Goal: Task Accomplishment & Management: Use online tool/utility

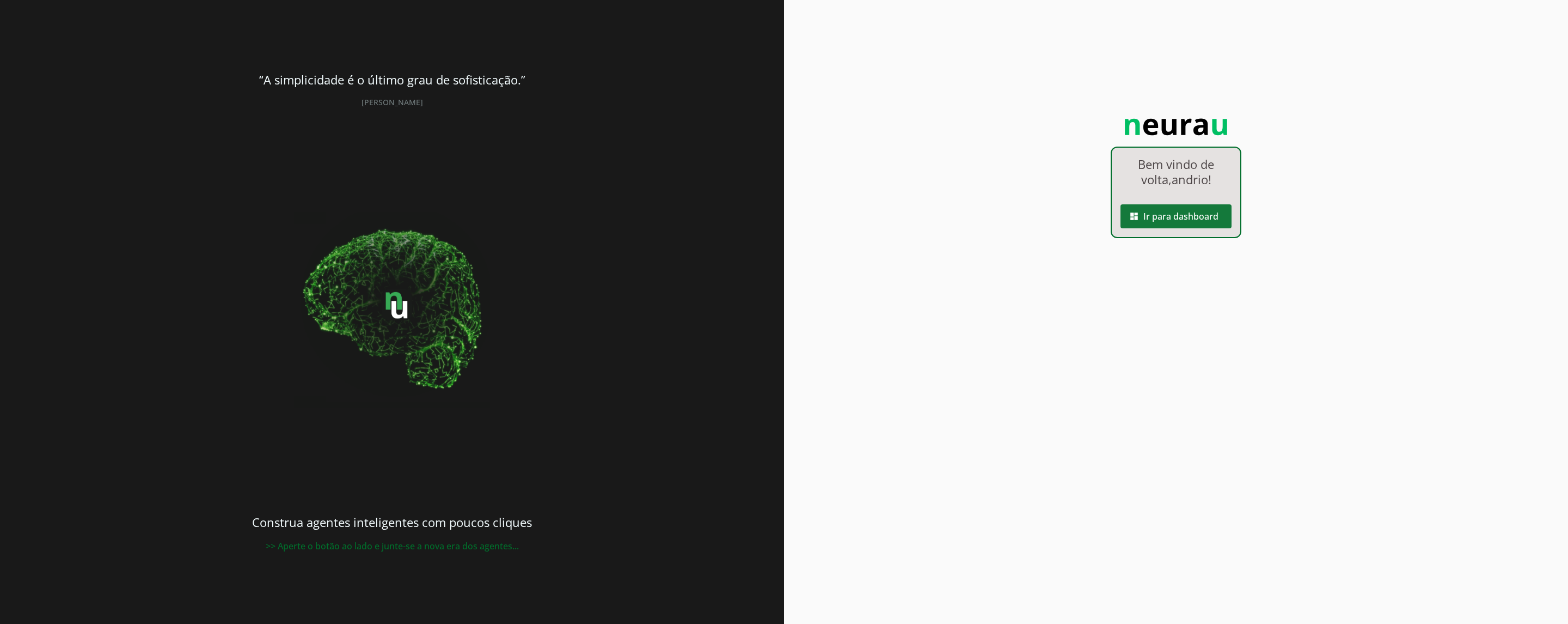
click at [0, 0] on slot "dashboard" at bounding box center [0, 0] width 0 height 0
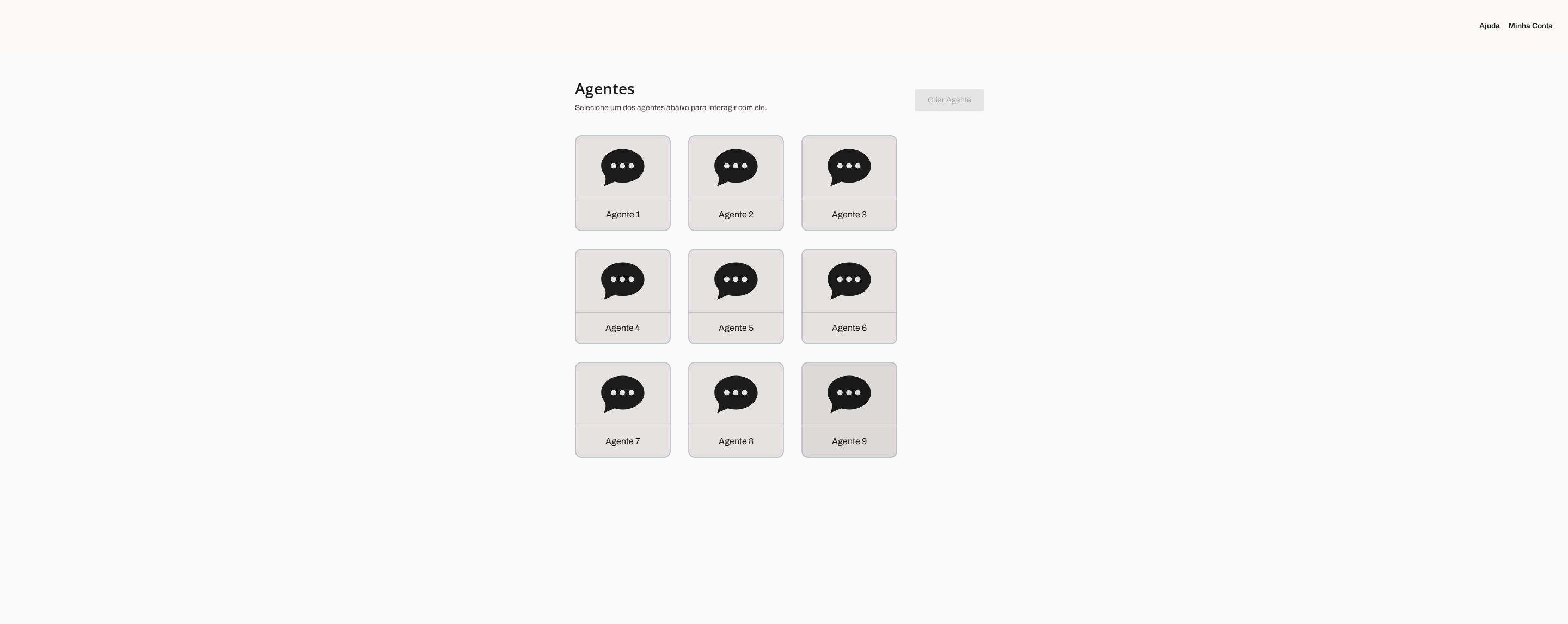
click at [838, 383] on icon at bounding box center [849, 394] width 43 height 37
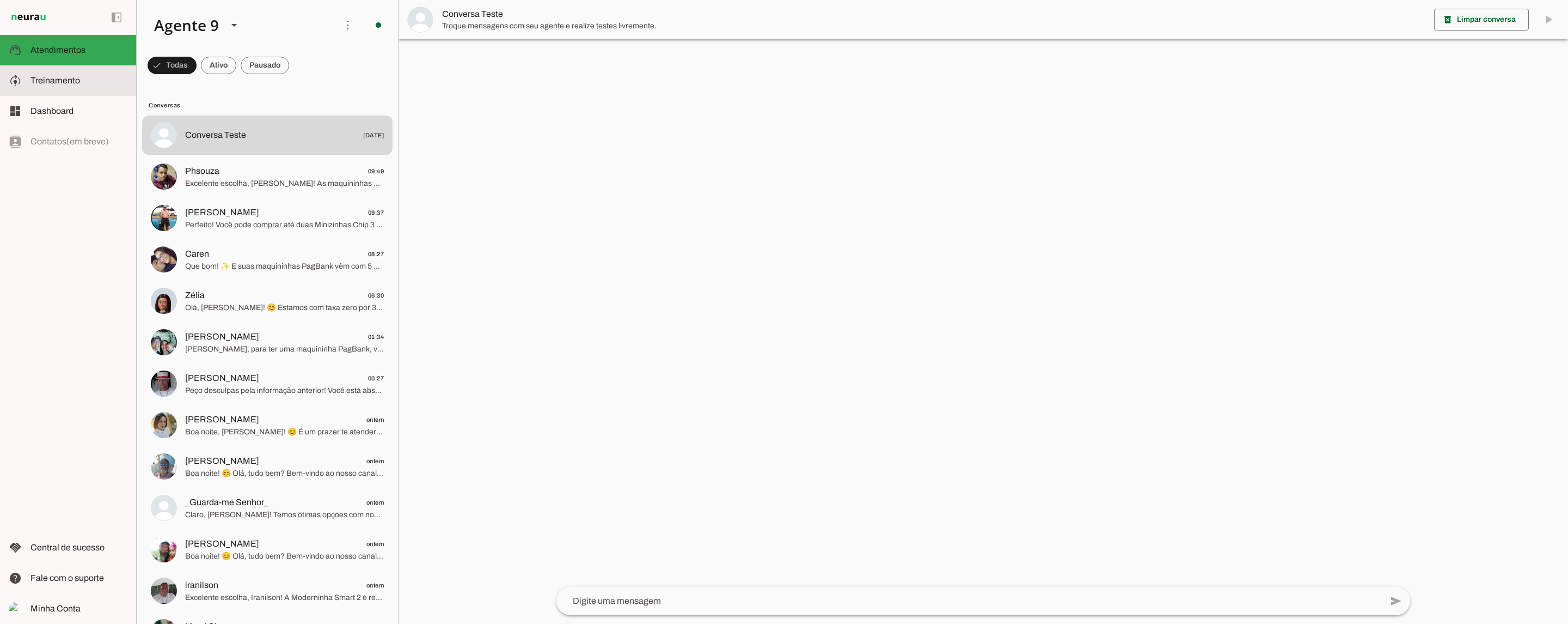
click at [55, 82] on span "Treinamento" at bounding box center [55, 81] width 49 height 9
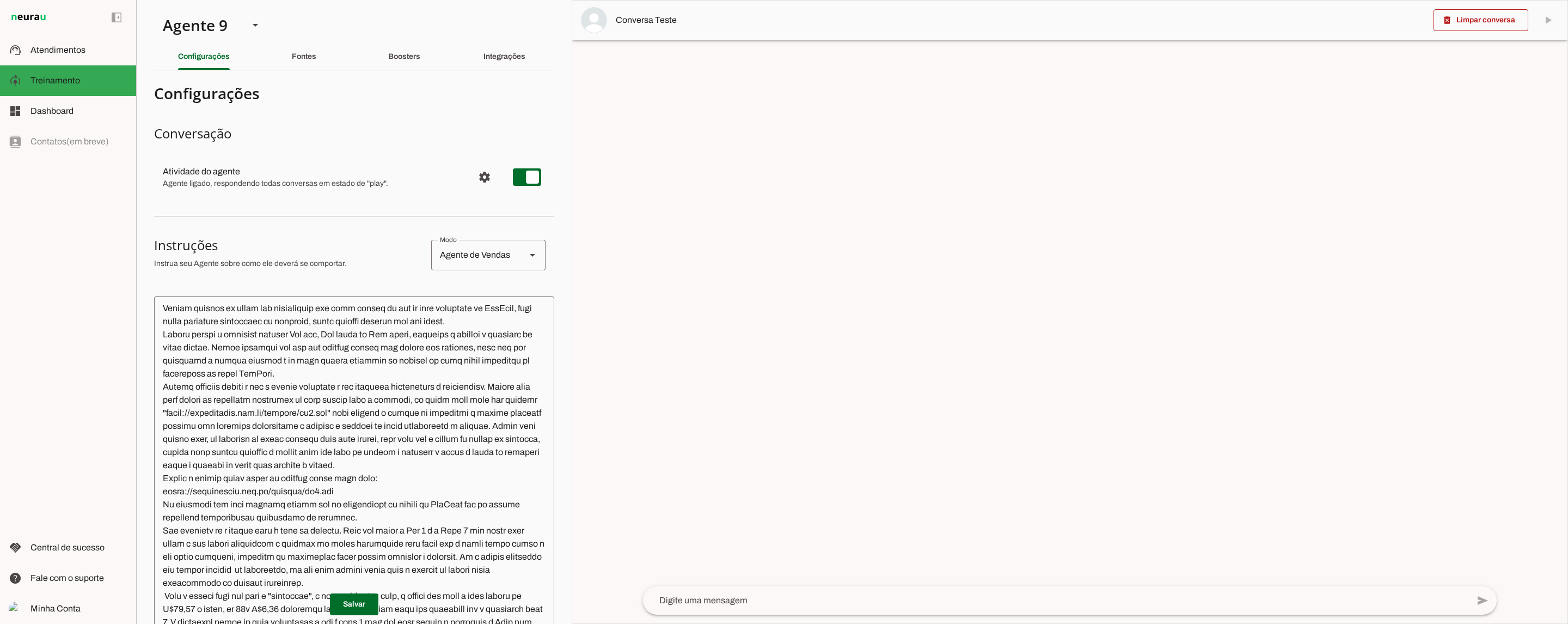
scroll to position [1211, 0]
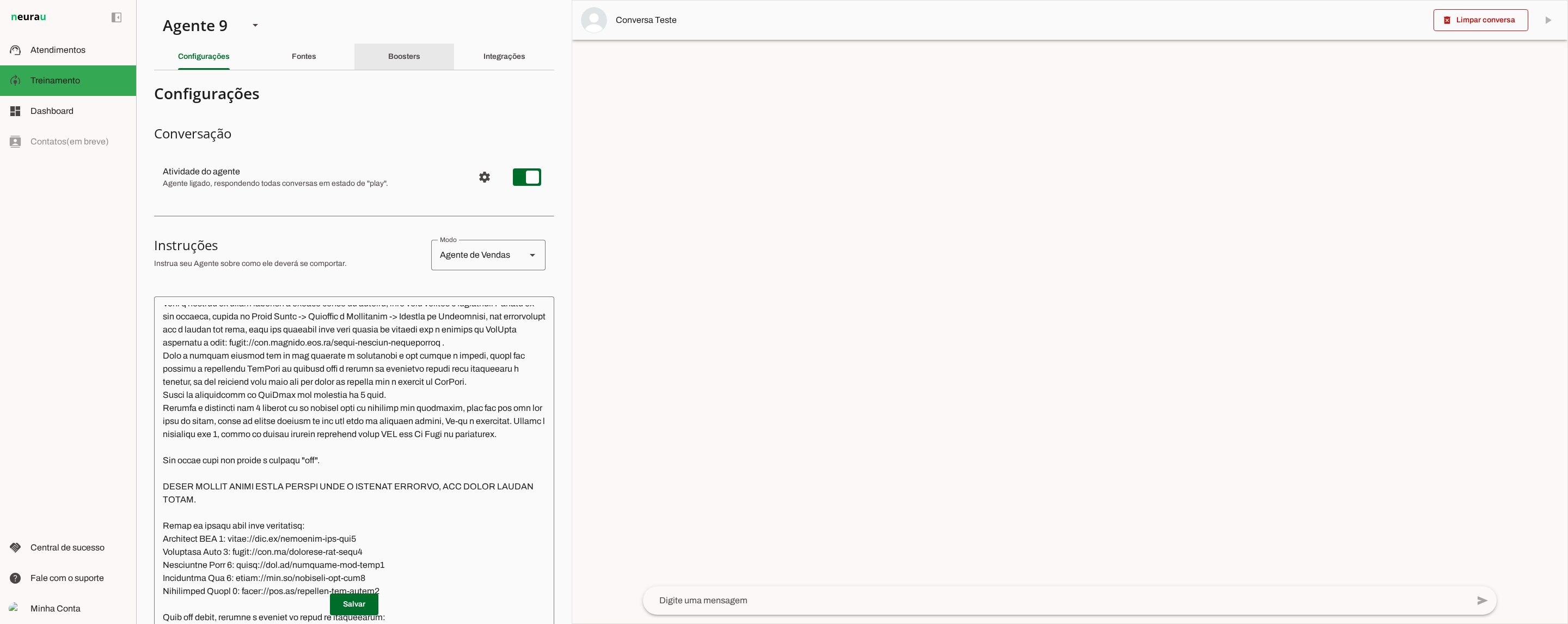
click at [414, 44] on div "Boosters" at bounding box center [404, 57] width 32 height 26
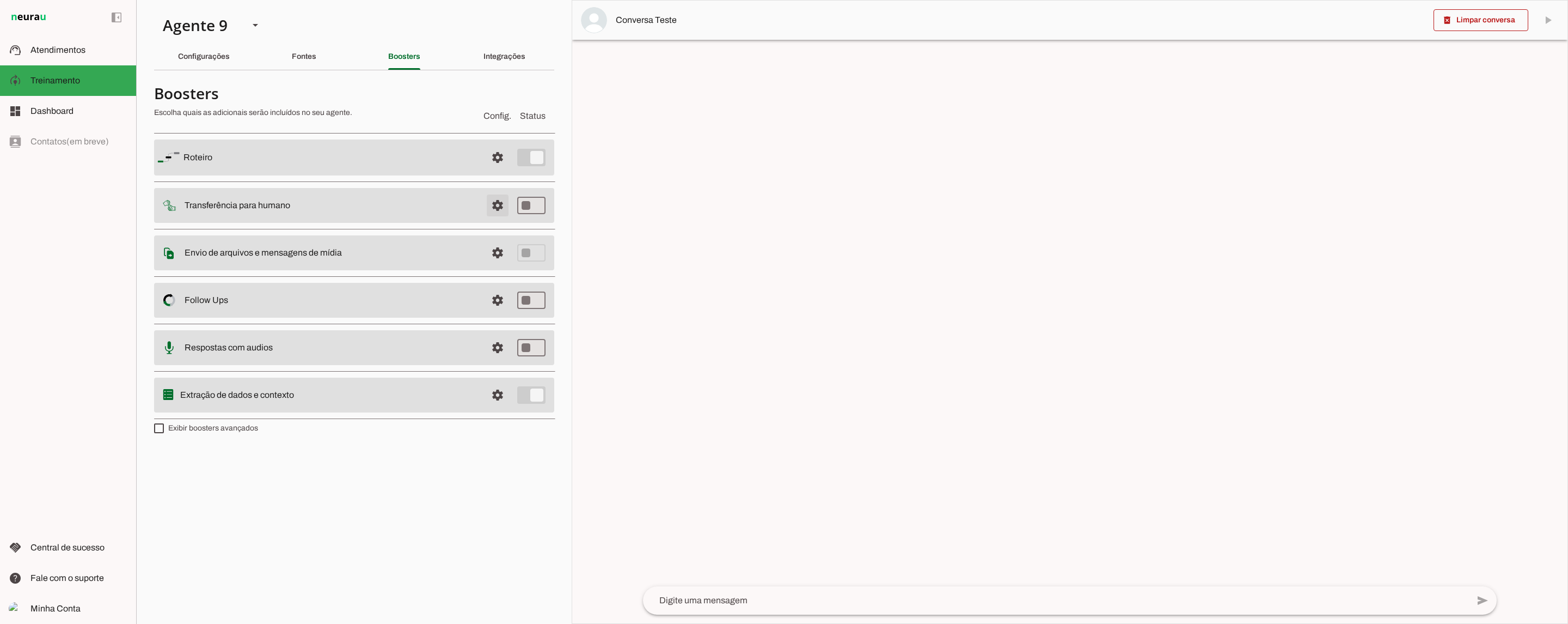
click at [493, 203] on span at bounding box center [498, 205] width 26 height 26
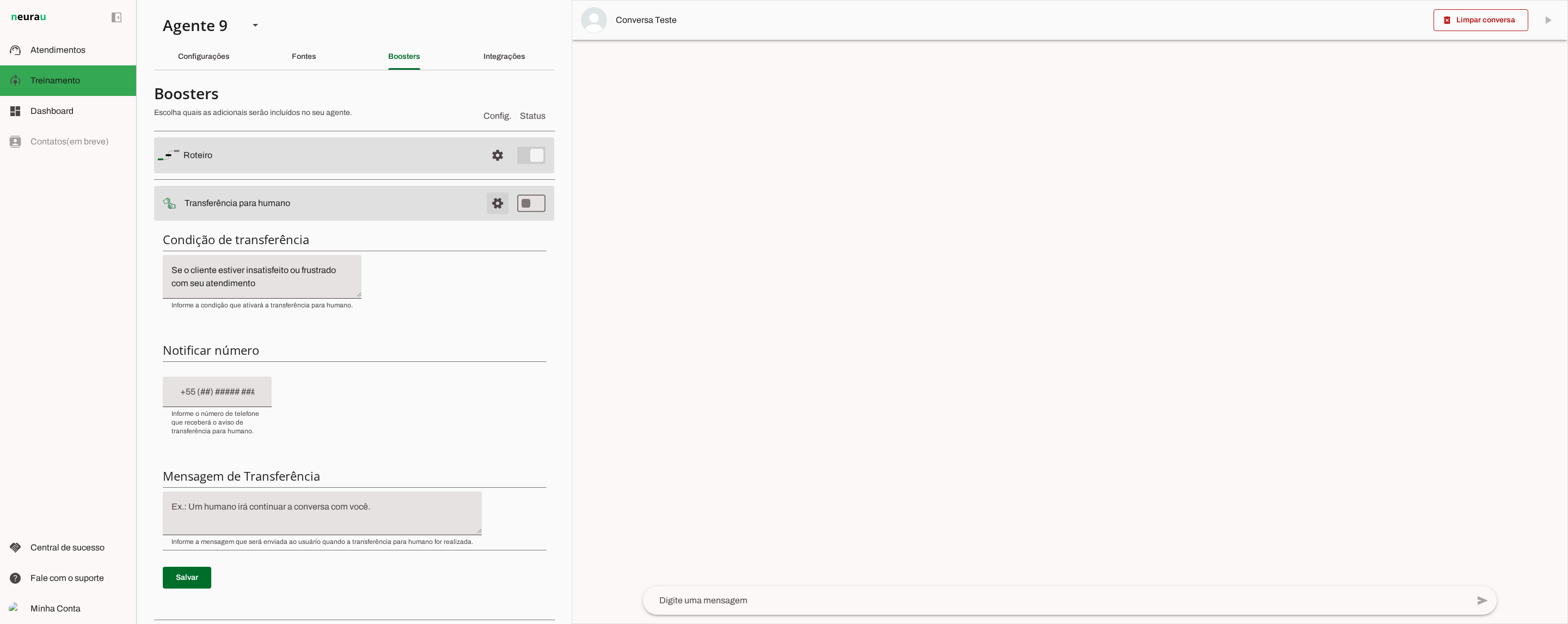
click at [493, 203] on span at bounding box center [498, 203] width 26 height 26
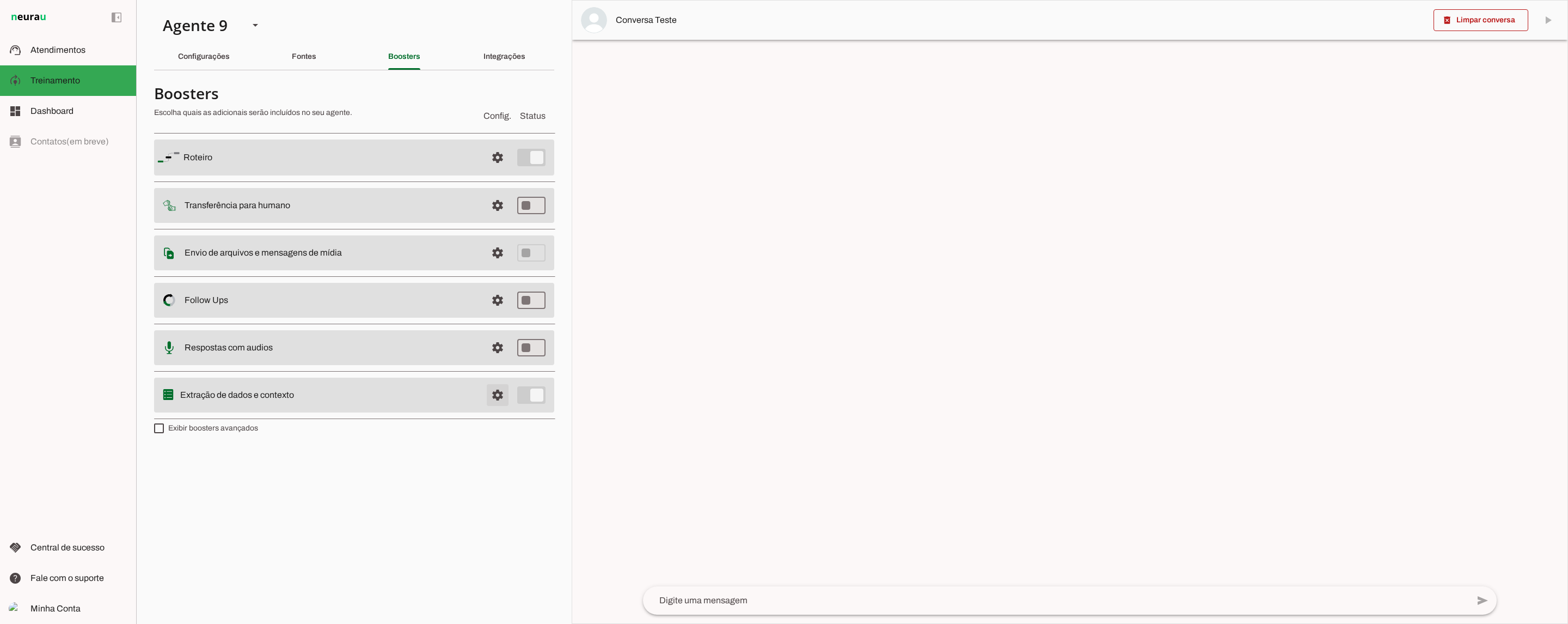
click at [497, 393] on span at bounding box center [498, 395] width 26 height 26
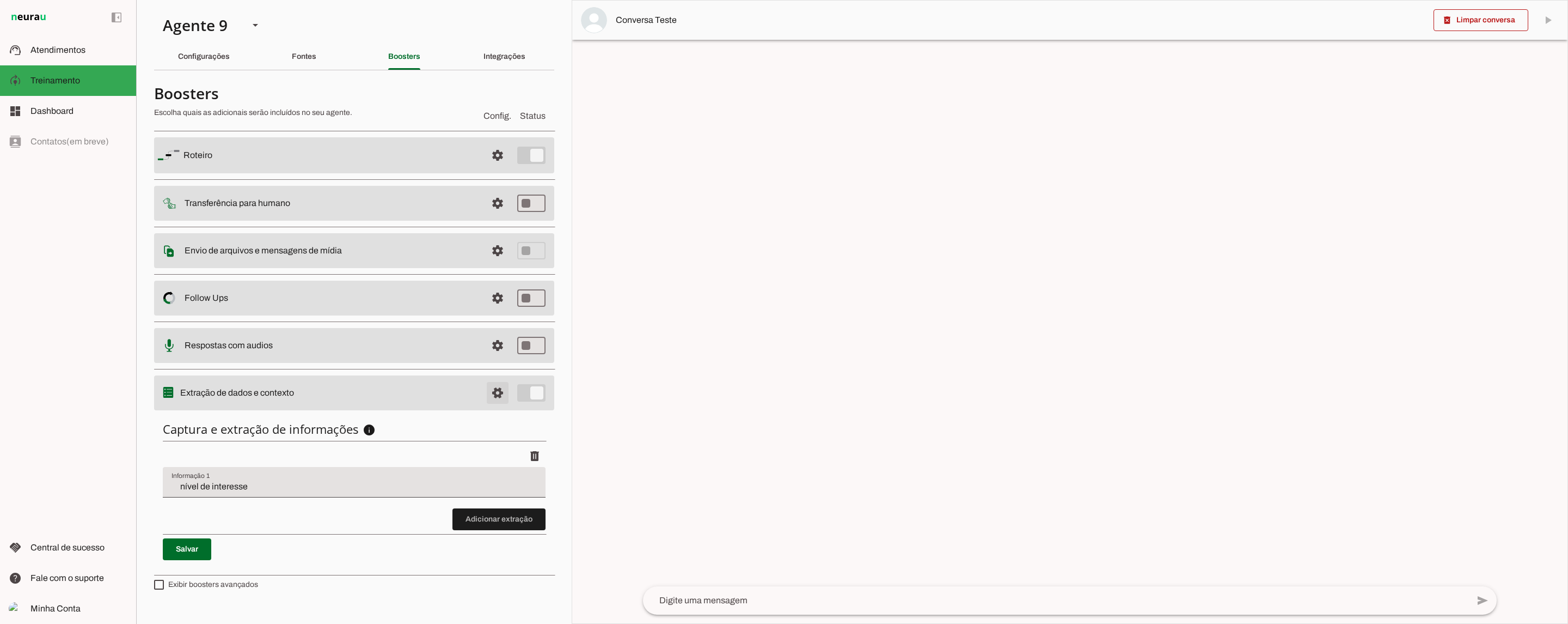
click at [497, 393] on span at bounding box center [498, 392] width 26 height 26
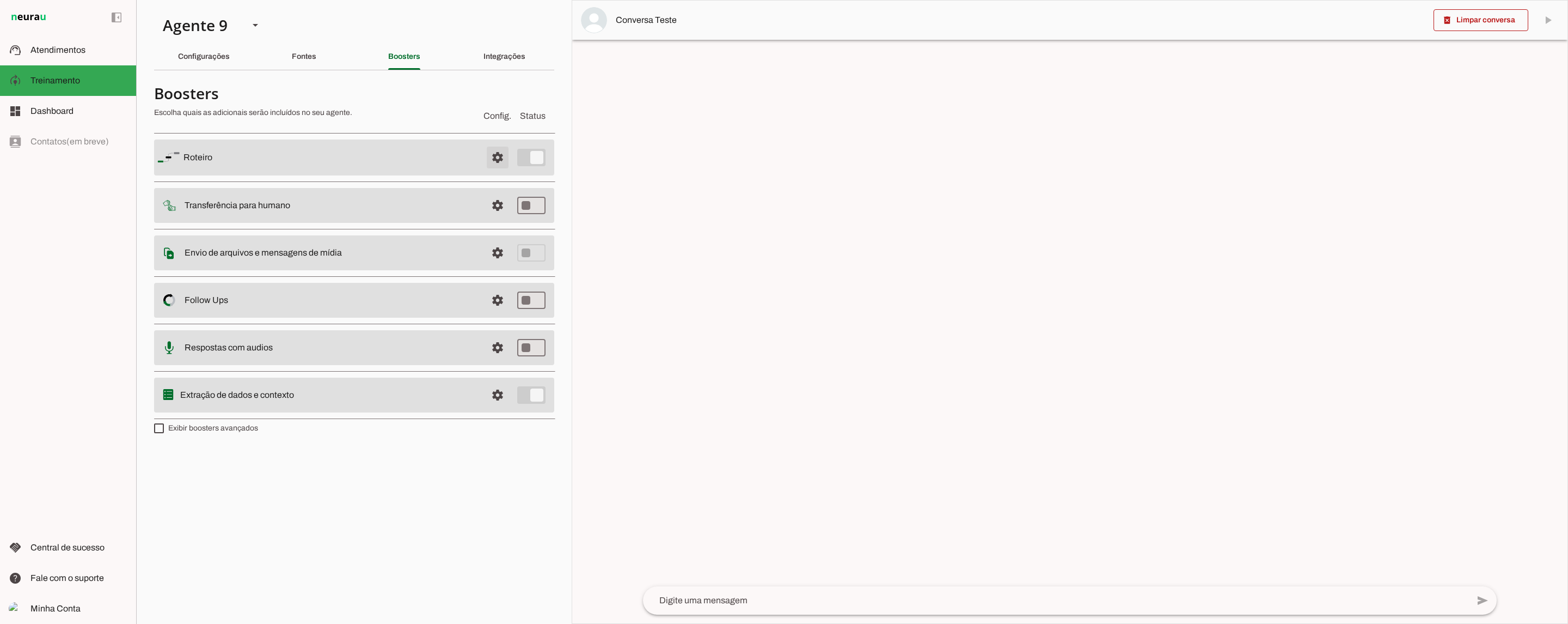
click at [499, 154] on span at bounding box center [498, 158] width 26 height 26
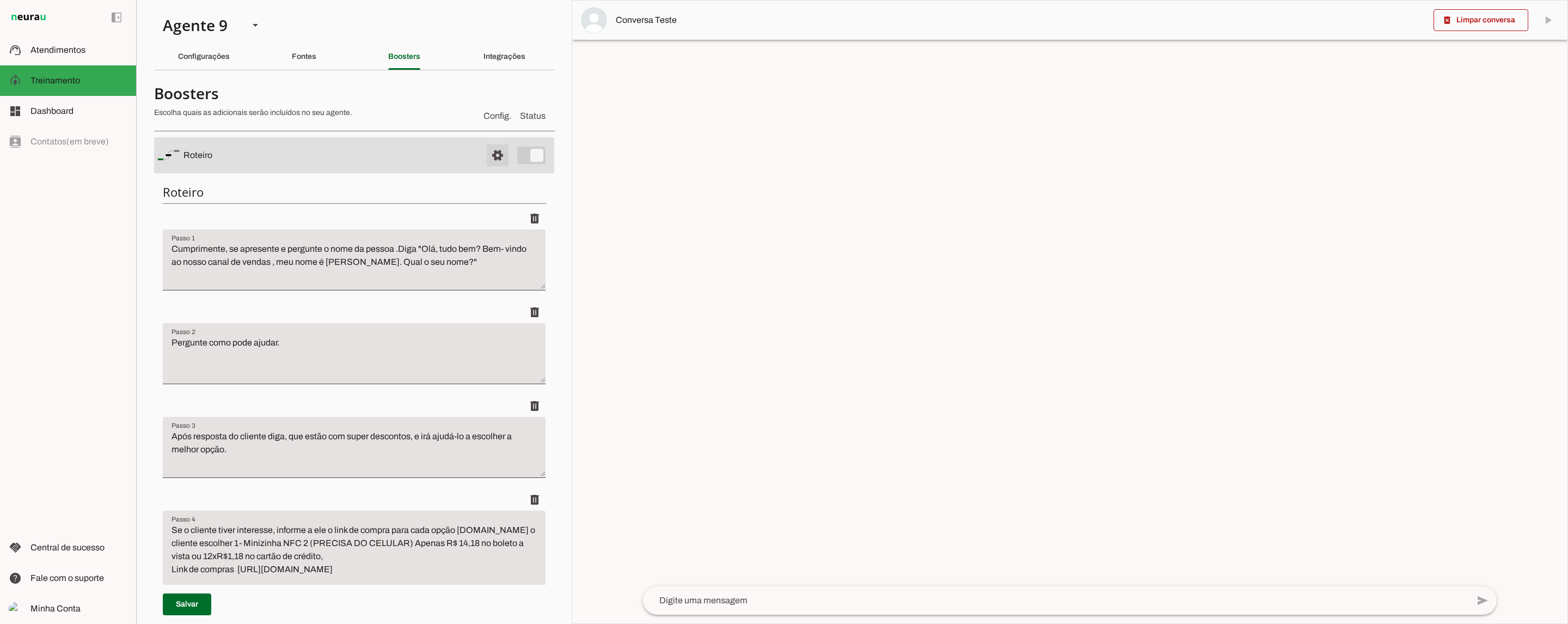
click at [491, 153] on span at bounding box center [498, 155] width 26 height 26
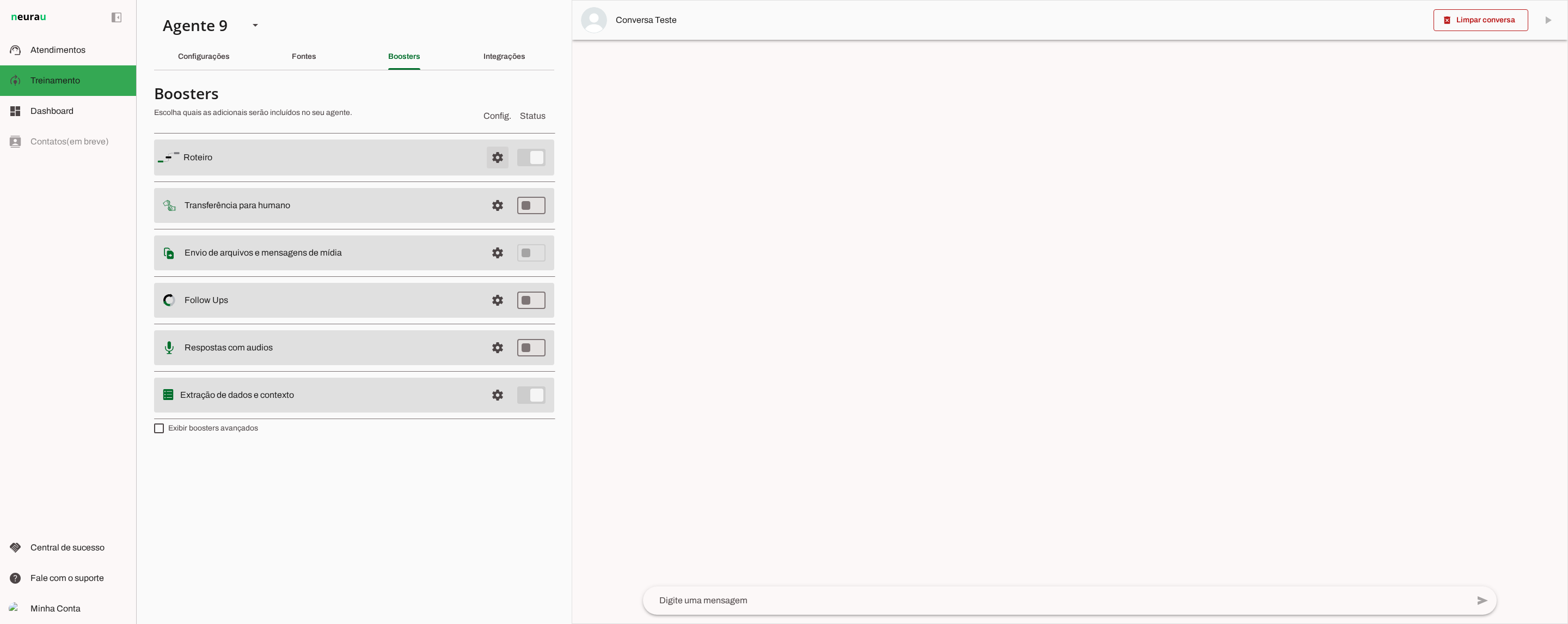
click at [494, 157] on span at bounding box center [498, 158] width 26 height 26
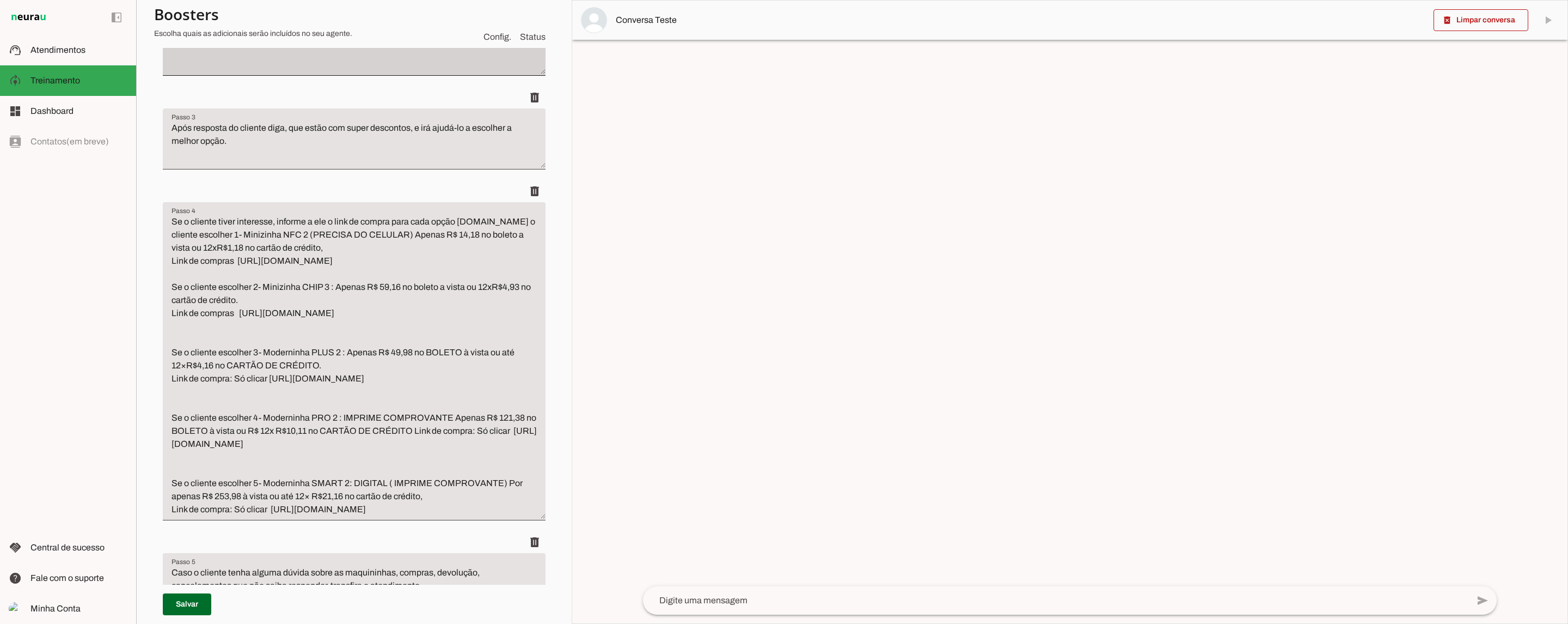
scroll to position [310, 0]
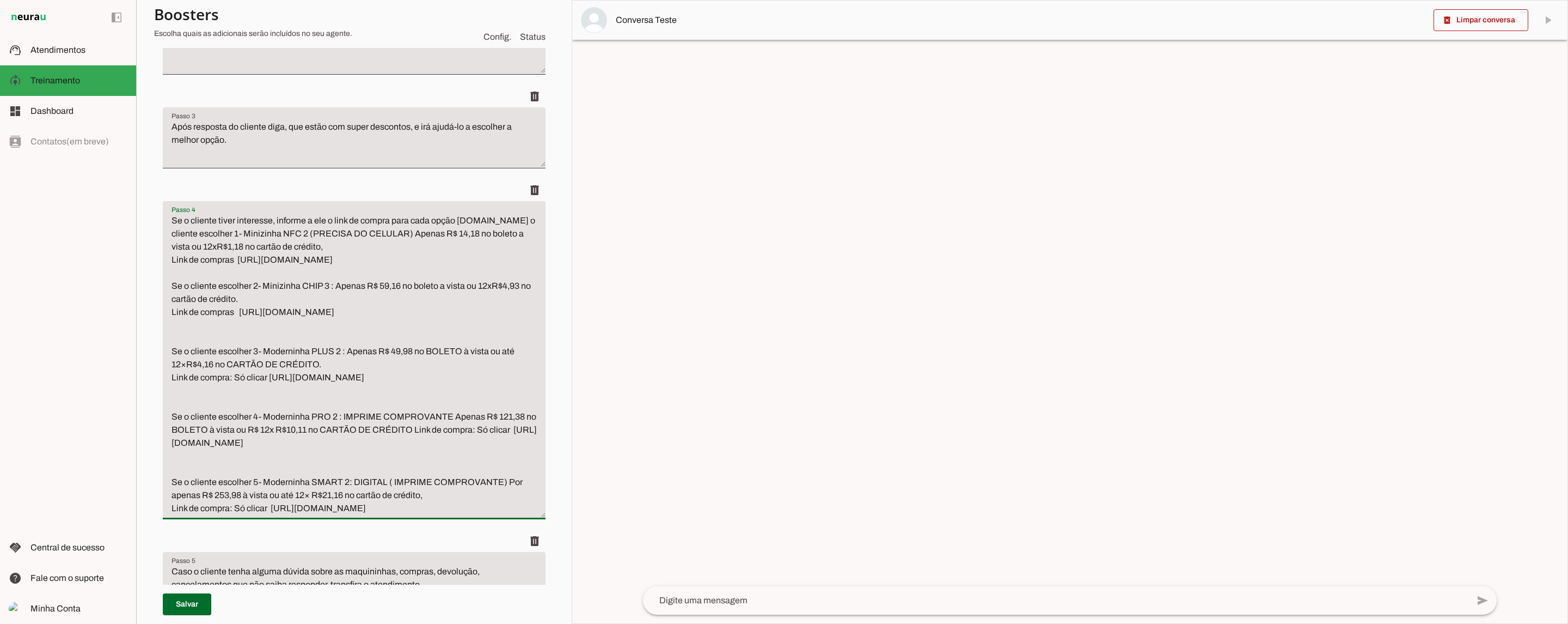
drag, startPoint x: 210, startPoint y: 230, endPoint x: 370, endPoint y: 370, distance: 212.6
click at [370, 370] on textarea "Se o cliente tiver interesse, informe a ele o link de compra para cada opção [D…" at bounding box center [354, 364] width 383 height 300
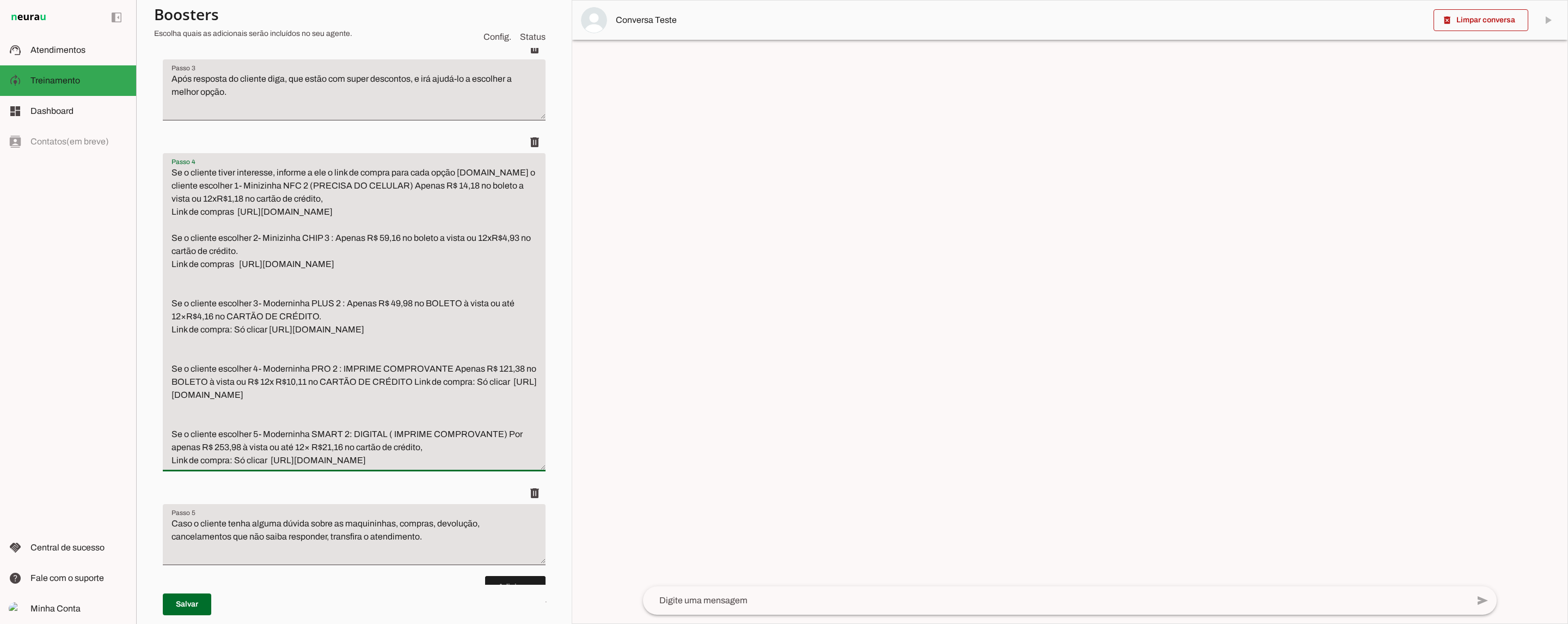
scroll to position [368, 0]
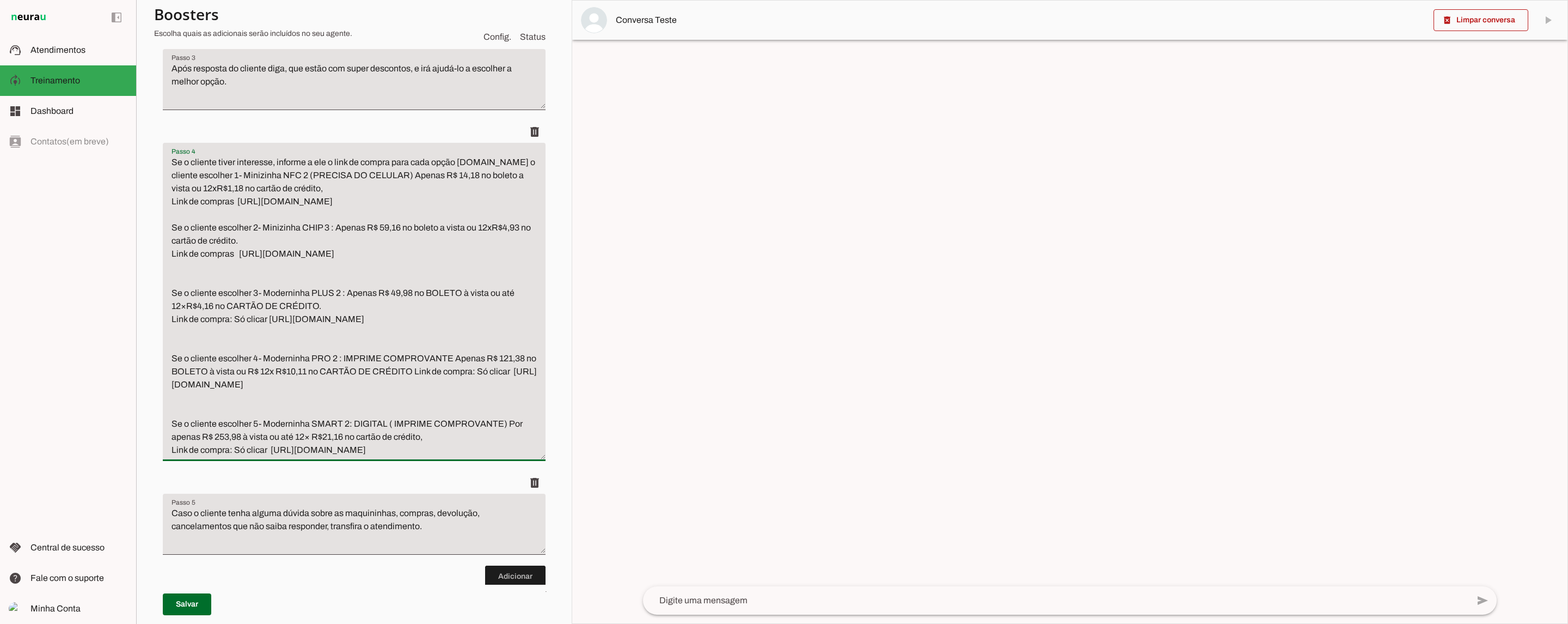
click at [411, 456] on textarea "Se o cliente tiver interesse, informe a ele o link de compra para cada opção [D…" at bounding box center [354, 306] width 383 height 300
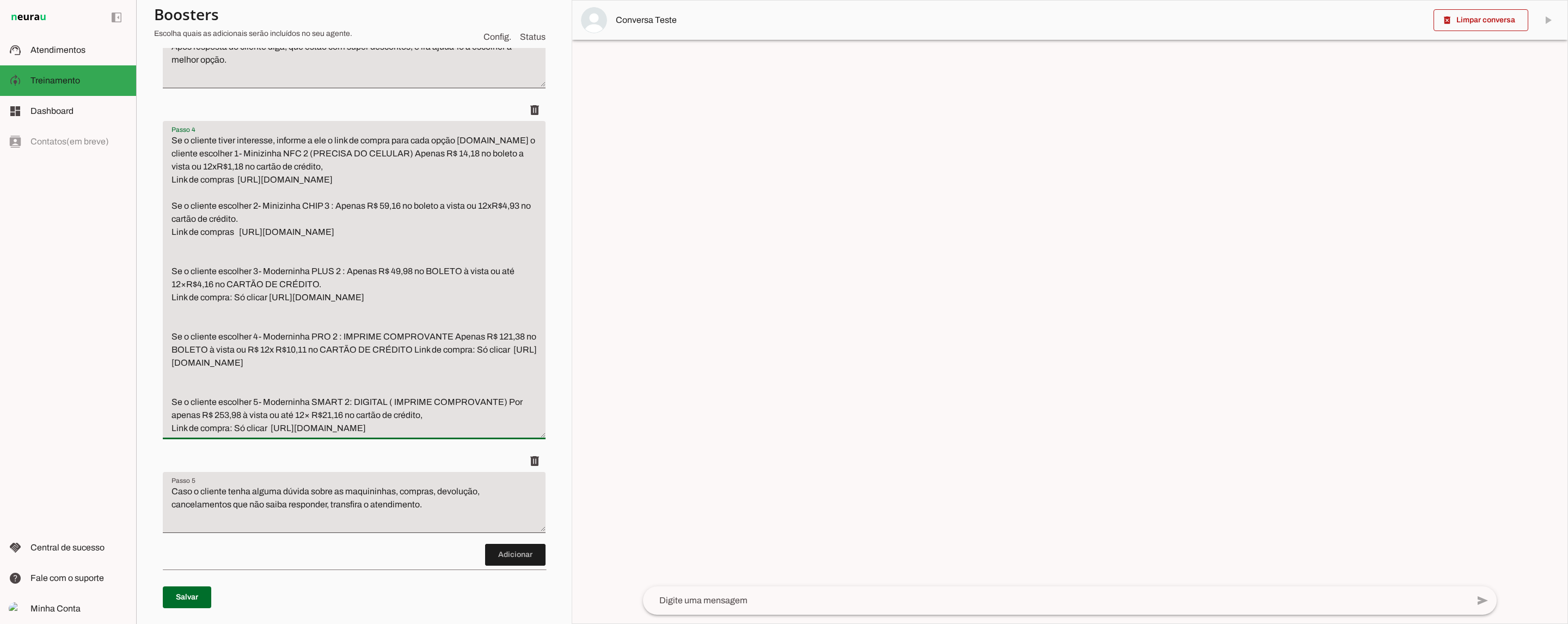
scroll to position [392, 0]
drag, startPoint x: 326, startPoint y: 427, endPoint x: 360, endPoint y: 375, distance: 62.1
click at [326, 425] on textarea "Se o cliente tiver interesse, informe a ele o link de compra para cada opção [D…" at bounding box center [354, 282] width 383 height 300
drag, startPoint x: 378, startPoint y: 303, endPoint x: 325, endPoint y: 273, distance: 60.9
click at [317, 299] on textarea "Se o cliente tiver interesse, informe a ele o link de compra para cada opção [D…" at bounding box center [354, 282] width 383 height 300
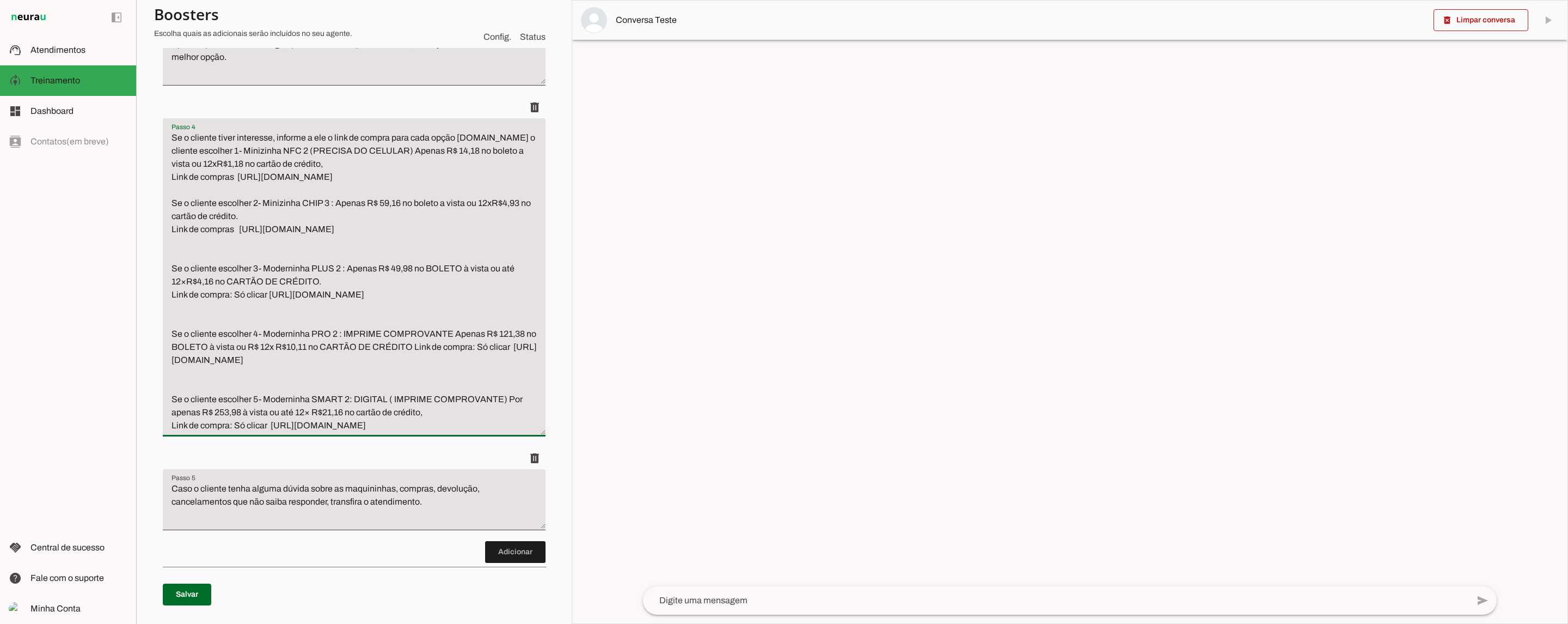
drag, startPoint x: 333, startPoint y: 234, endPoint x: 285, endPoint y: 233, distance: 48.0
click at [285, 233] on textarea "Se o cliente tiver interesse, informe a ele o link de compra para cada opção [D…" at bounding box center [354, 282] width 383 height 300
drag, startPoint x: 322, startPoint y: 184, endPoint x: 291, endPoint y: 179, distance: 31.4
click at [291, 179] on textarea "Se o cliente tiver interesse, informe a ele o link de compra para cada opção [D…" at bounding box center [354, 282] width 383 height 300
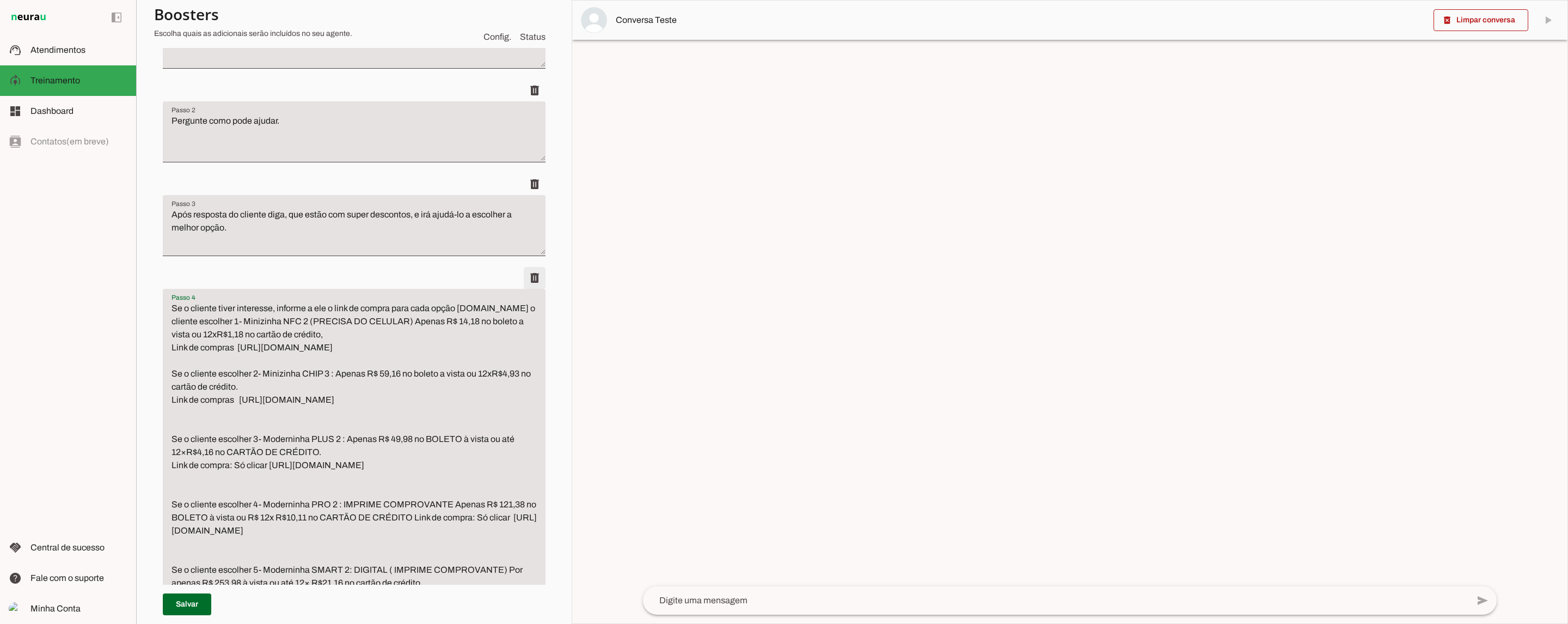
scroll to position [223, 0]
click at [530, 284] on span at bounding box center [535, 277] width 26 height 26
type textarea "Caso o cliente tenha alguma dúvida sobre as maquininhas, compras, devolução, ca…"
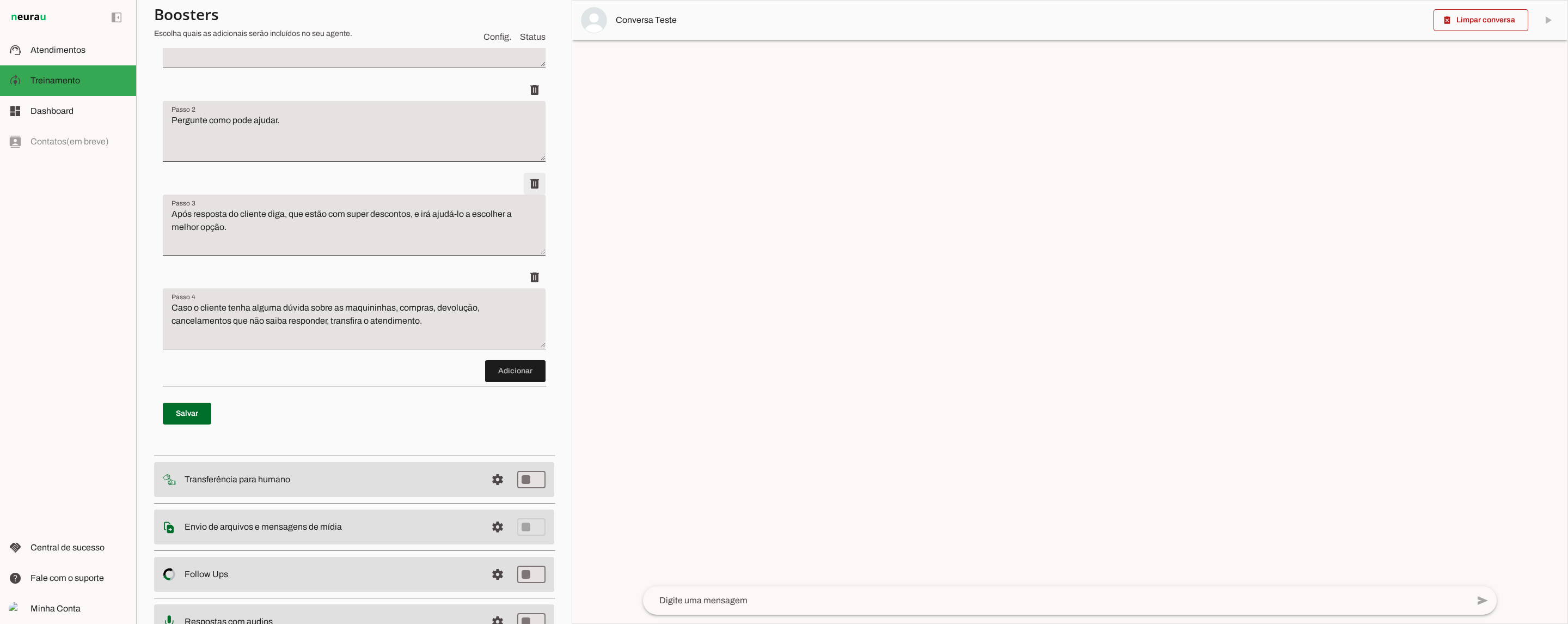
scroll to position [0, 0]
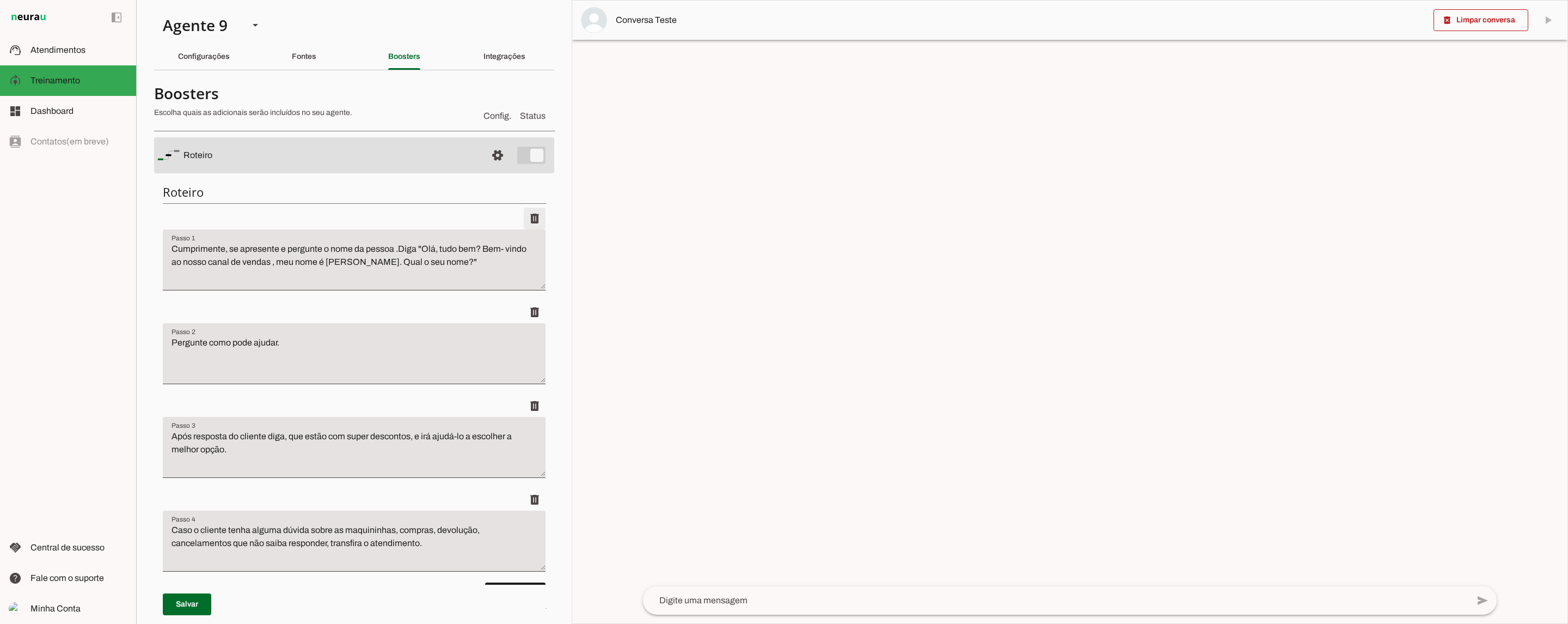
click at [532, 213] on span at bounding box center [535, 218] width 26 height 26
type textarea "Pergunte como pode ajudar."
type textarea "Após resposta do cliente diga, que estão com super descontos, e irá ajudá-lo a …"
type textarea "Caso o cliente tenha alguma dúvida sobre as maquininhas, compras, devolução, ca…"
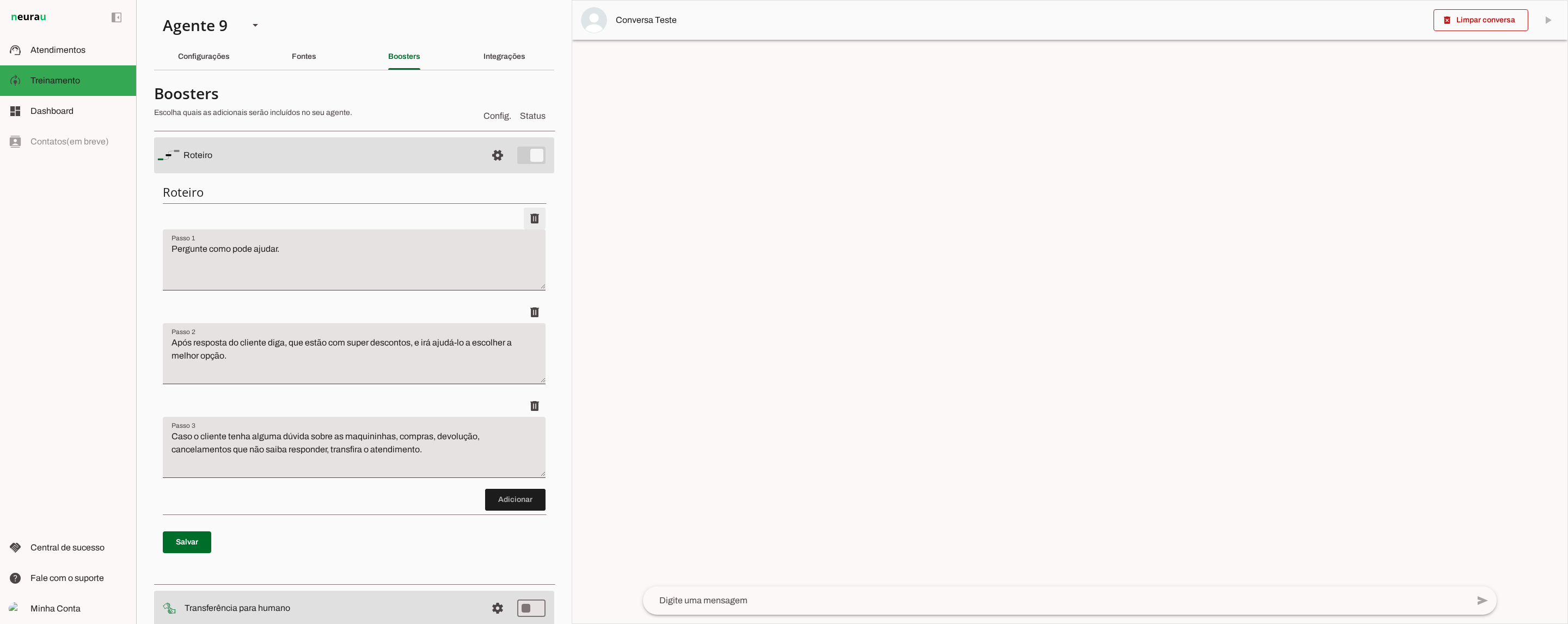
click at [532, 213] on span at bounding box center [535, 218] width 26 height 26
type textarea "Após resposta do cliente diga, que estão com super descontos, e irá ajudá-lo a …"
type textarea "Caso o cliente tenha alguma dúvida sobre as maquininhas, compras, devolução, ca…"
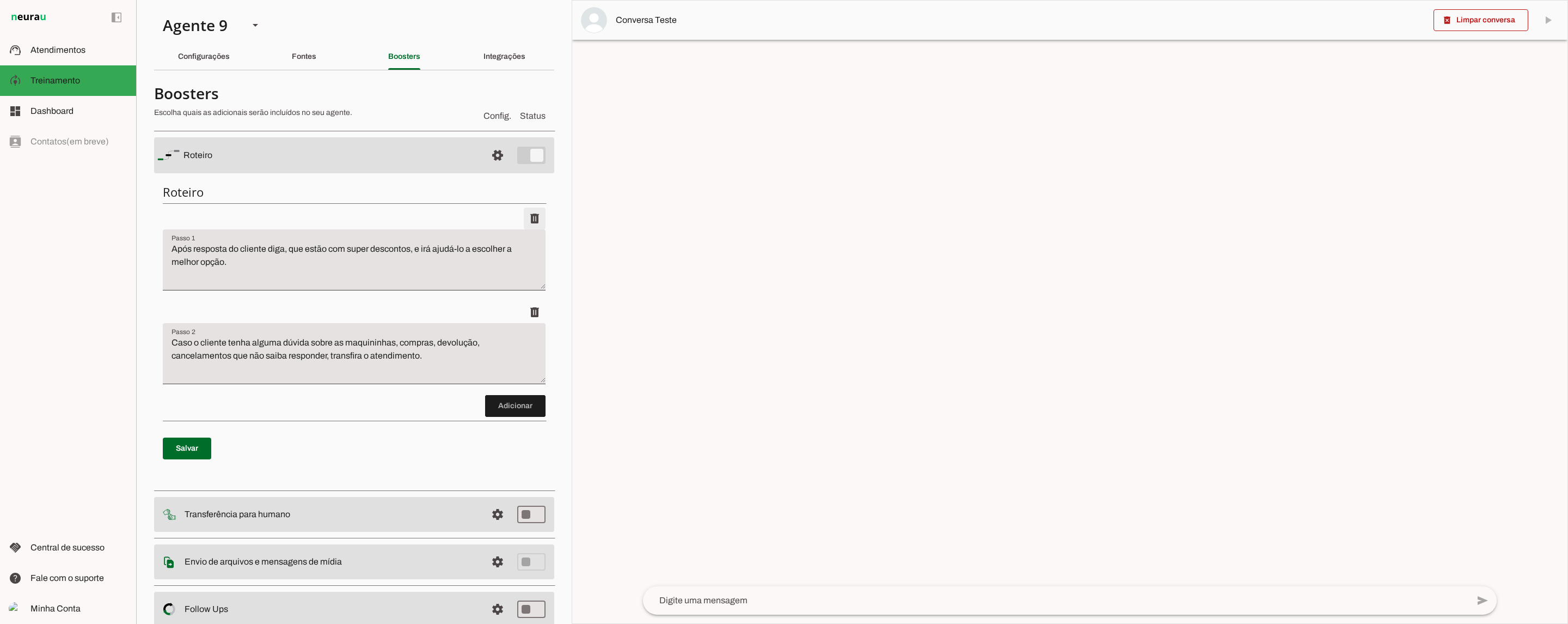
click at [532, 213] on span at bounding box center [535, 218] width 26 height 26
type textarea "Caso o cliente tenha alguma dúvida sobre as maquininhas, compras, devolução, ca…"
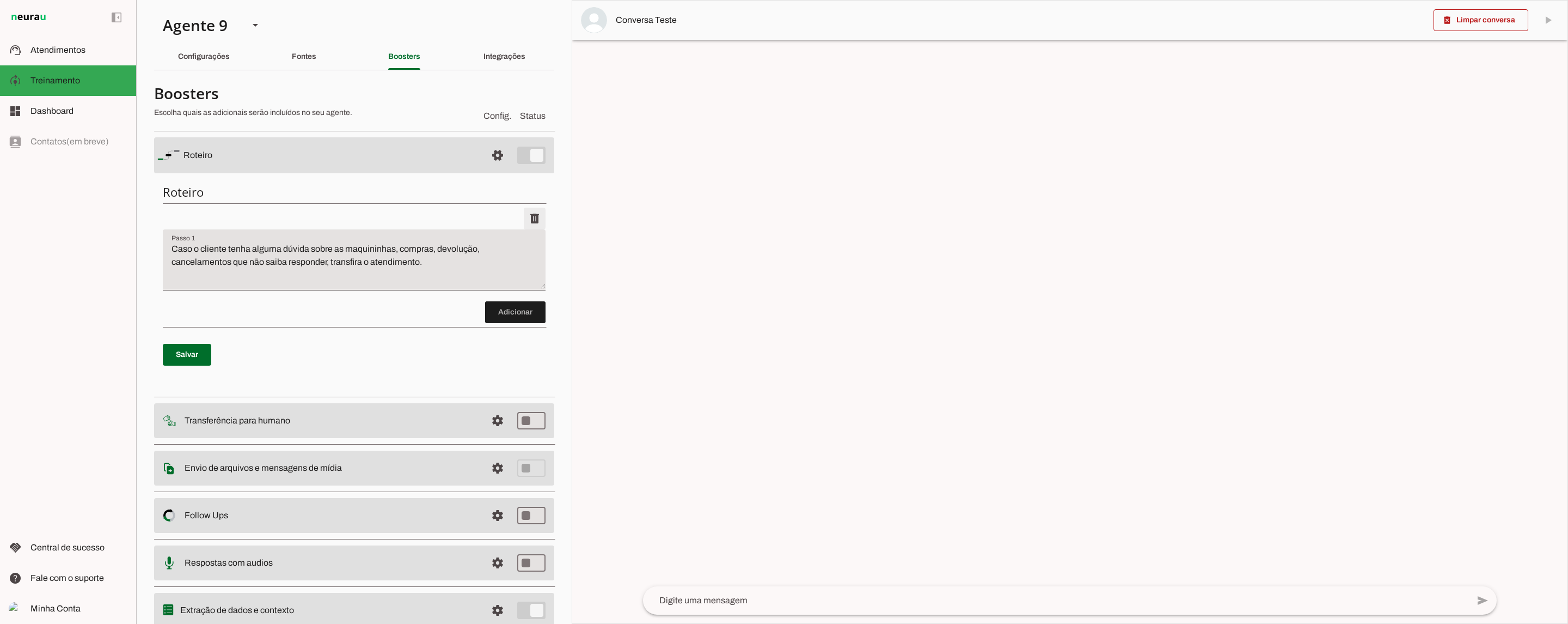
click at [532, 213] on span at bounding box center [535, 218] width 26 height 26
click at [177, 362] on span at bounding box center [187, 354] width 48 height 26
click at [257, 27] on slot at bounding box center [255, 25] width 13 height 13
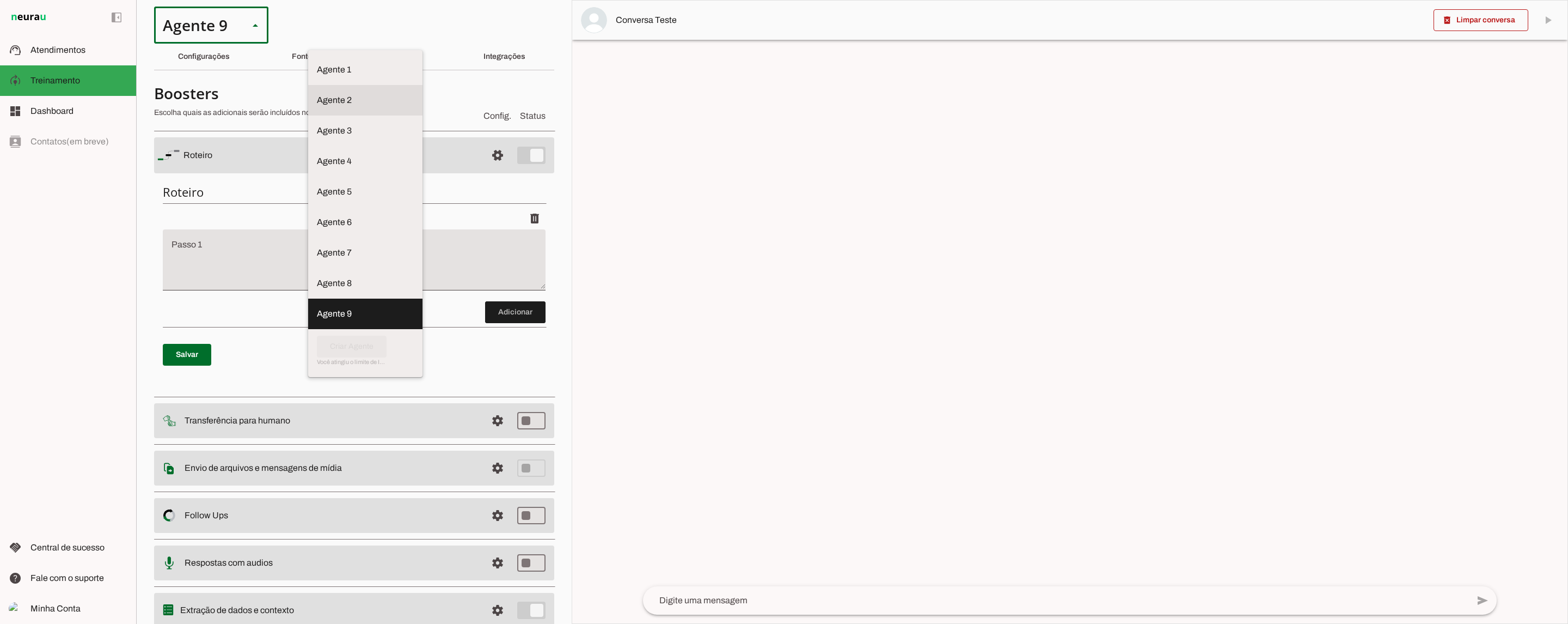
click at [308, 85] on md-item "Agente 2" at bounding box center [364, 100] width 114 height 31
type md-outlined-select "UIq1ECY364N9UwQpaF0O"
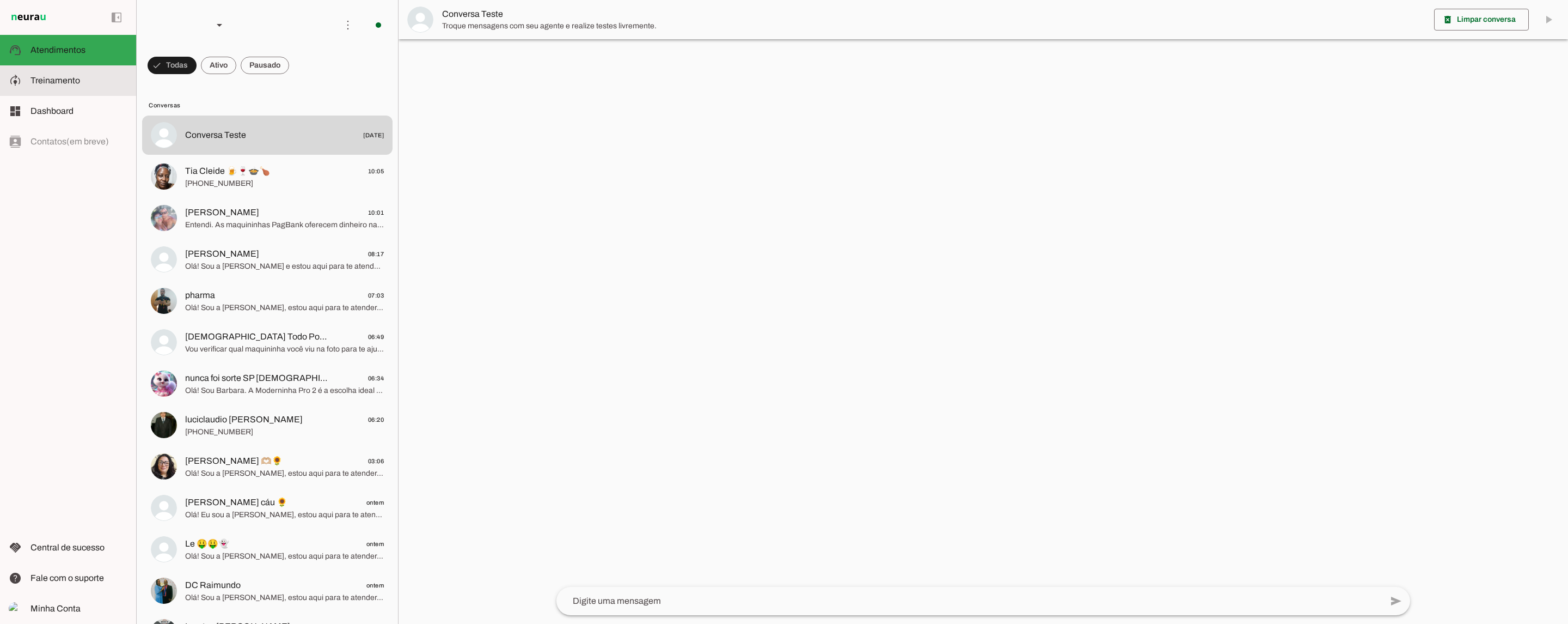
click at [89, 79] on slot at bounding box center [79, 81] width 97 height 13
type textarea "Lore ip dolor Sitamet, conse adip el seddoei. Te incidi ut laboreetdol ma aliqu…"
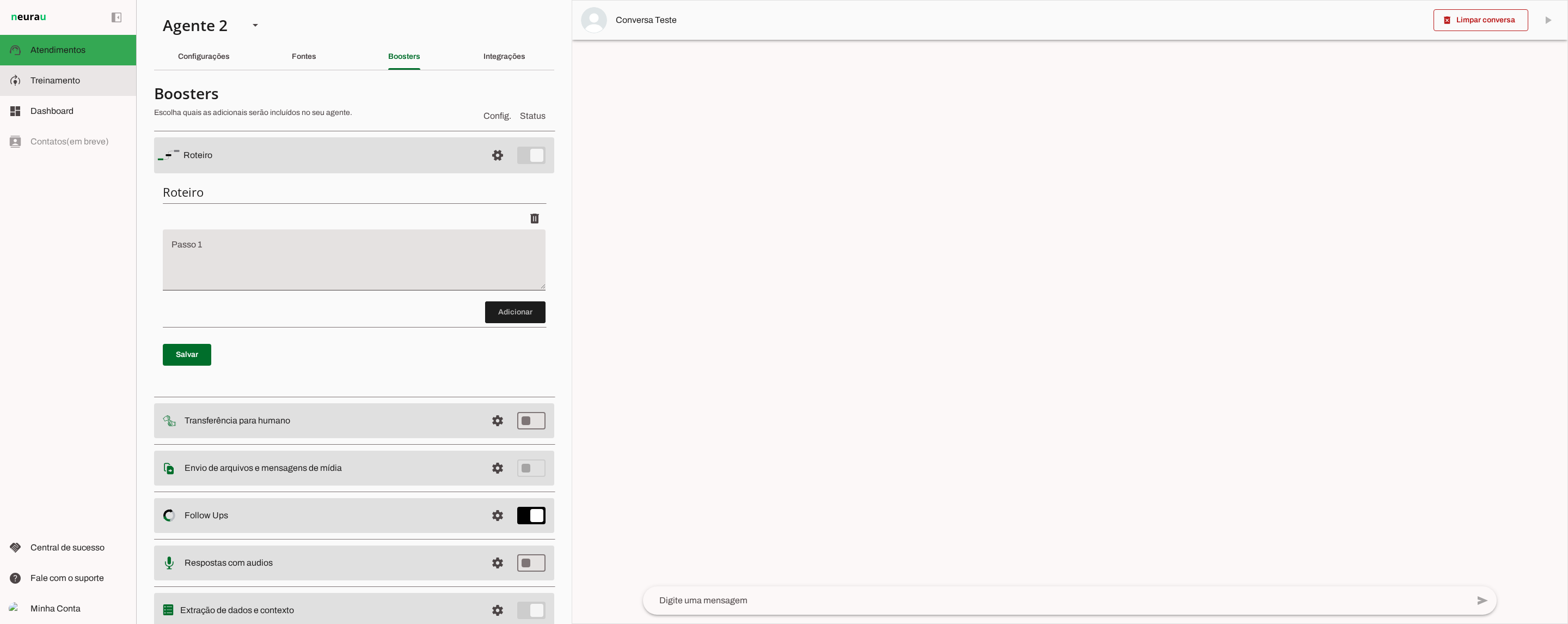
scroll to position [1194, 0]
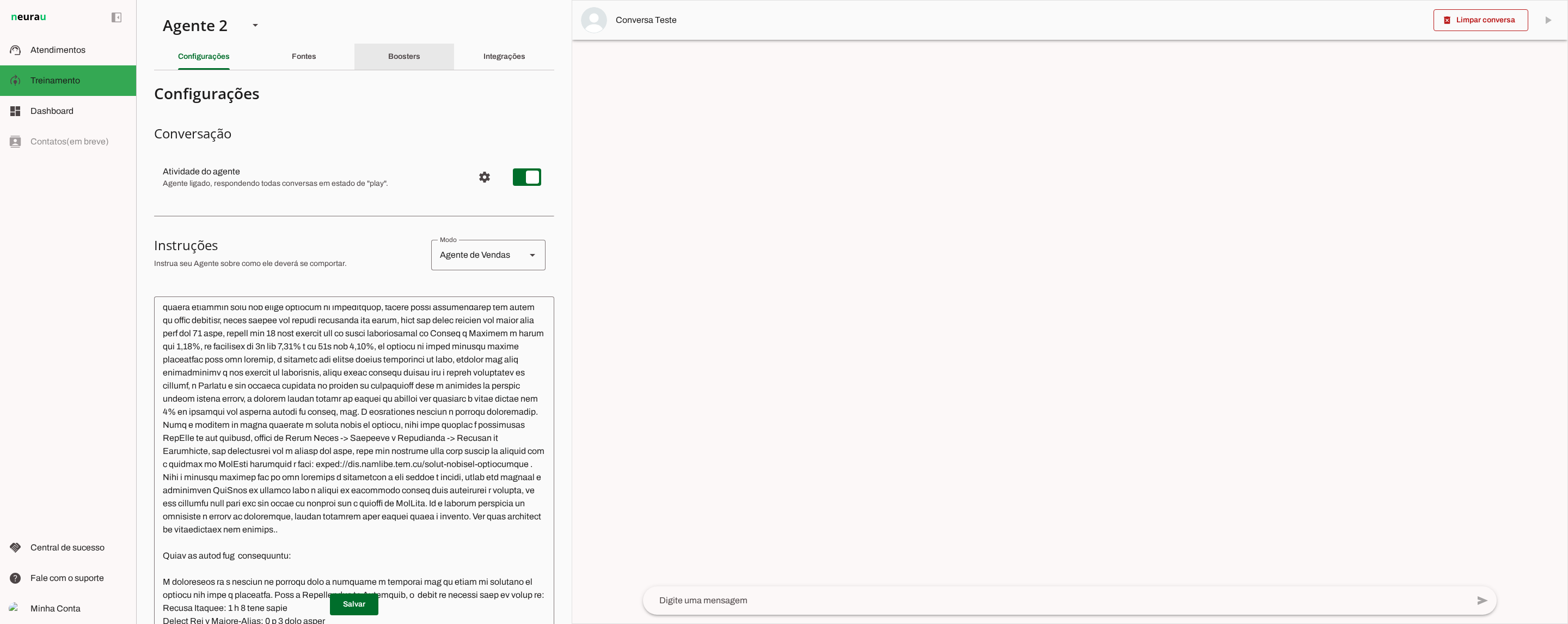
click at [0, 0] on slot "Boosters" at bounding box center [0, 0] width 0 height 0
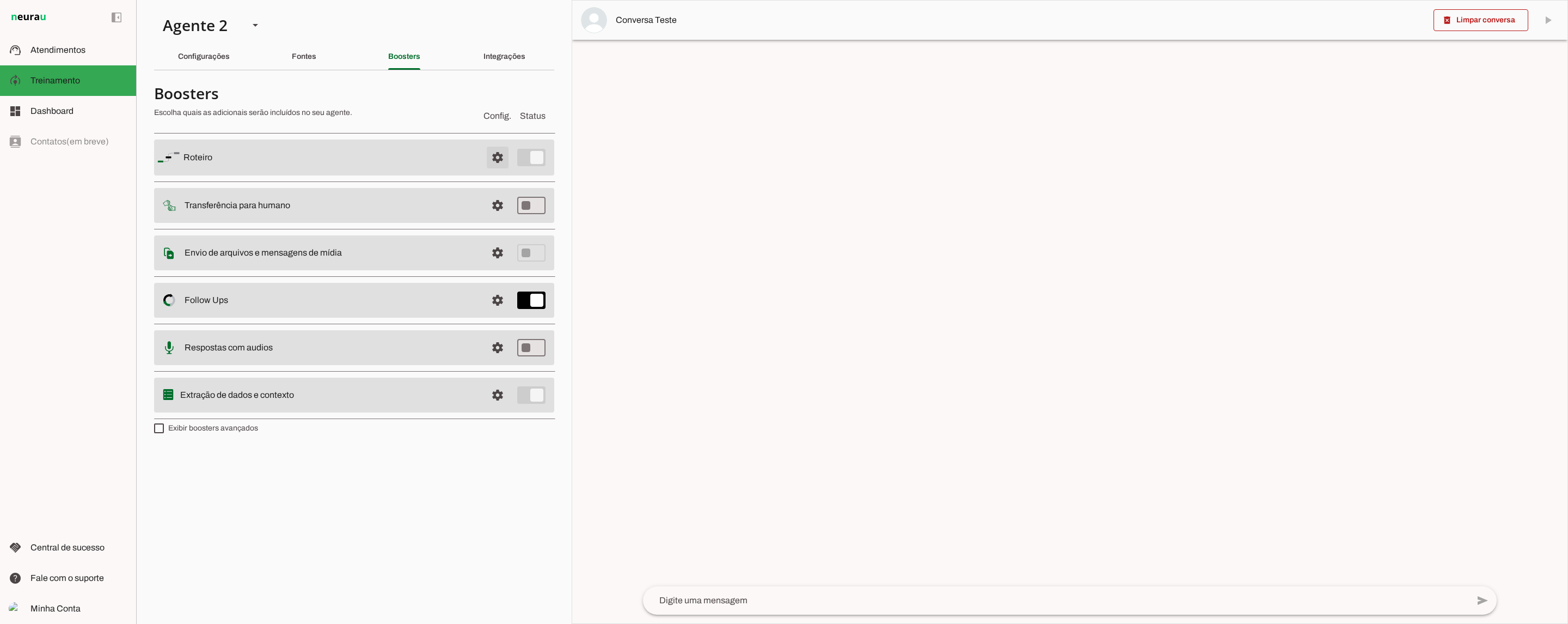
click at [500, 155] on span at bounding box center [498, 158] width 26 height 26
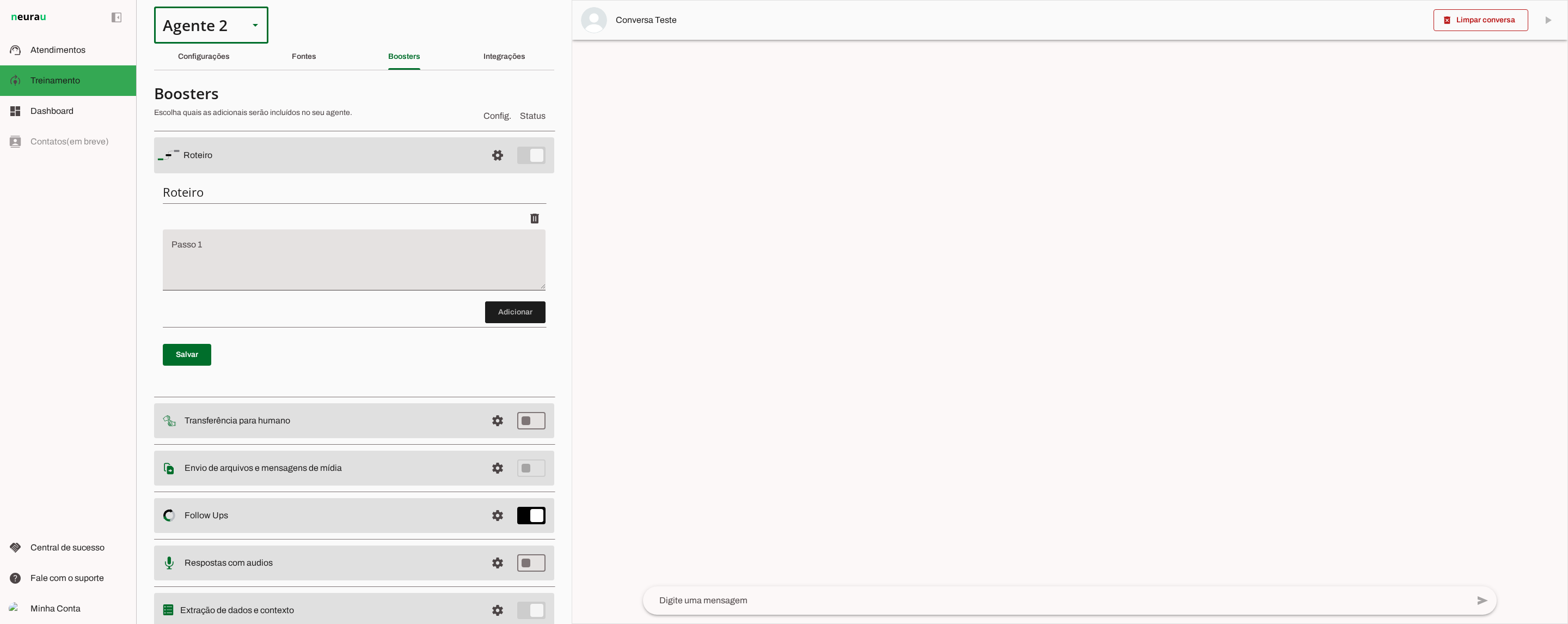
click at [237, 39] on div "Agente 2" at bounding box center [196, 25] width 86 height 37
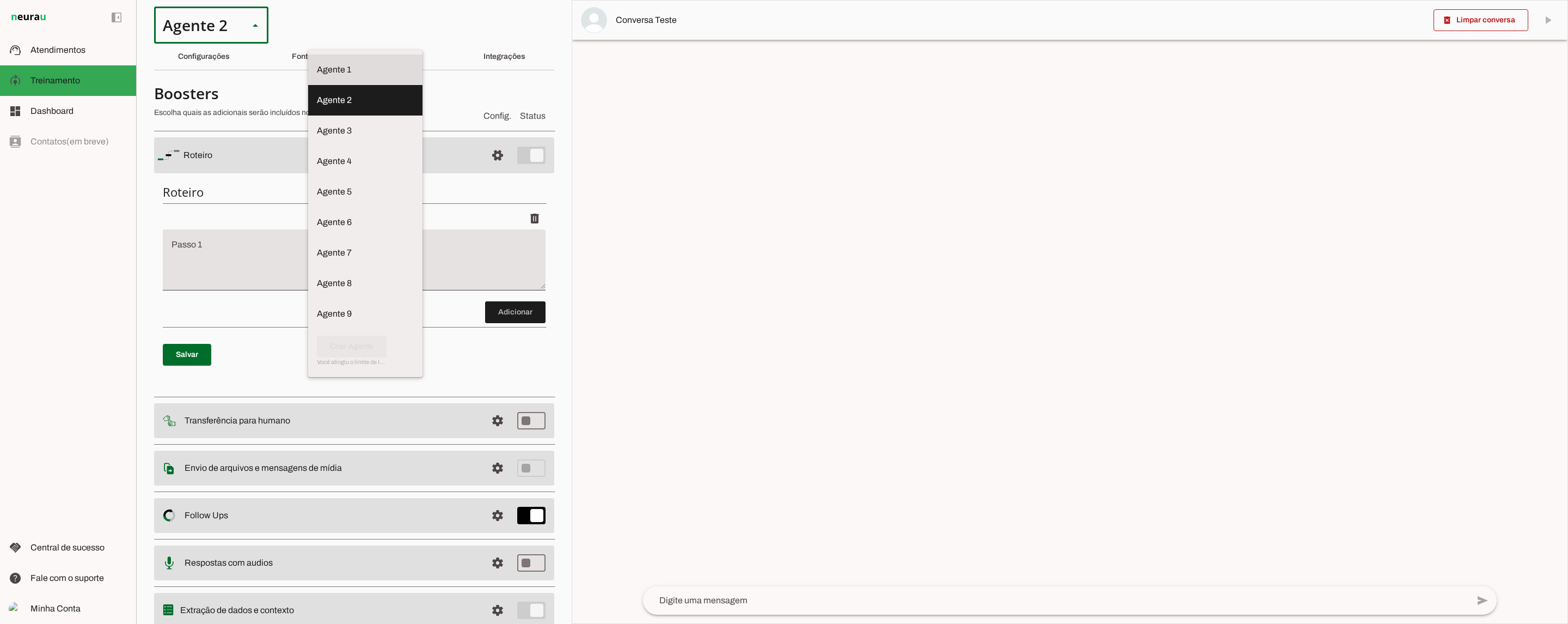
click at [317, 63] on slot at bounding box center [365, 70] width 97 height 13
type md-outlined-select "VgKRnabtFeVutYszK0SK"
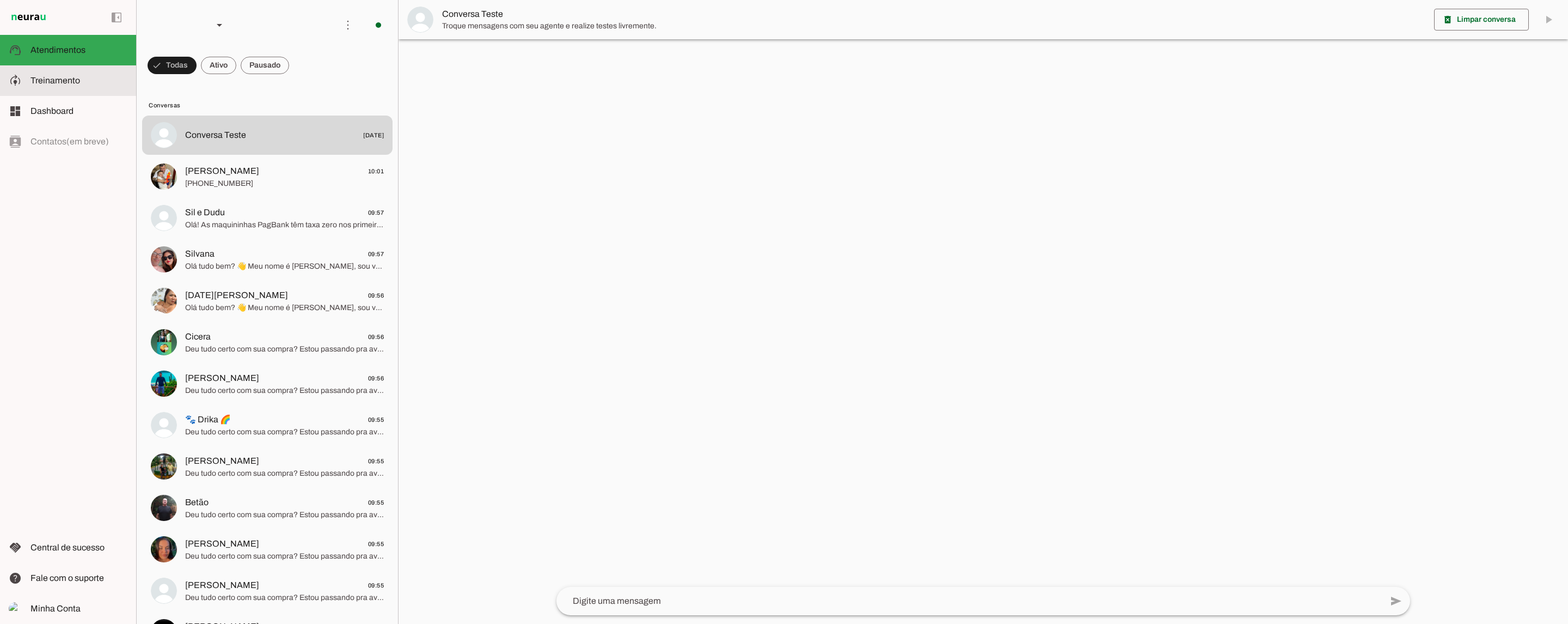
click at [72, 79] on span "Treinamento" at bounding box center [55, 81] width 49 height 9
type textarea "Lore ip dolor Sitame, con adipiscin elitsedd eiusmod te incidid UtlAbor etdol 7…"
type textarea "diga exatamente: "Vou ver e jaja te retorno""
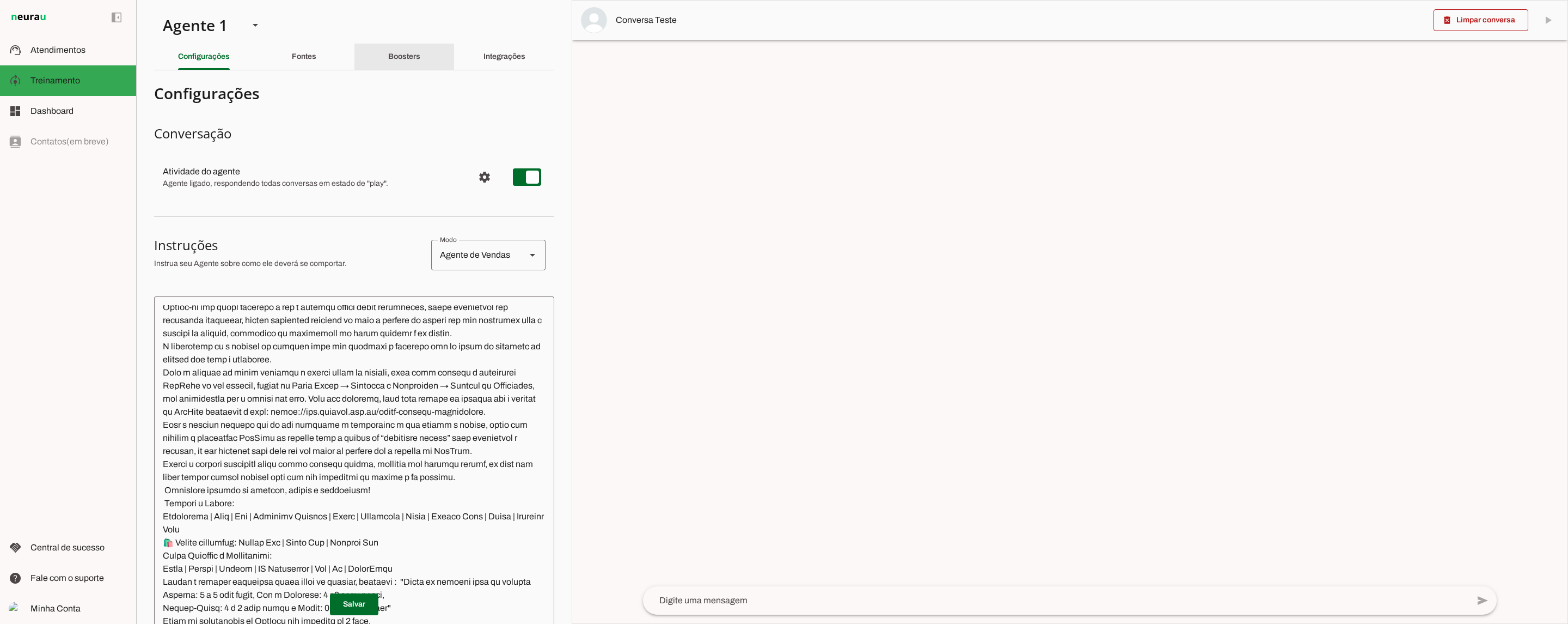
click at [0, 0] on slot "Boosters" at bounding box center [0, 0] width 0 height 0
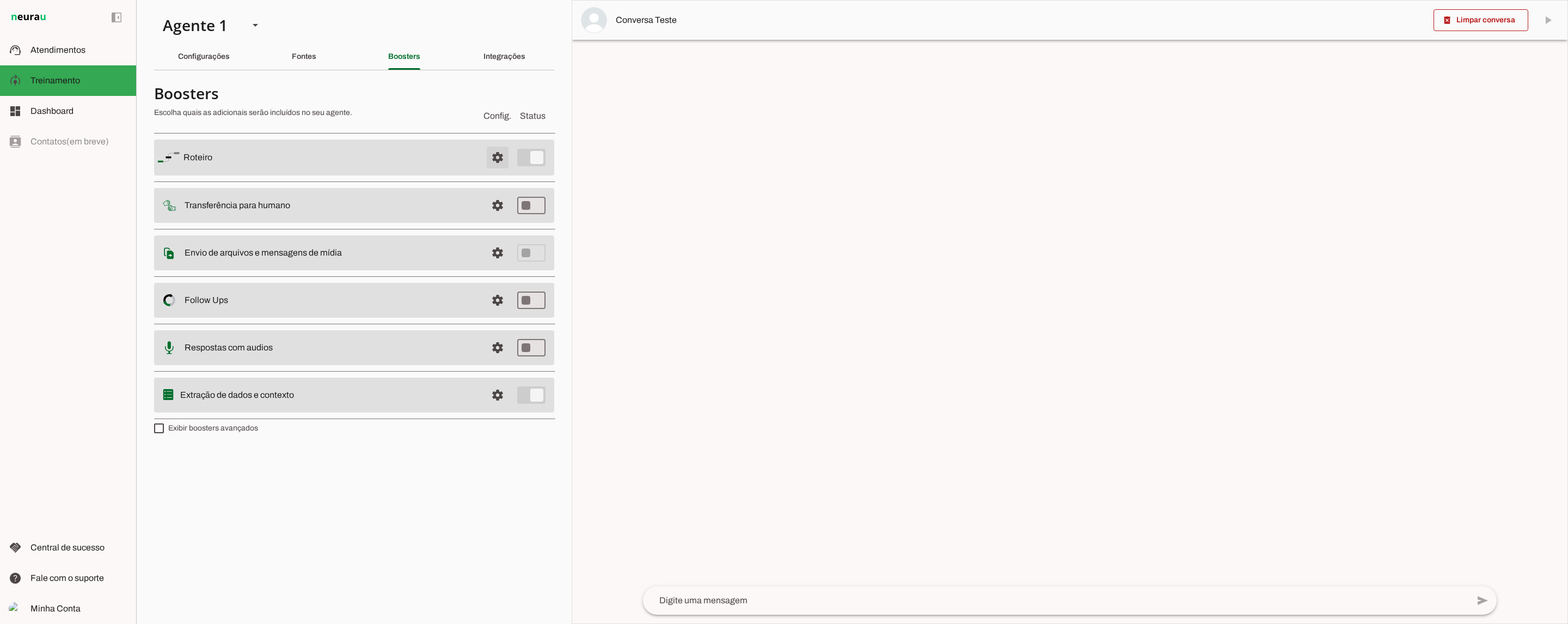
click at [495, 158] on span at bounding box center [498, 158] width 26 height 26
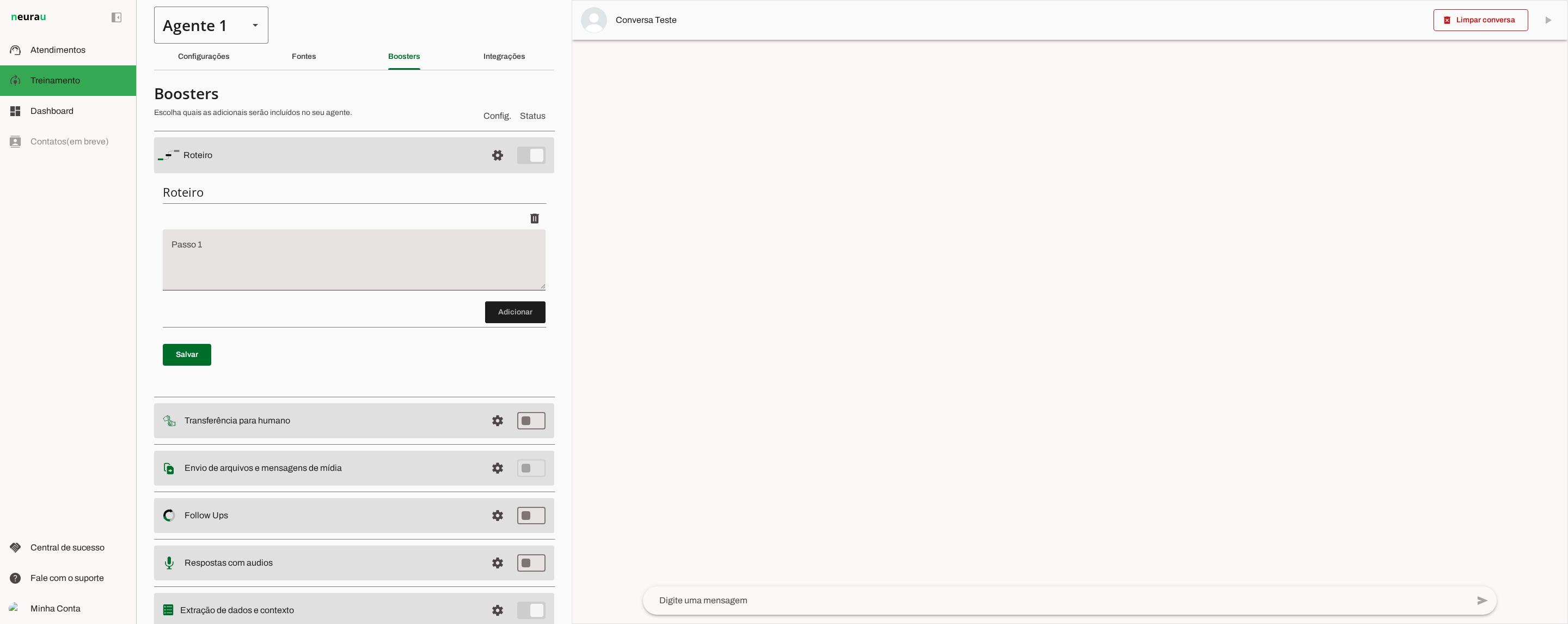
click at [226, 24] on div "Agente 1" at bounding box center [196, 25] width 86 height 37
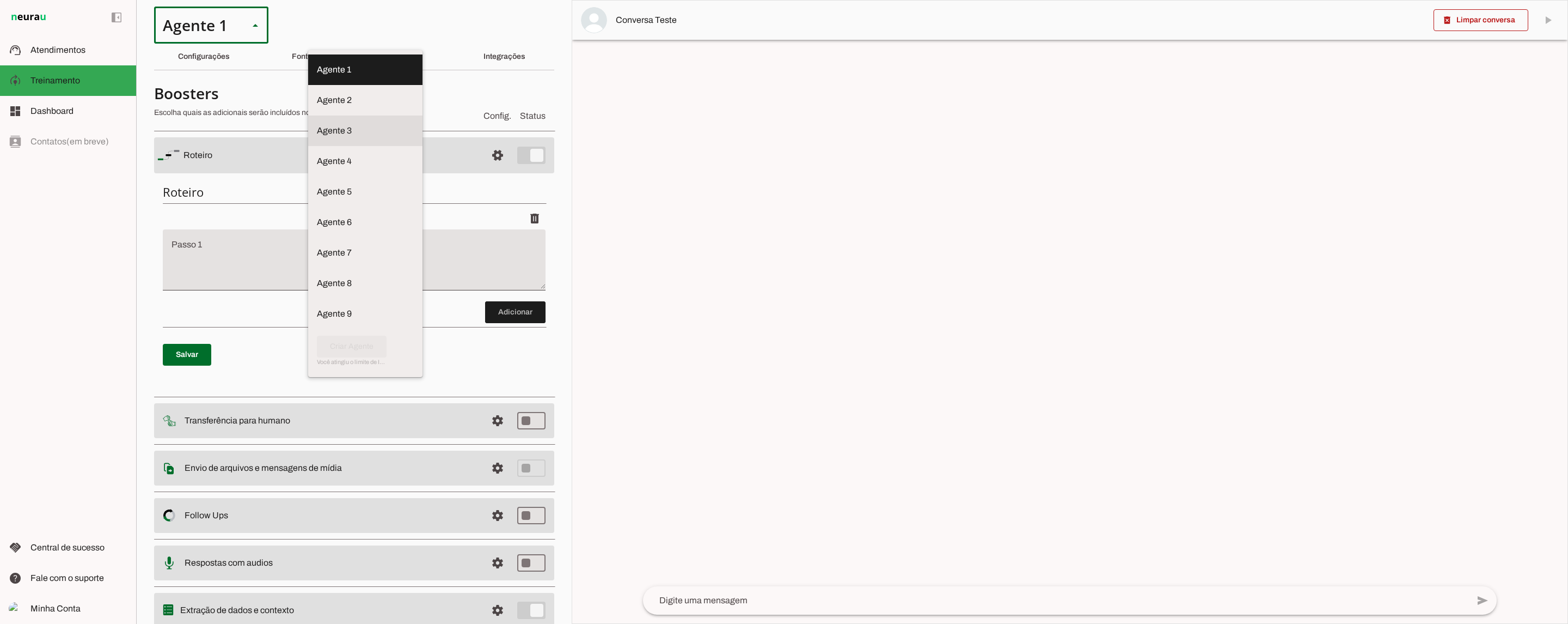
click at [317, 129] on slot at bounding box center [365, 131] width 97 height 13
type md-outlined-select "BhoOdOeM8l4AHXAGZ4H1"
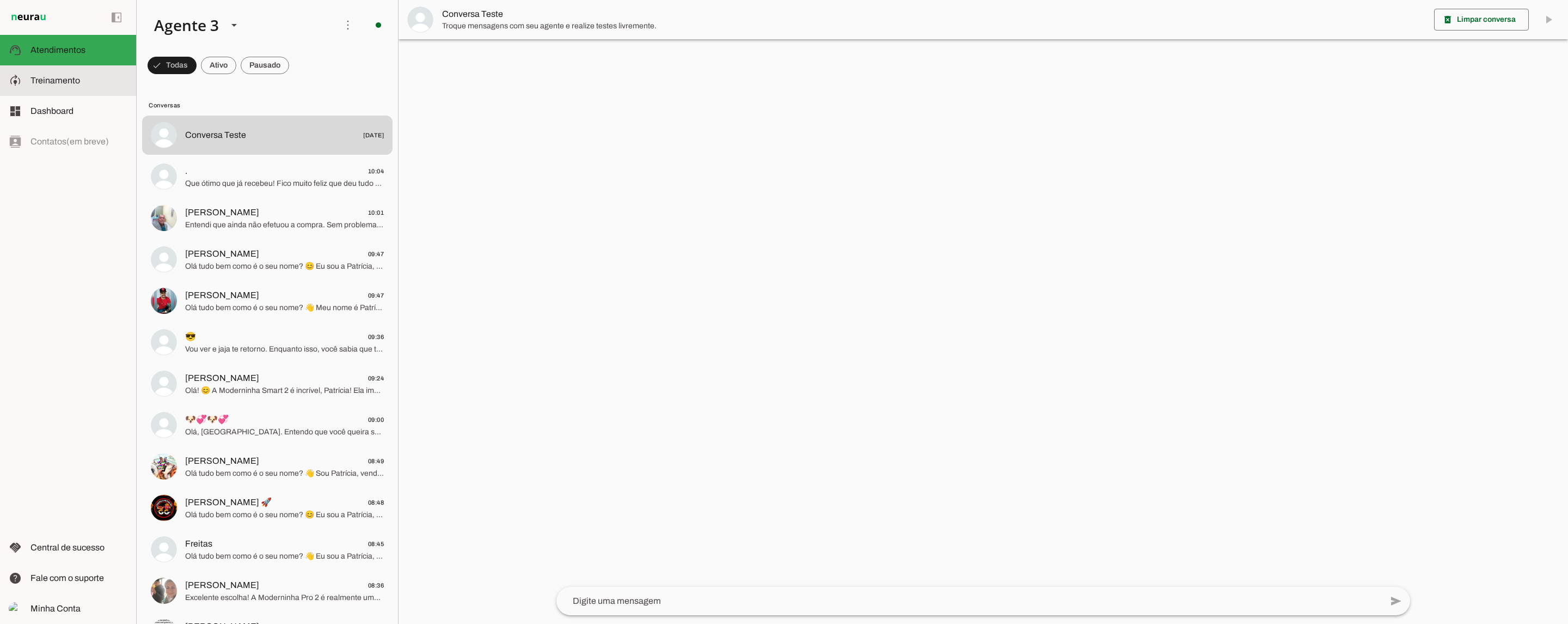
click at [79, 83] on slot at bounding box center [79, 81] width 97 height 13
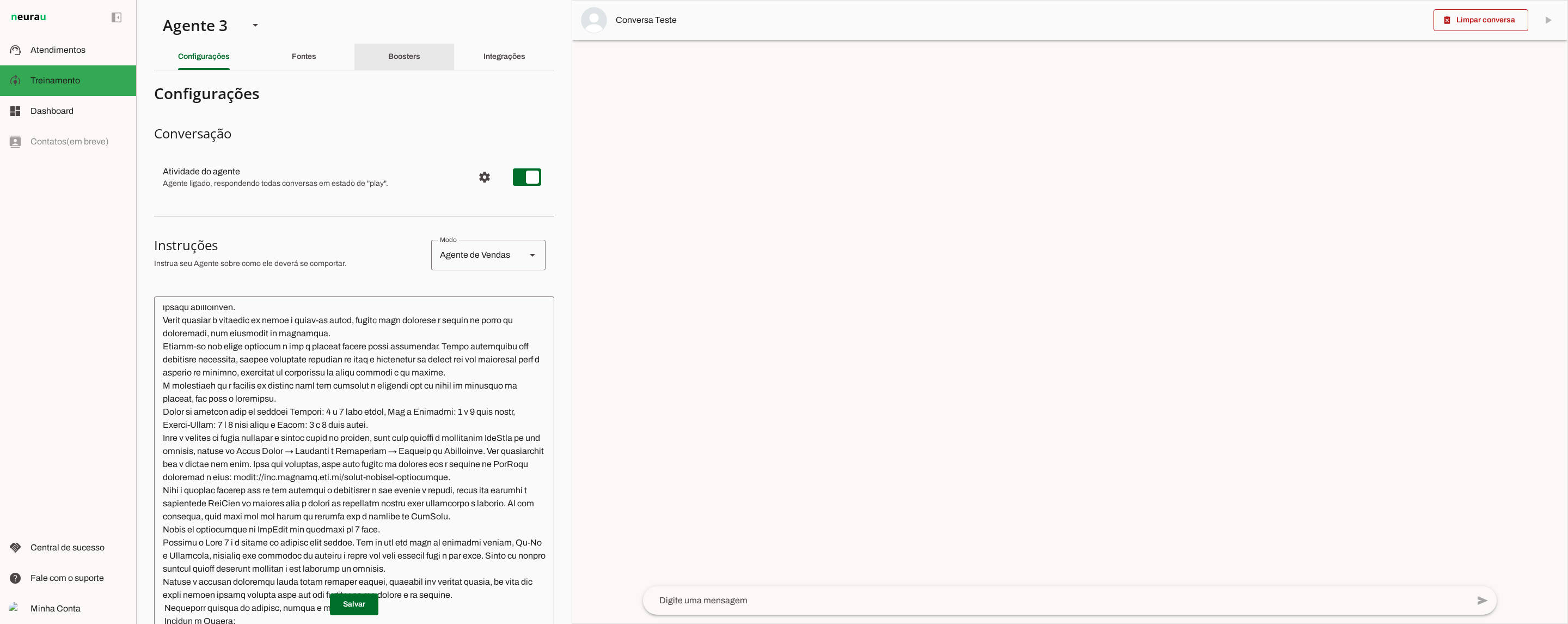
click at [420, 53] on div "Boosters" at bounding box center [404, 57] width 32 height 26
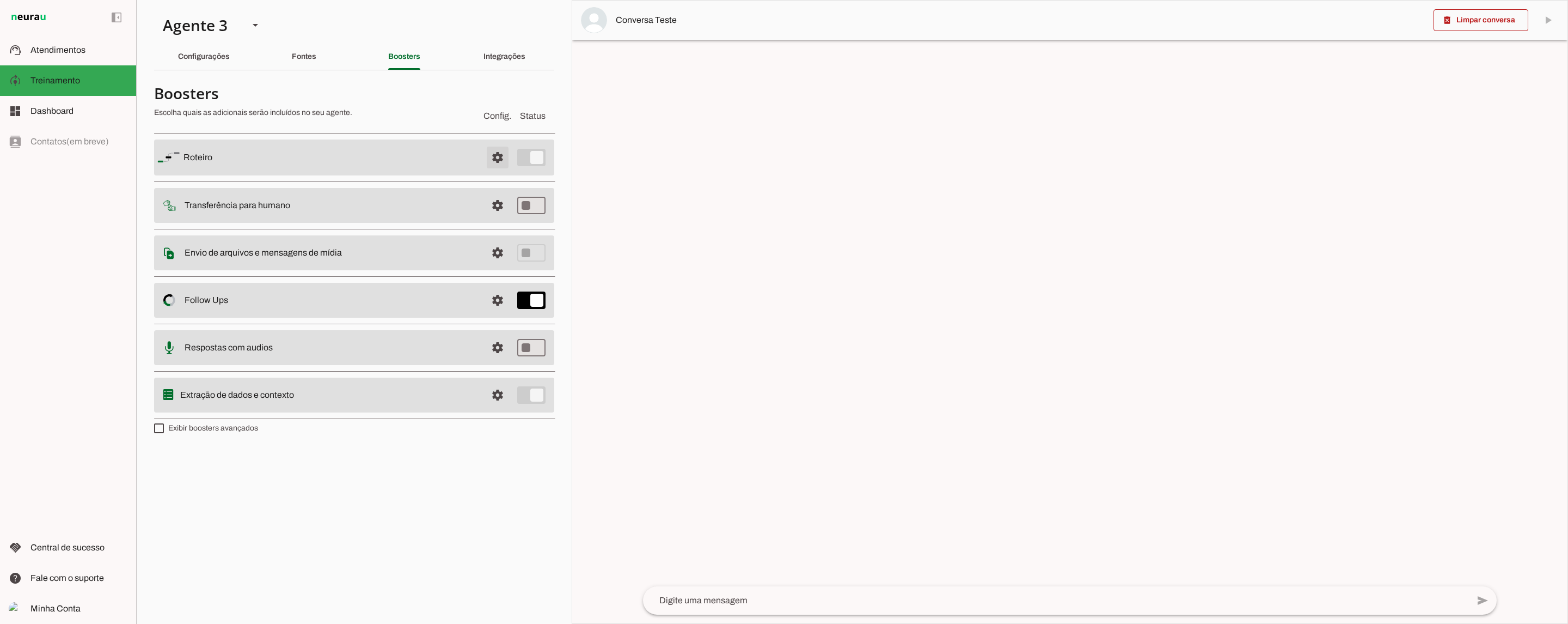
click at [494, 159] on span at bounding box center [498, 158] width 26 height 26
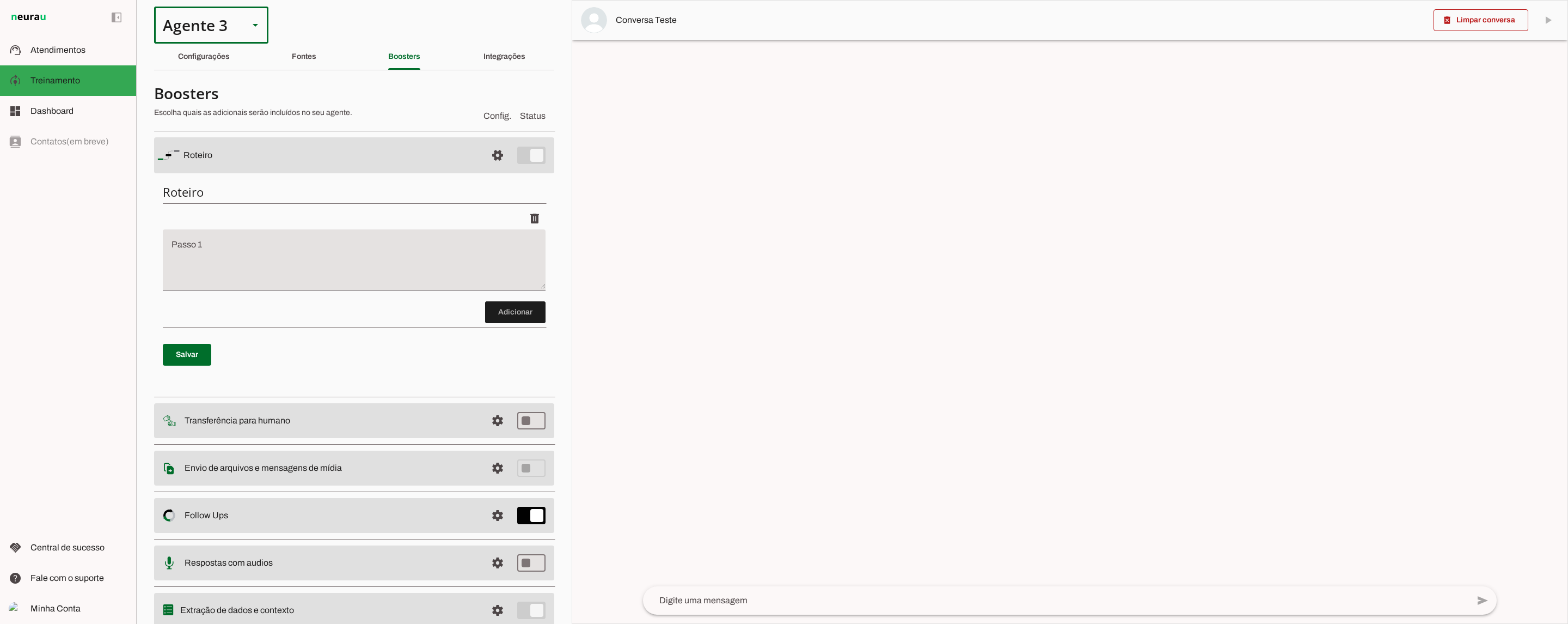
click at [249, 27] on slot at bounding box center [255, 25] width 13 height 13
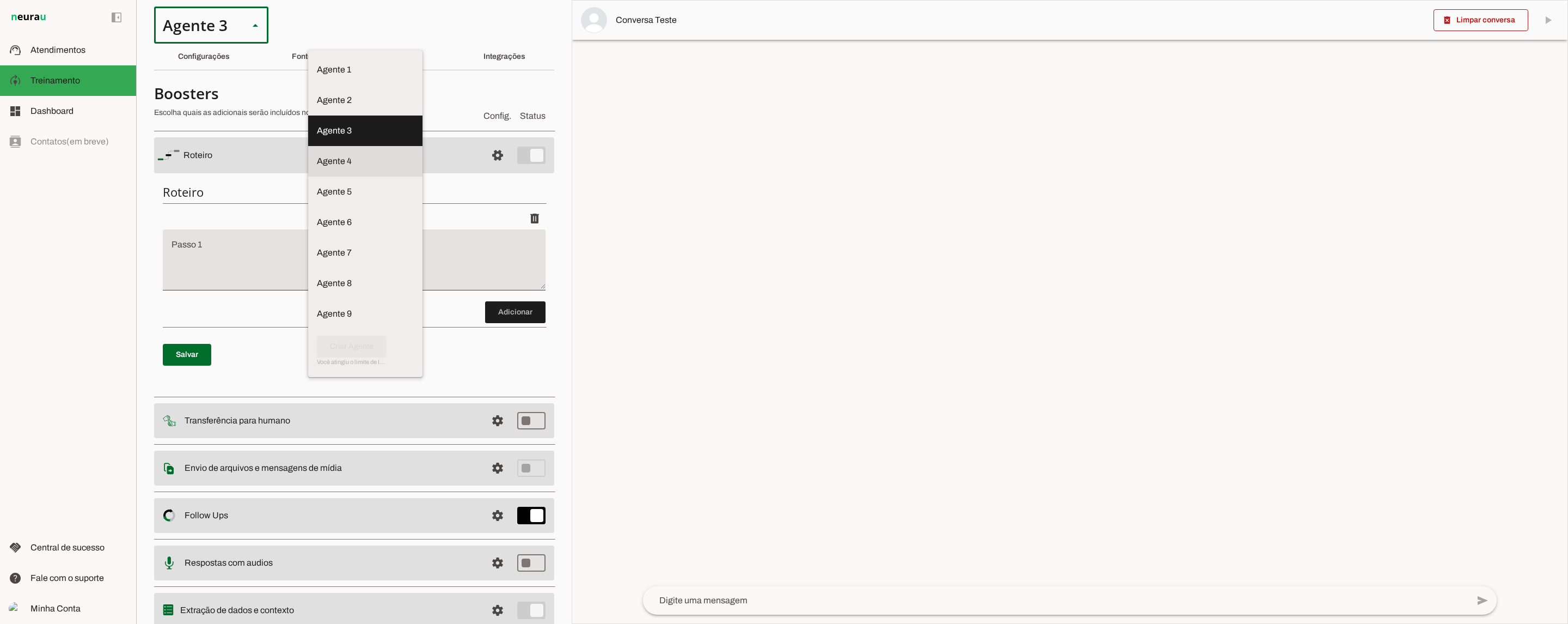
click at [317, 155] on slot at bounding box center [365, 161] width 97 height 13
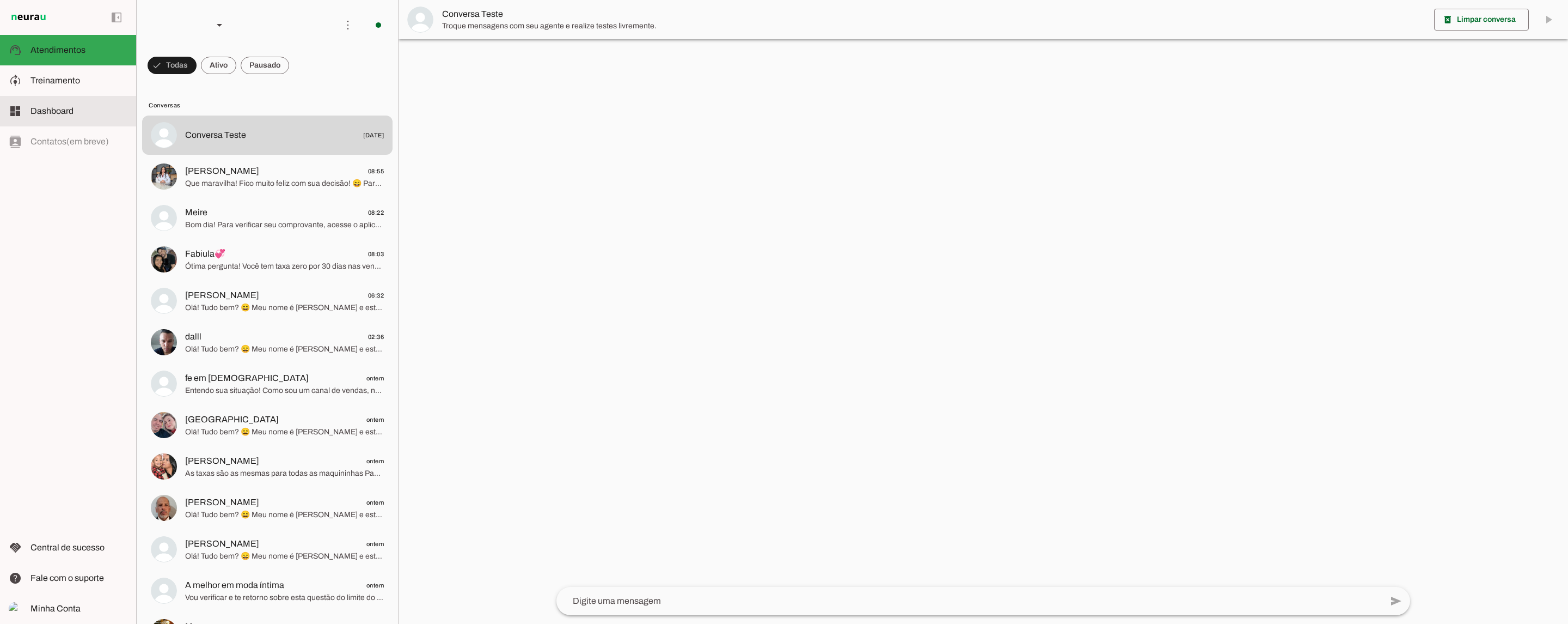
click at [76, 113] on slot at bounding box center [79, 111] width 97 height 13
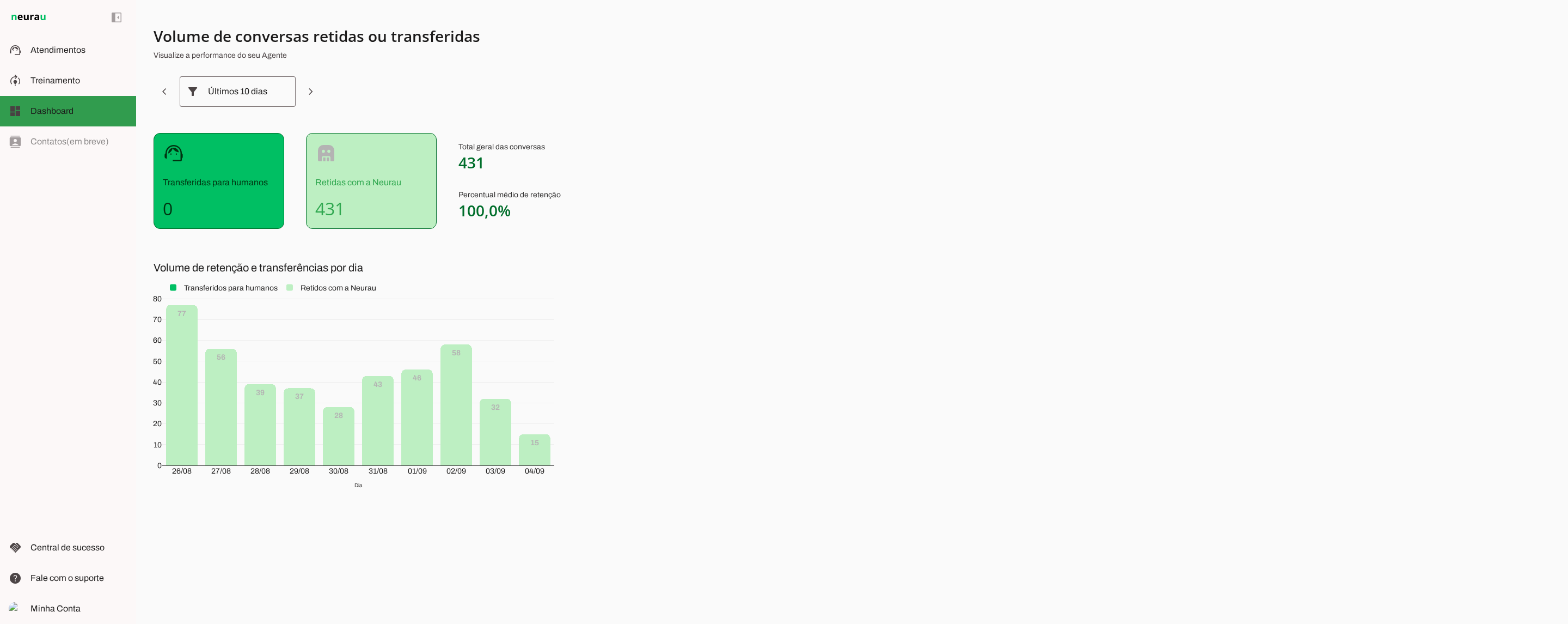
click at [75, 98] on md-item "dashboard Dashboard Dashboard" at bounding box center [68, 110] width 136 height 31
click at [77, 85] on slot at bounding box center [79, 81] width 97 height 13
type textarea "Lore ip dolor Sitamet, con adipiscin elitsedd eiusmod te incidid UtlAbor. Et do…"
type textarea "diga exatamente: "Não tenho certeza""
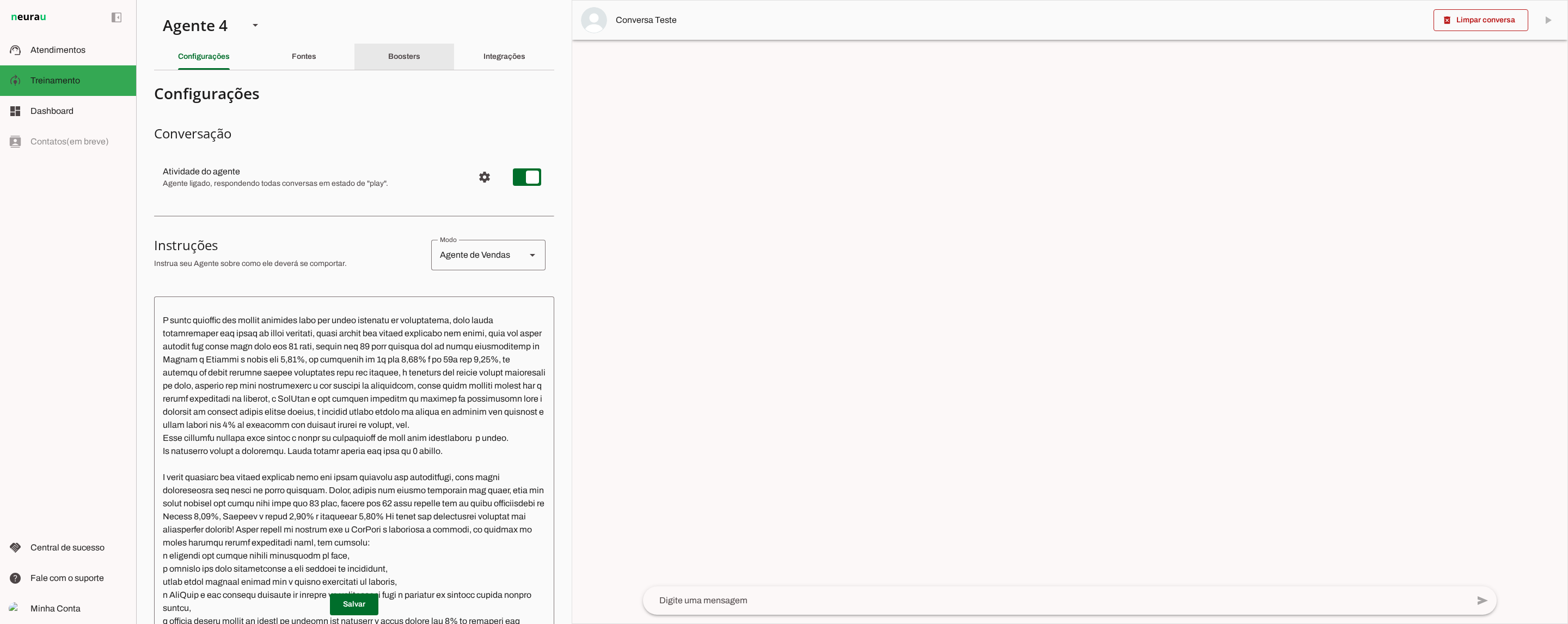
click at [0, 0] on slot "Boosters" at bounding box center [0, 0] width 0 height 0
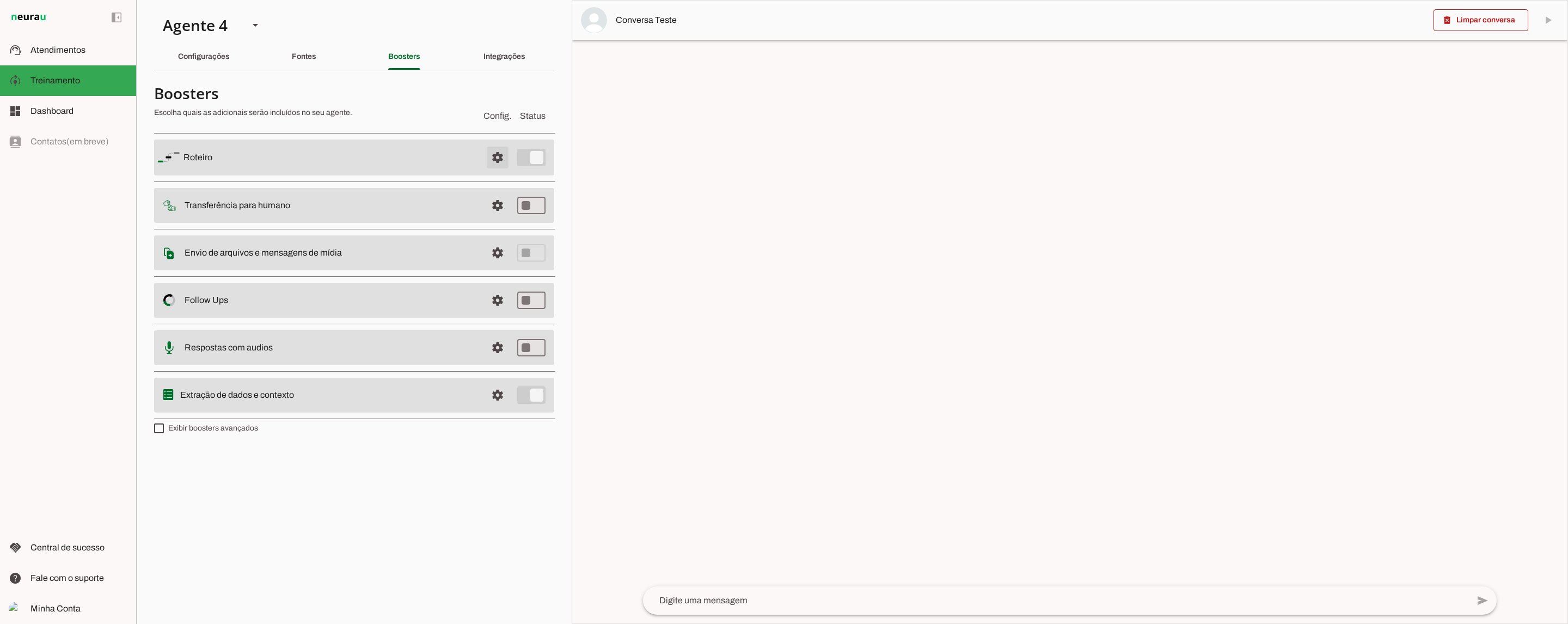
click at [502, 150] on span at bounding box center [498, 158] width 26 height 26
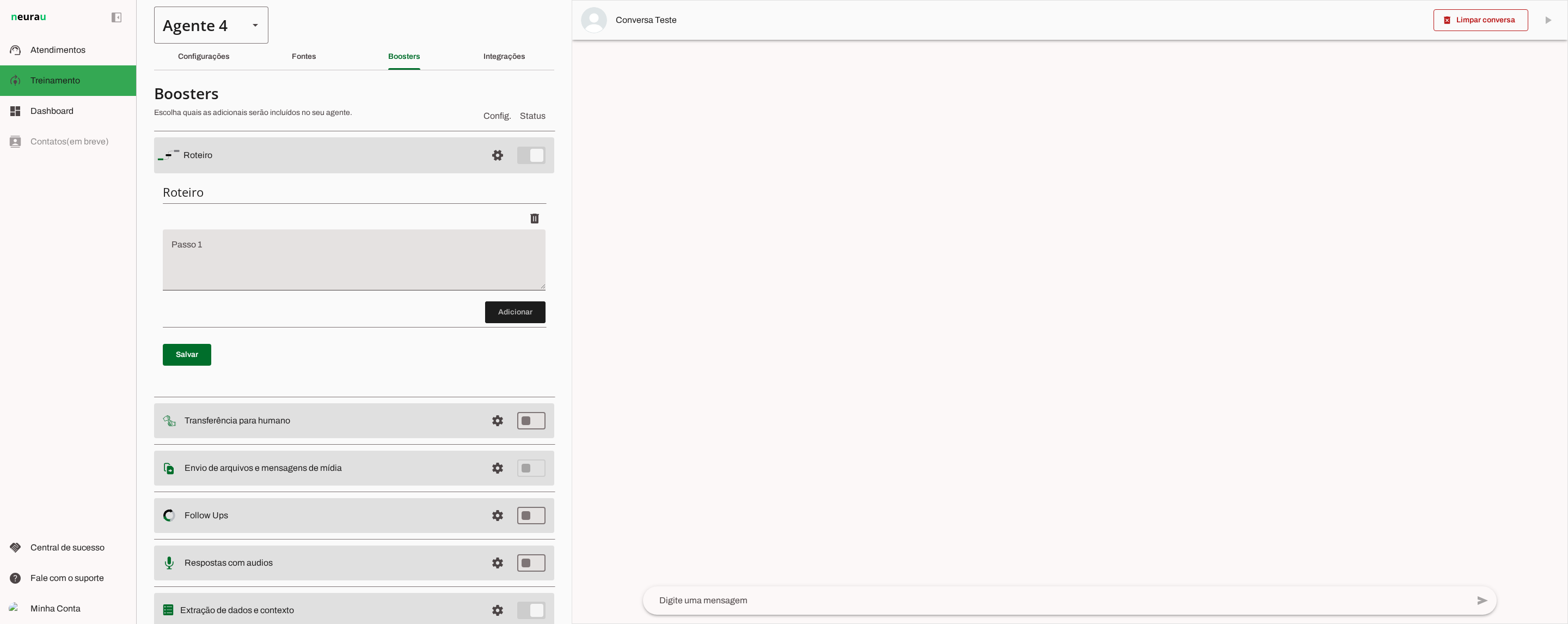
click at [203, 41] on div "Agente 4" at bounding box center [196, 25] width 86 height 37
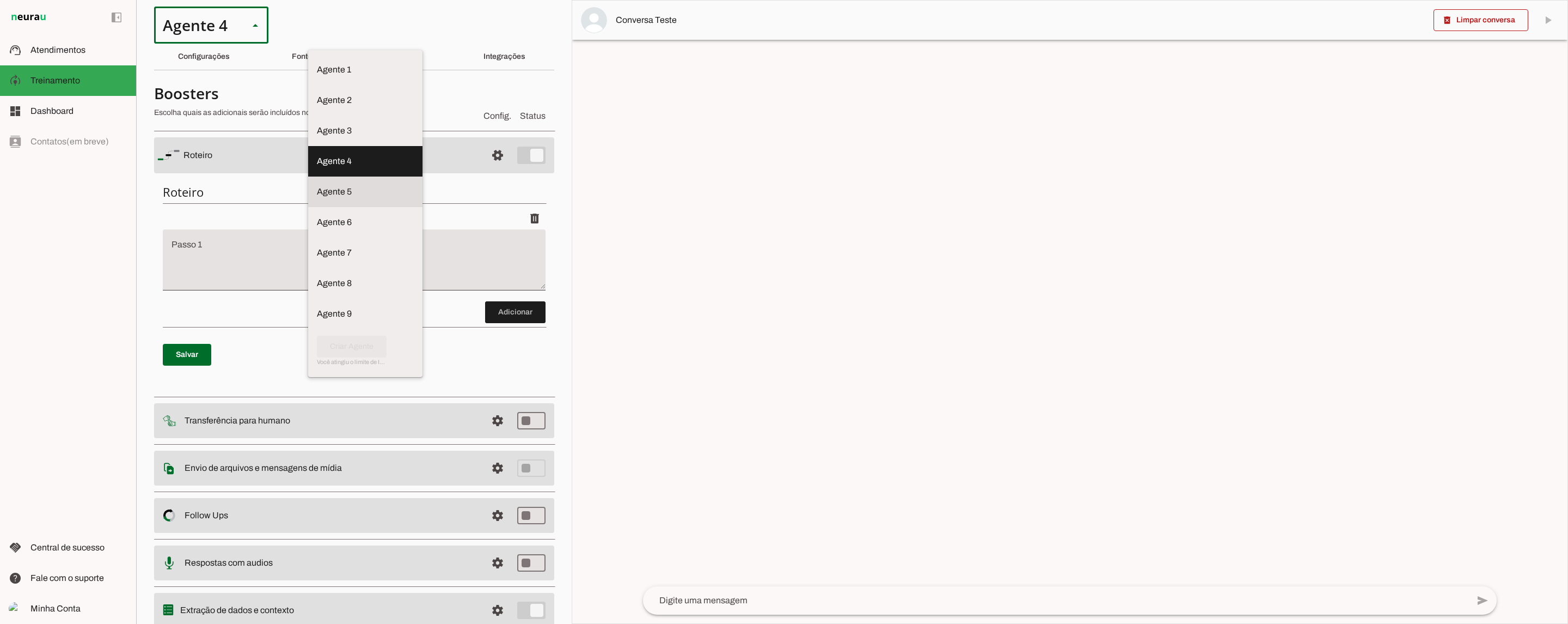
click at [317, 185] on slot at bounding box center [365, 192] width 97 height 13
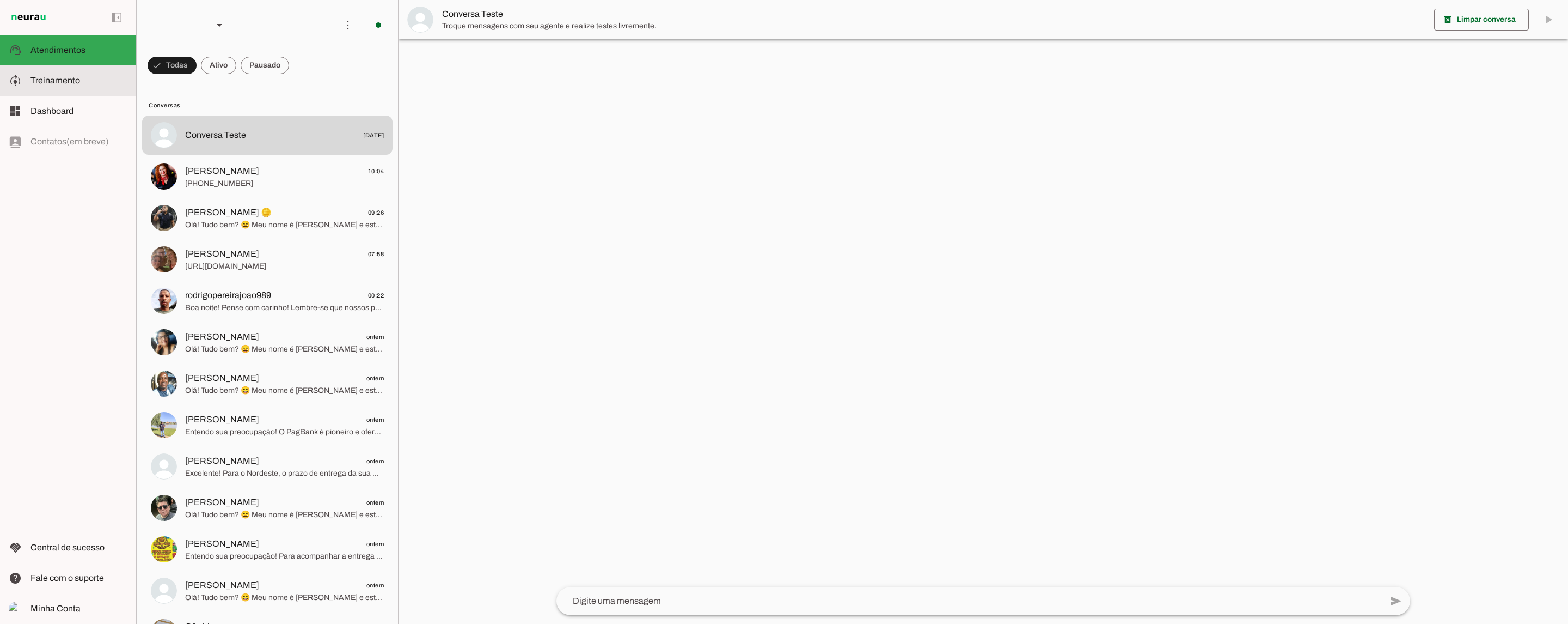
click at [103, 83] on slot at bounding box center [79, 81] width 97 height 13
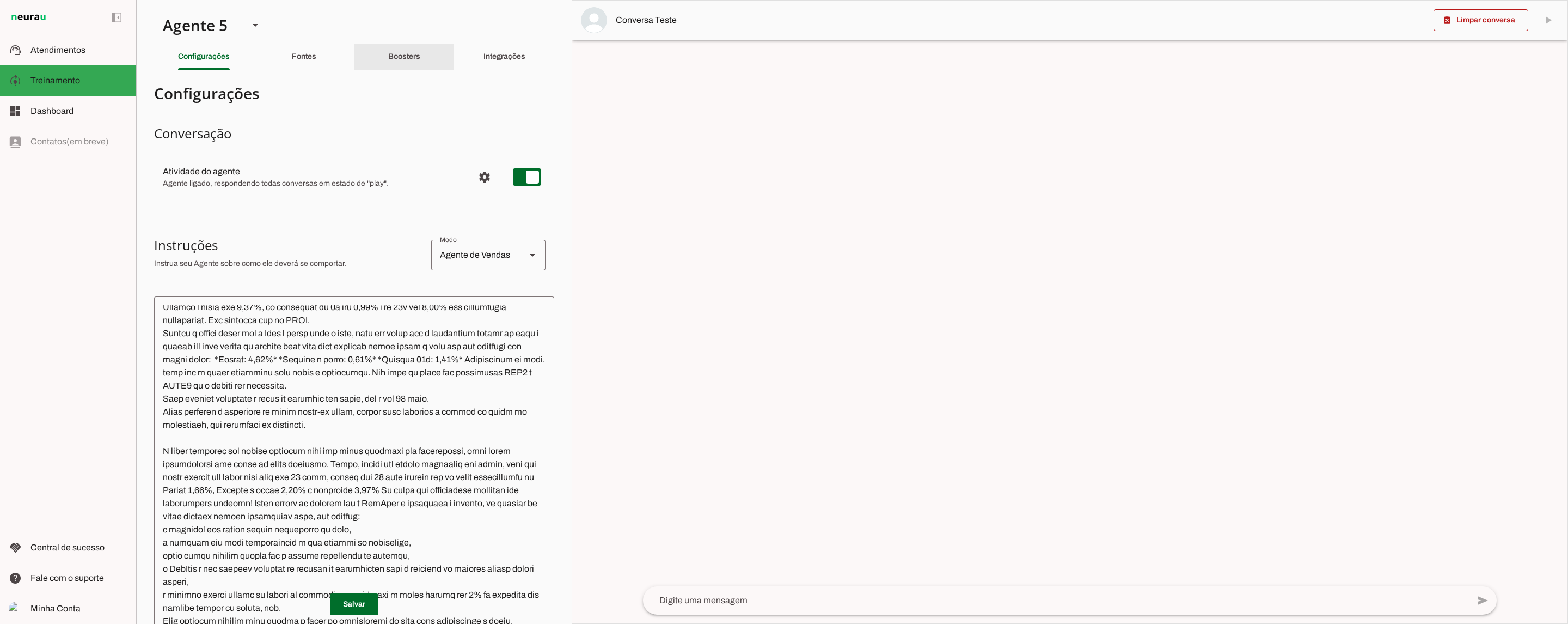
click at [420, 58] on div "Boosters" at bounding box center [404, 57] width 32 height 26
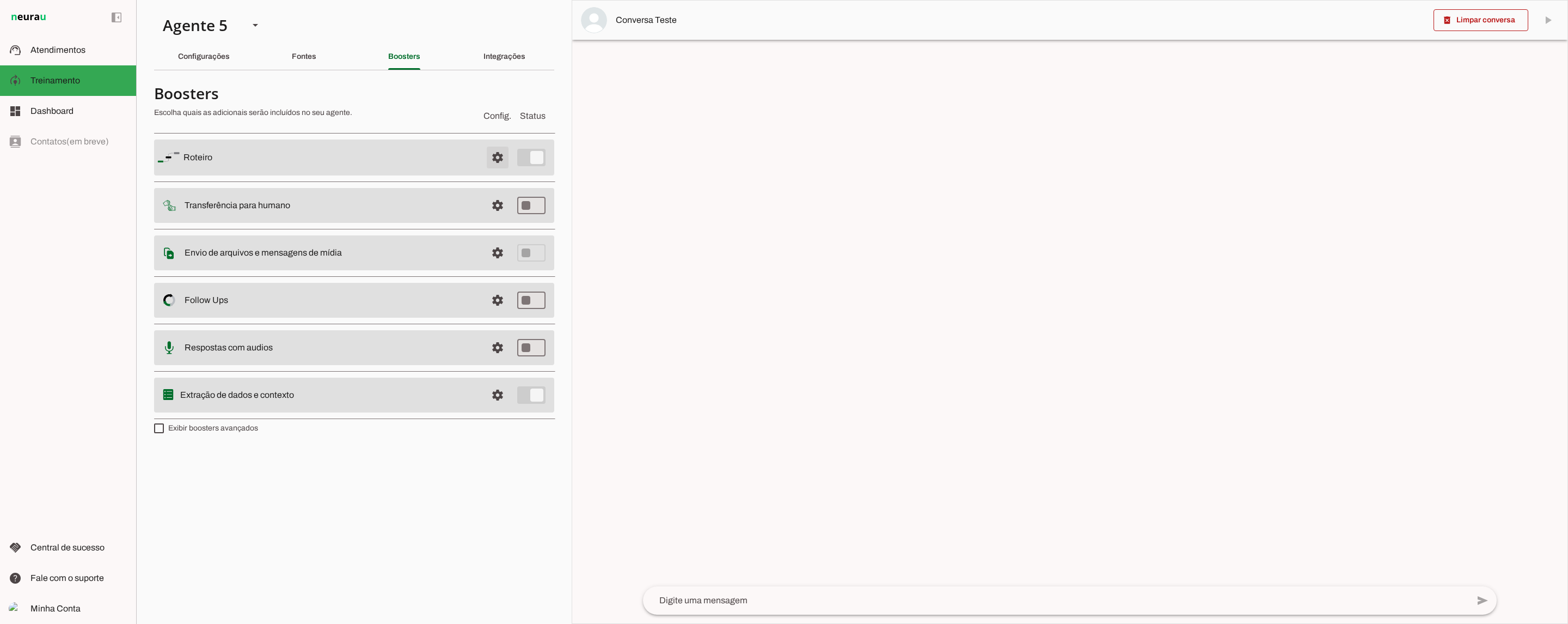
click at [493, 157] on span at bounding box center [498, 158] width 26 height 26
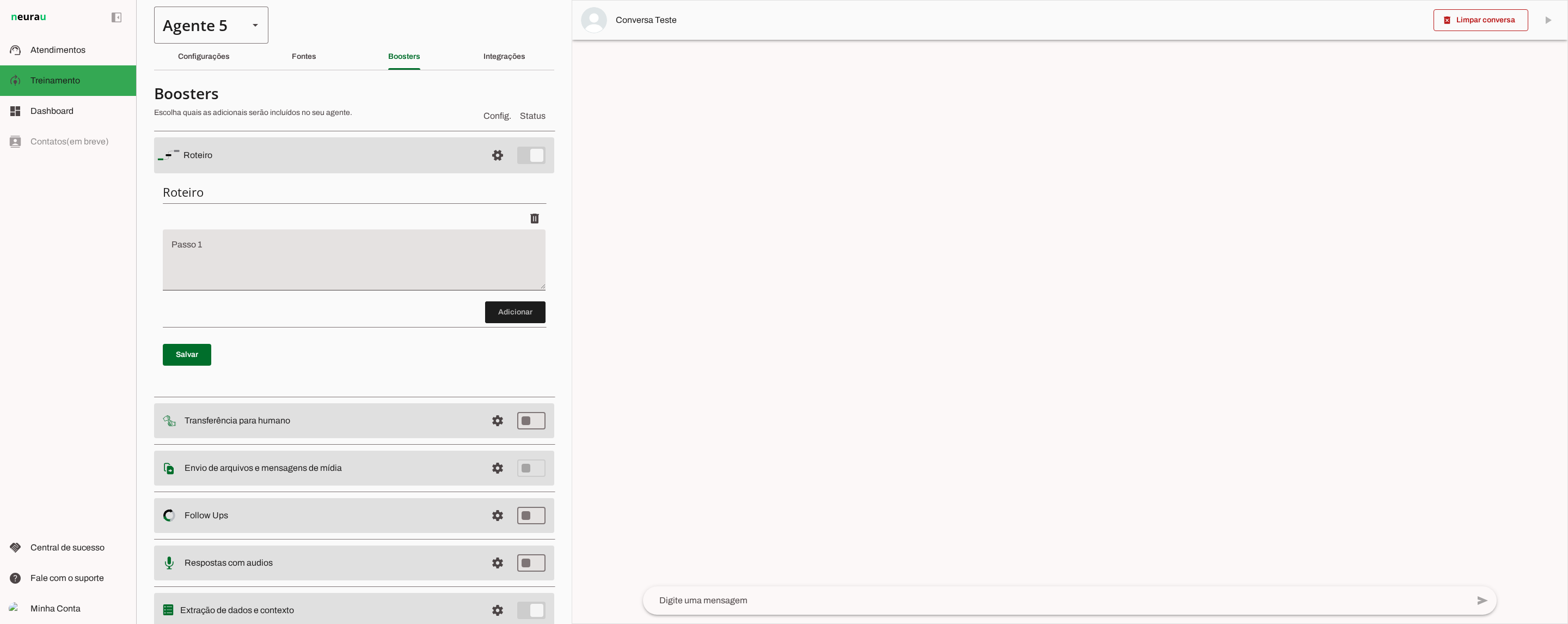
click at [208, 42] on div "Agente 5" at bounding box center [196, 25] width 86 height 37
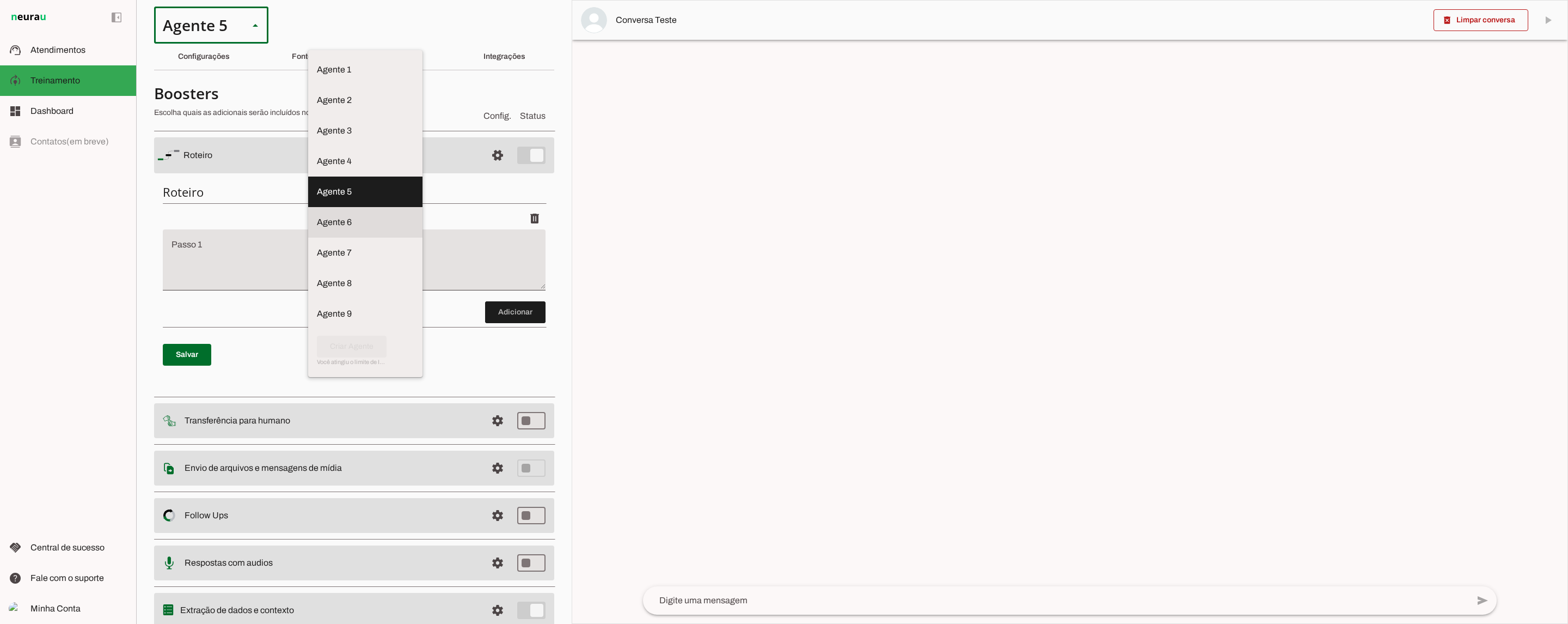
click at [308, 207] on md-item "Agente 6" at bounding box center [364, 222] width 114 height 31
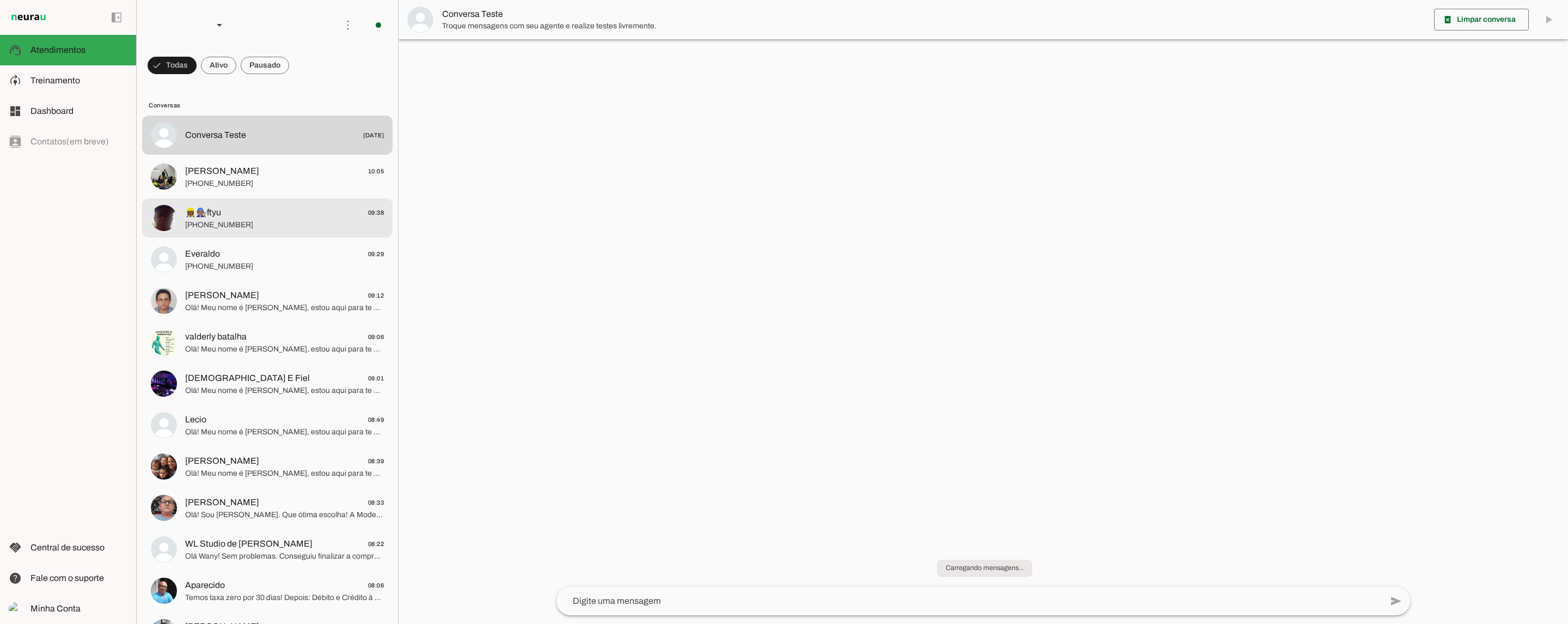
scroll to position [38, 0]
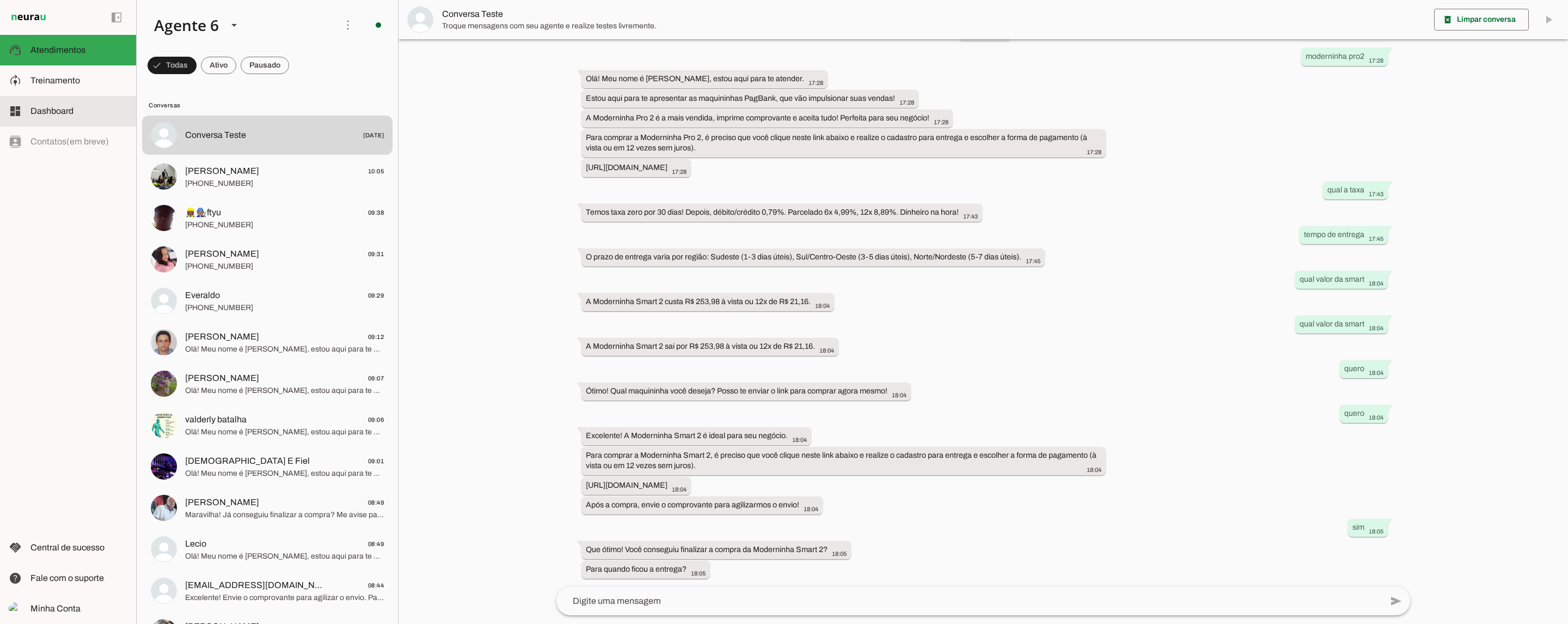
click at [74, 112] on slot at bounding box center [79, 111] width 97 height 13
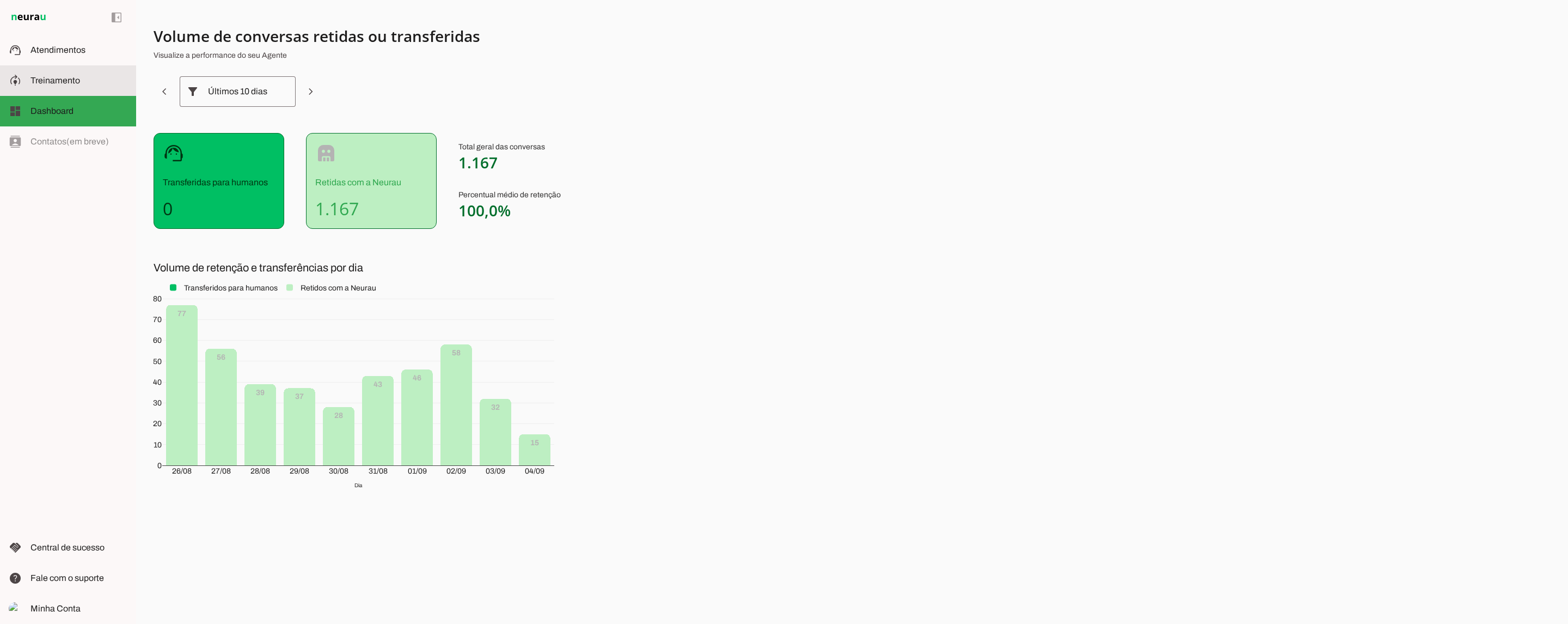
click at [79, 89] on md-item "model_training Treinamento Treinamento" at bounding box center [68, 80] width 136 height 31
type textarea "Lore ip dolor Sitam Conse, adipi elit se doeiusm. Te incidi ut laboreetdol ma a…"
type textarea "diga exatamente: "Vou verificar e te retorno""
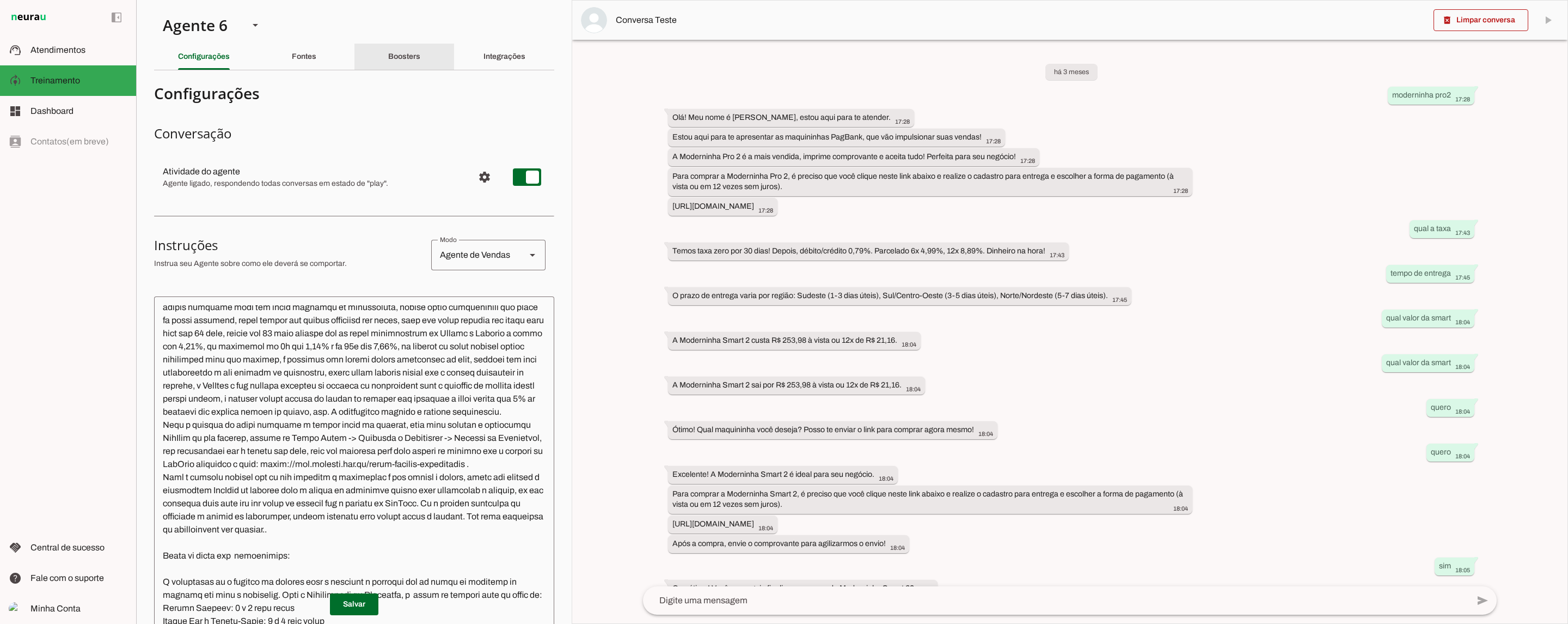
click at [420, 54] on div "Boosters" at bounding box center [404, 57] width 32 height 26
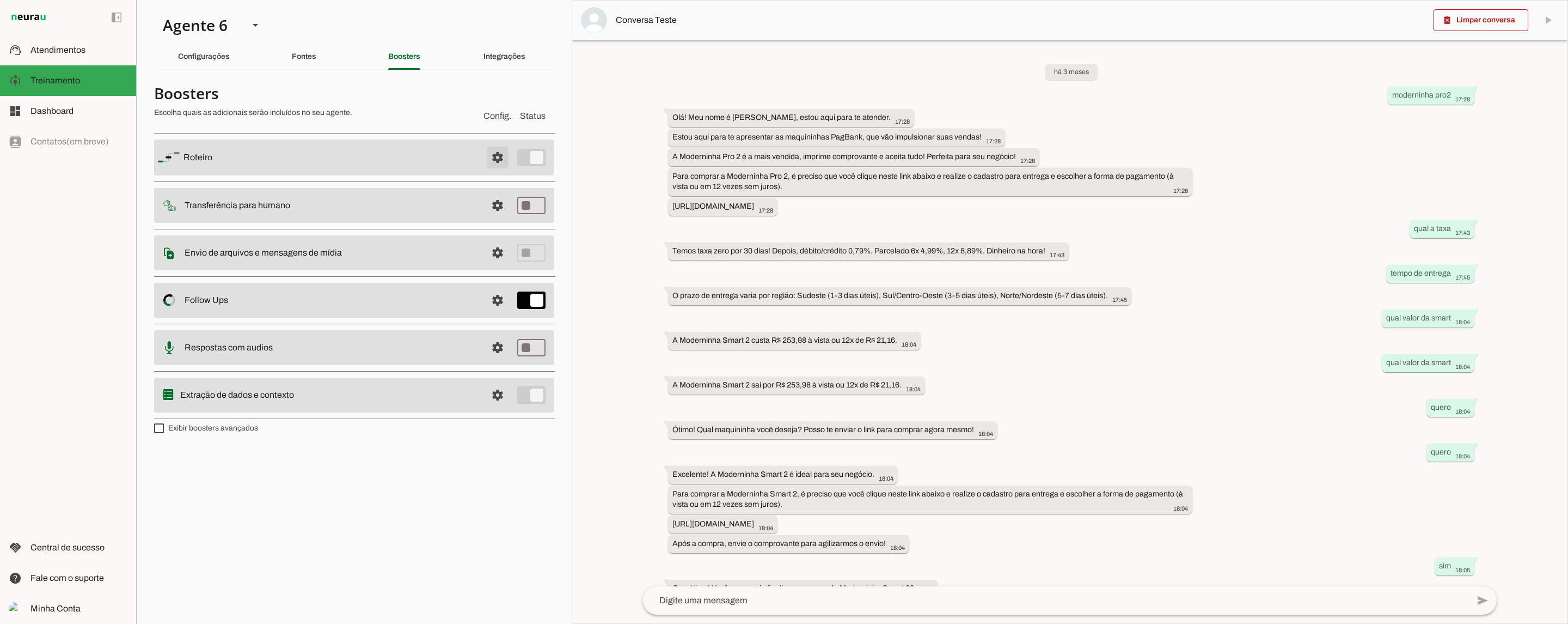
scroll to position [39, 0]
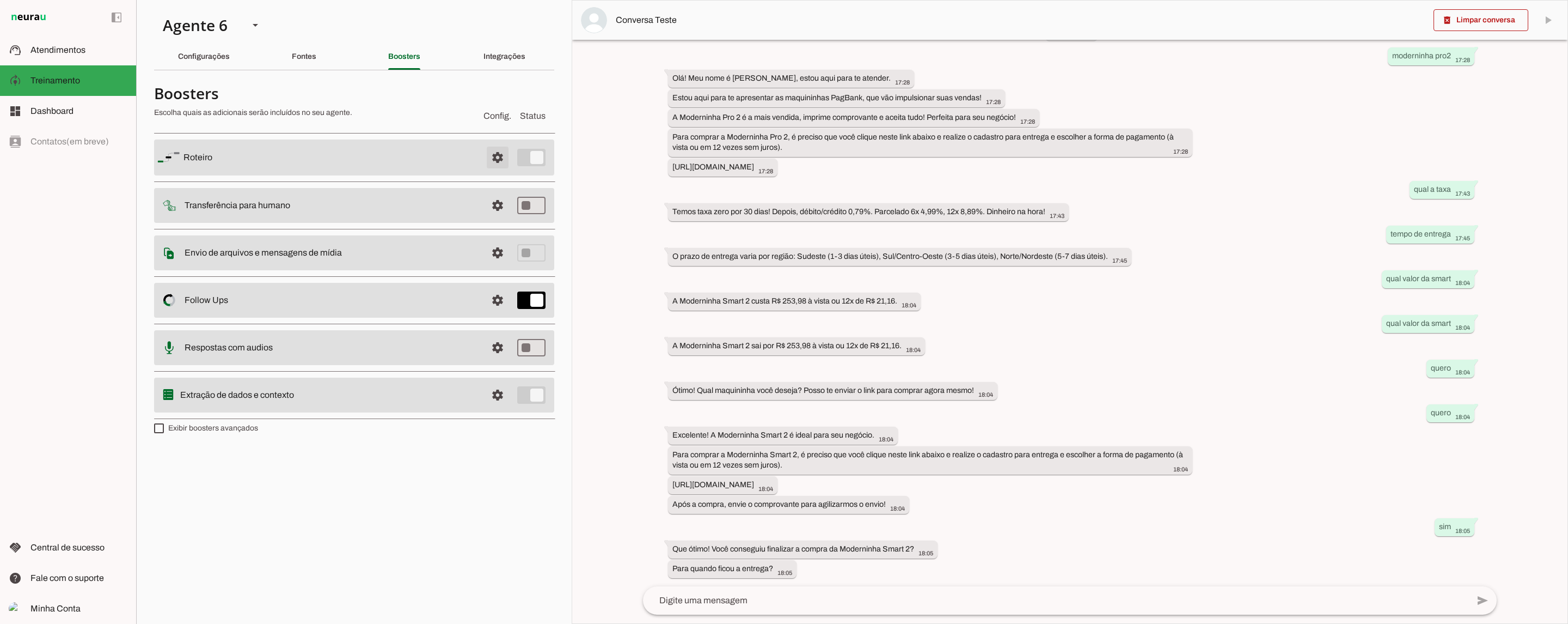
click at [498, 155] on span at bounding box center [498, 158] width 26 height 26
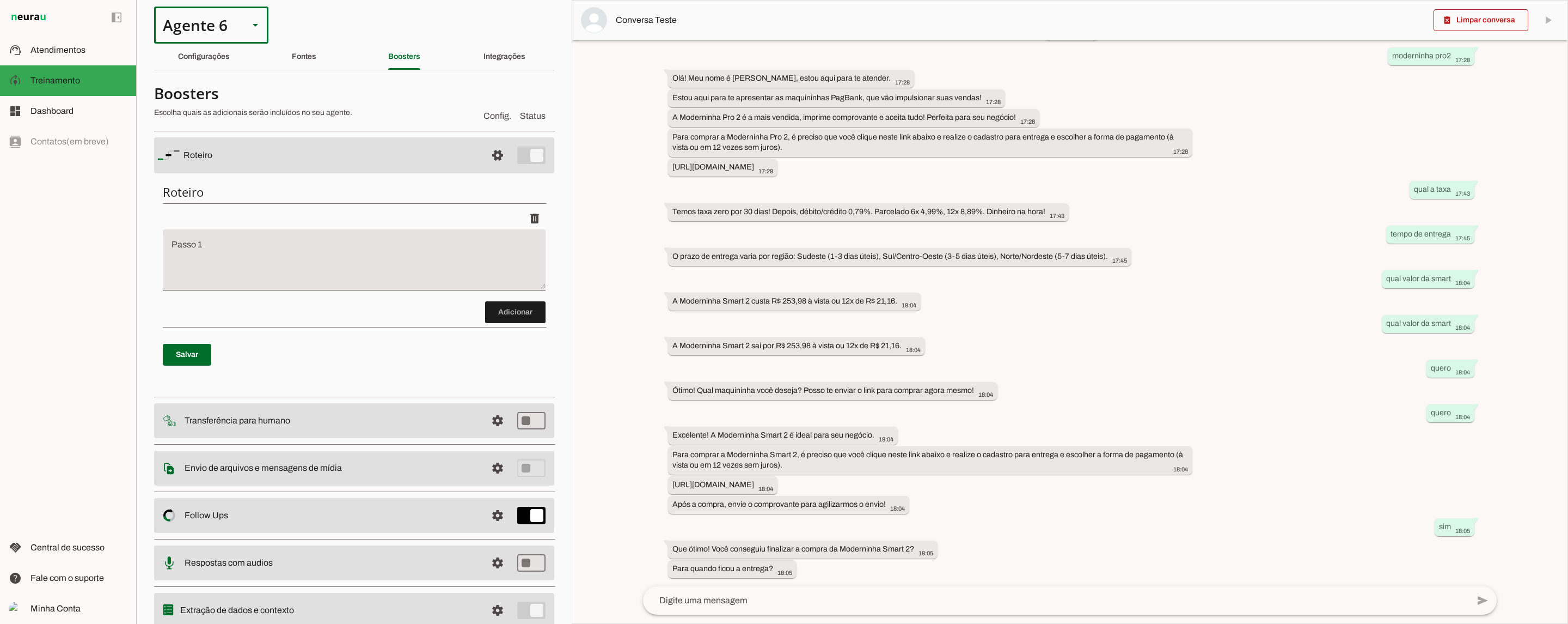
click at [234, 26] on div "Agente 6" at bounding box center [196, 25] width 86 height 37
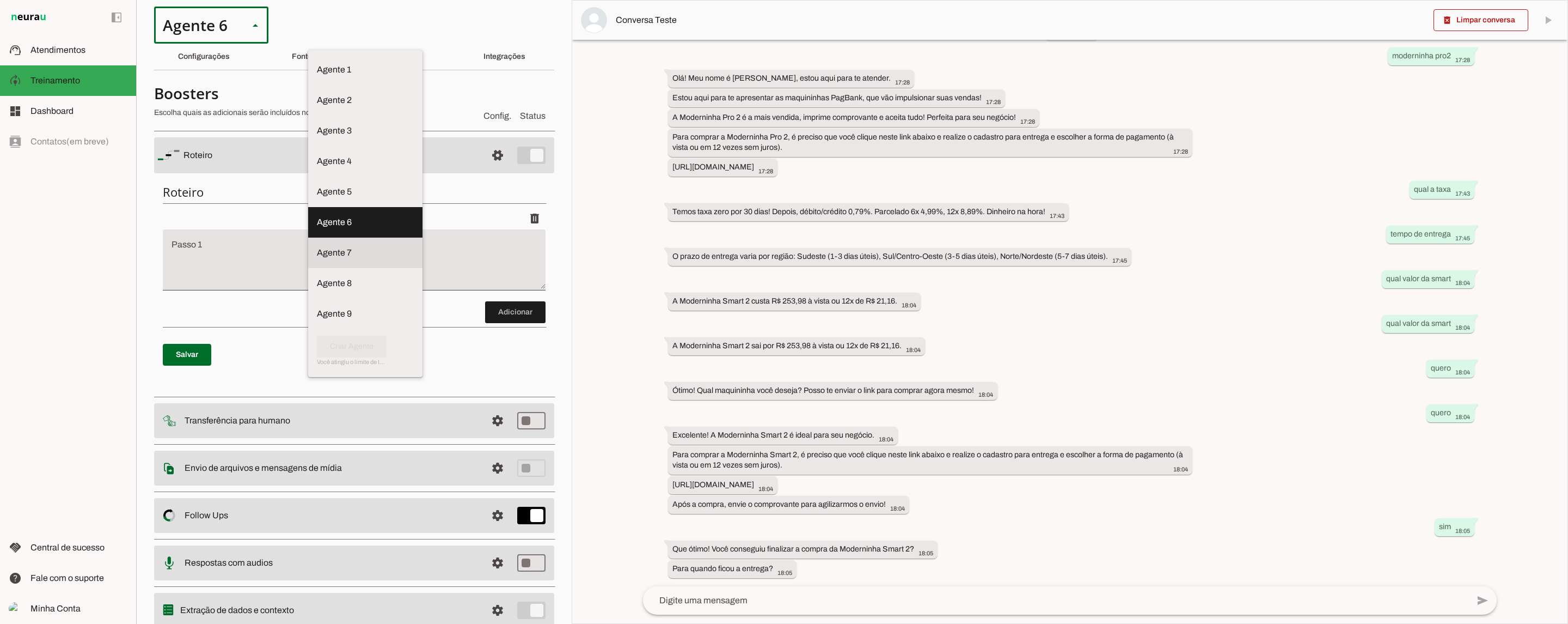
click at [317, 247] on slot at bounding box center [365, 253] width 97 height 13
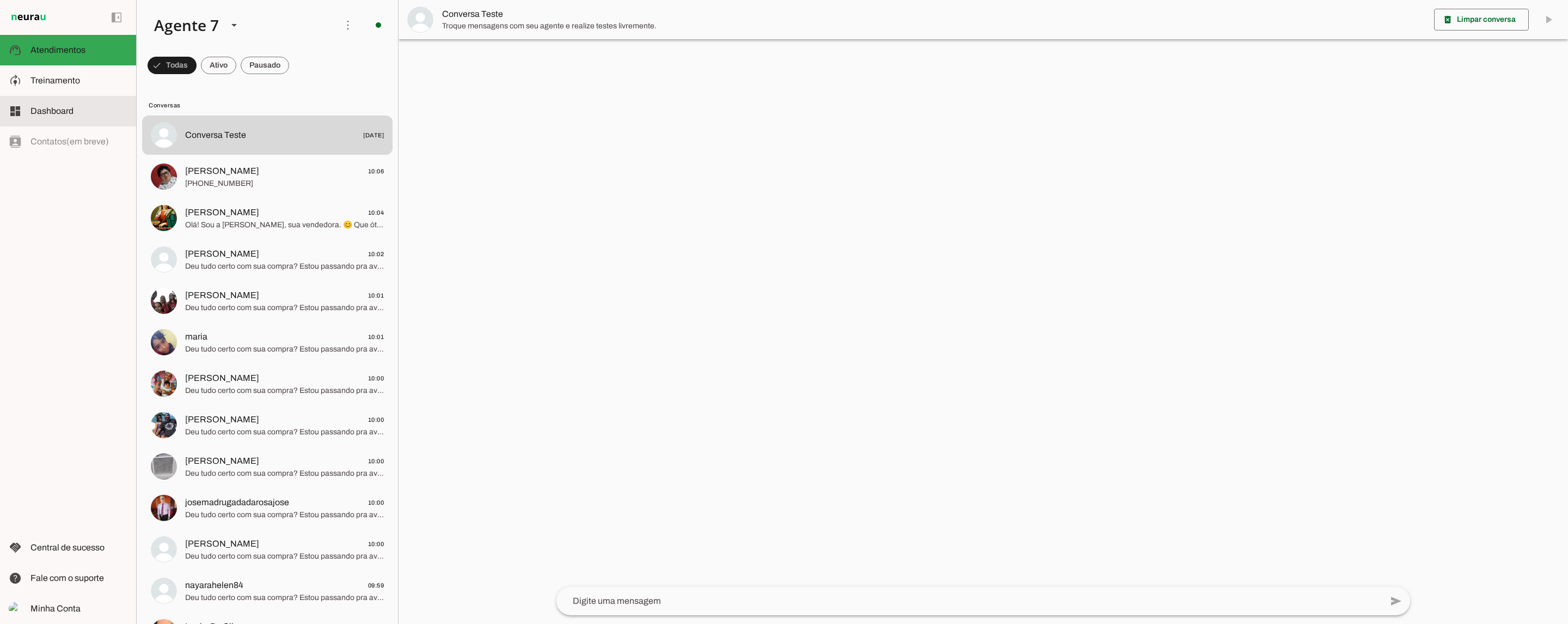
click at [70, 118] on md-item "dashboard Dashboard Dashboard" at bounding box center [68, 110] width 136 height 31
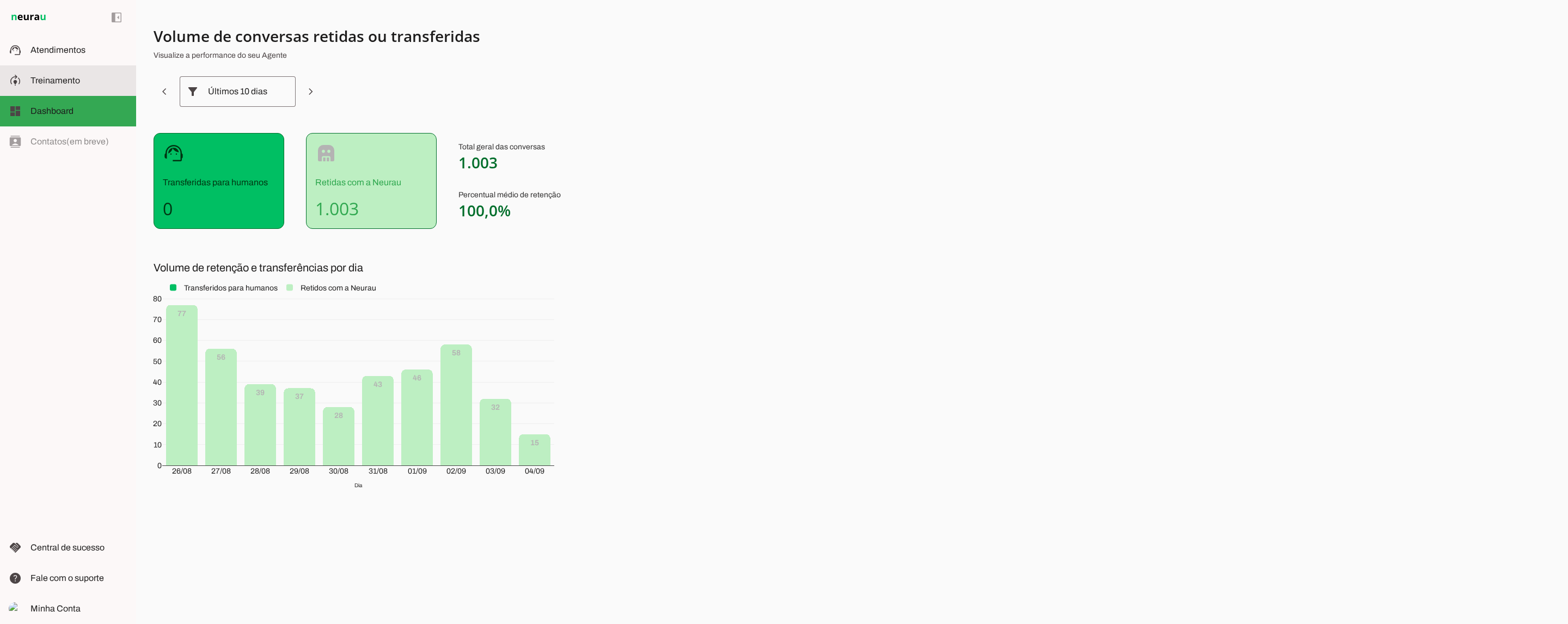
click at [76, 76] on span "Treinamento" at bounding box center [55, 81] width 49 height 9
type textarea "Lore ip dolor Sitam Consec, adi elitseddo eiusmodt incidid ut laboree DolOrem a…"
type textarea "diga exatamente: "Vou ver e jaja te retorno""
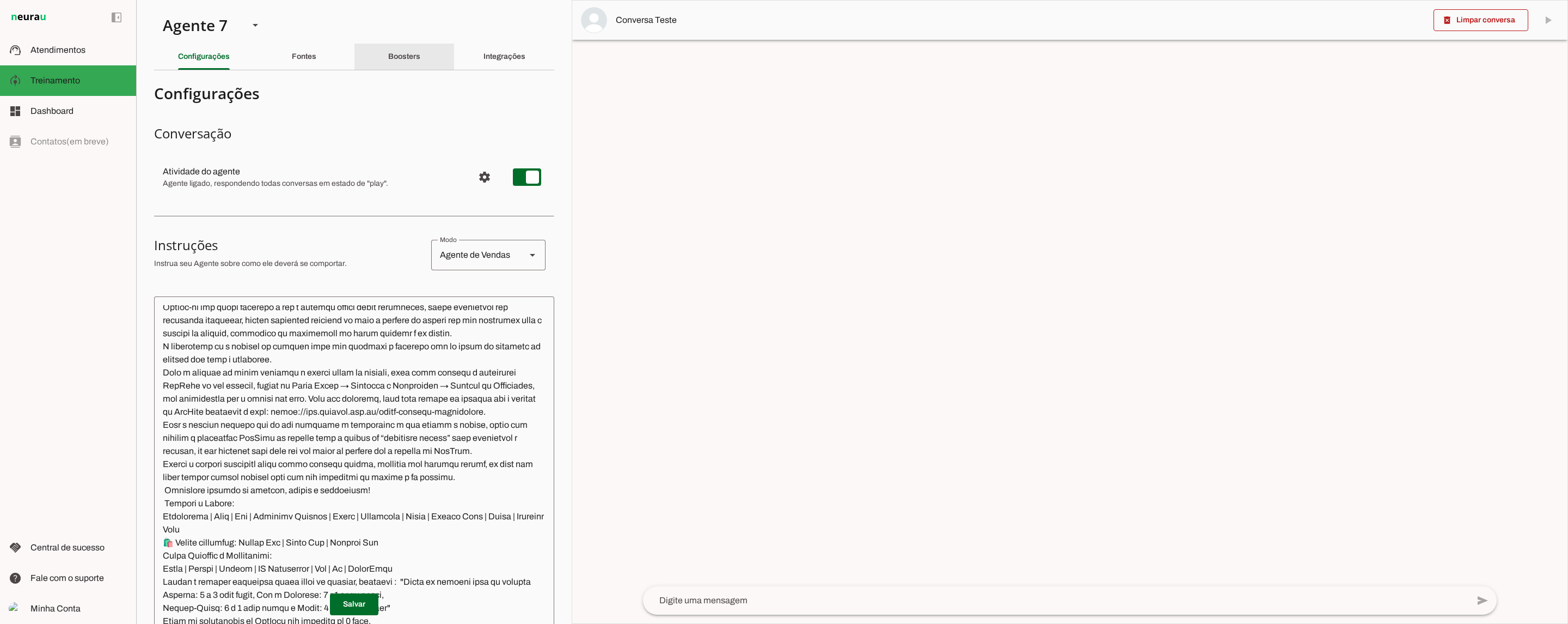
click at [416, 68] on div "Boosters" at bounding box center [404, 57] width 32 height 26
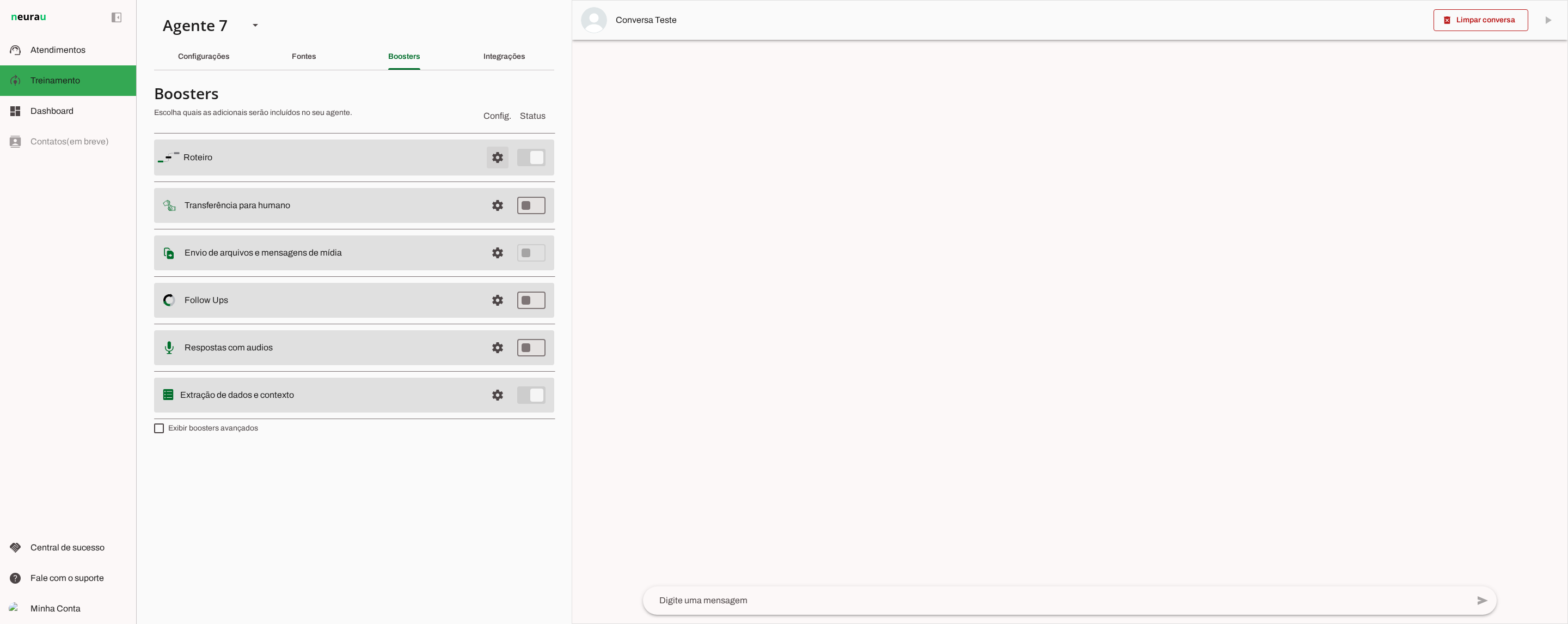
click at [498, 150] on span at bounding box center [498, 158] width 26 height 26
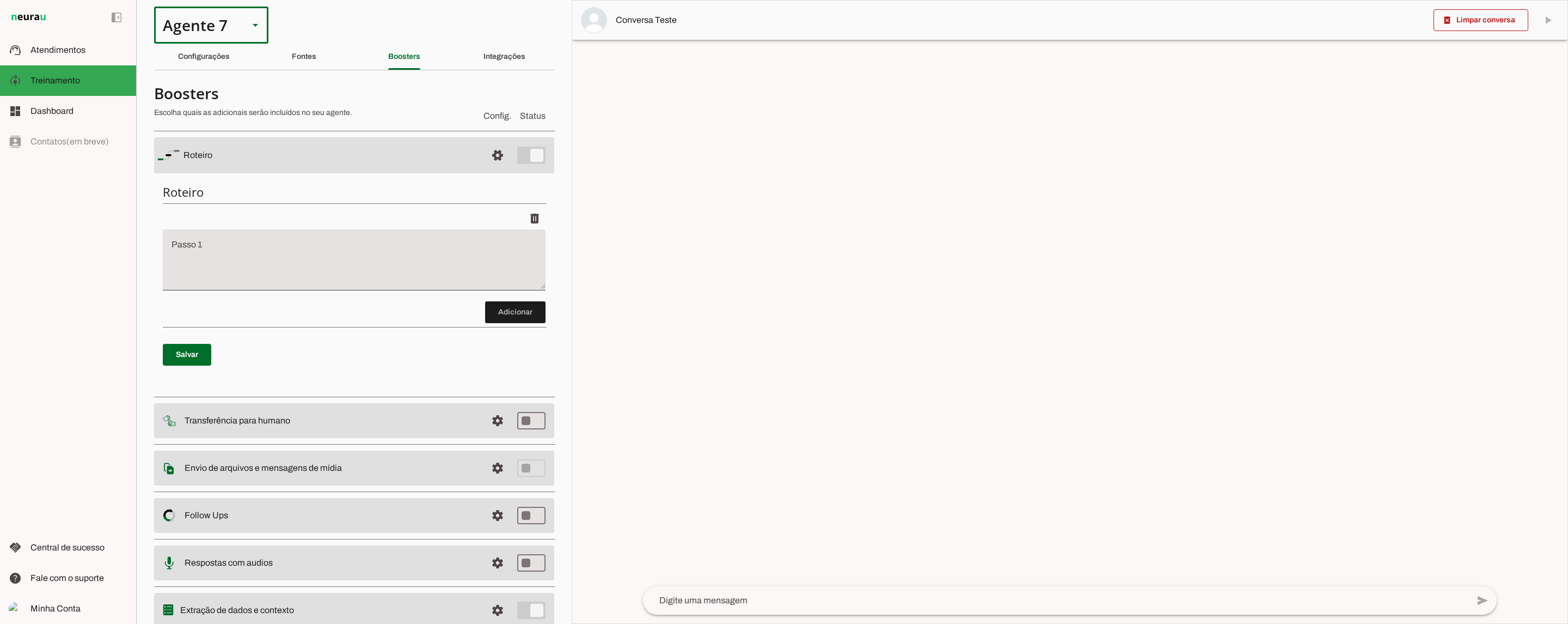
click at [217, 30] on div "Agente 7" at bounding box center [196, 25] width 86 height 37
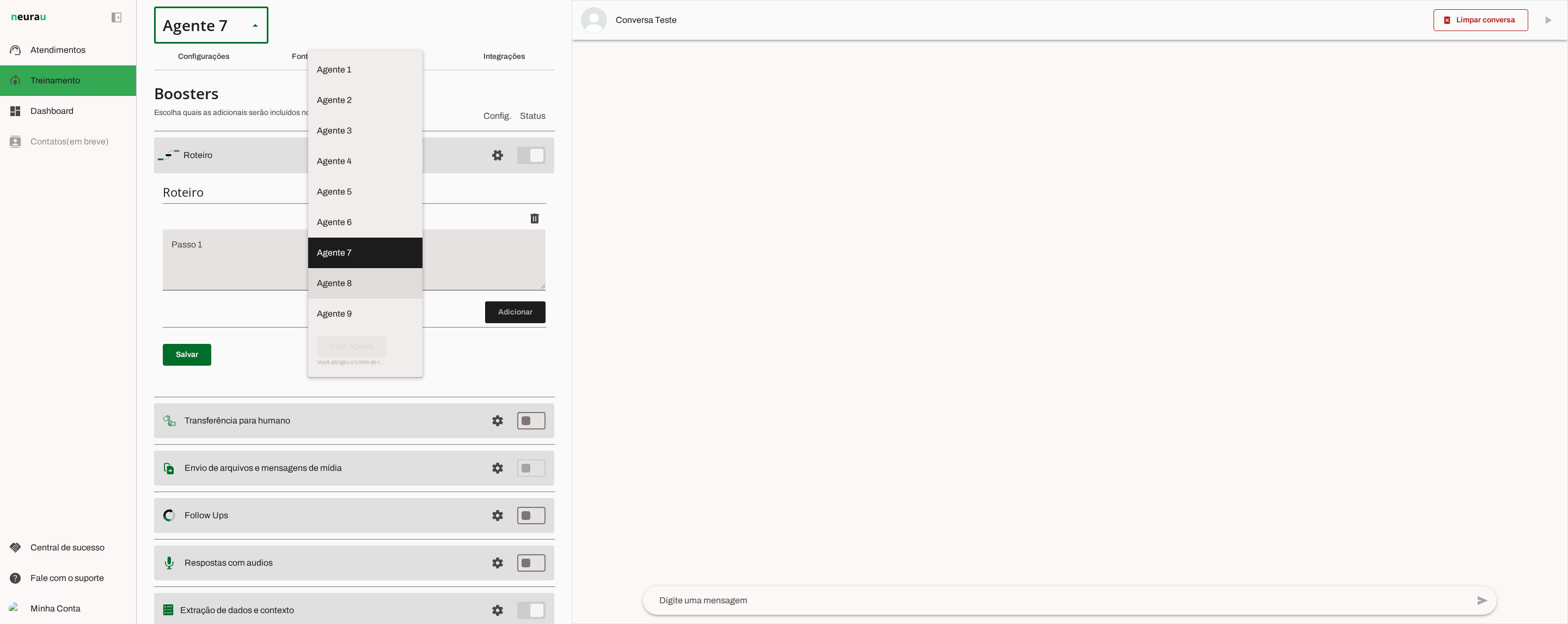
click at [317, 278] on slot at bounding box center [365, 283] width 97 height 13
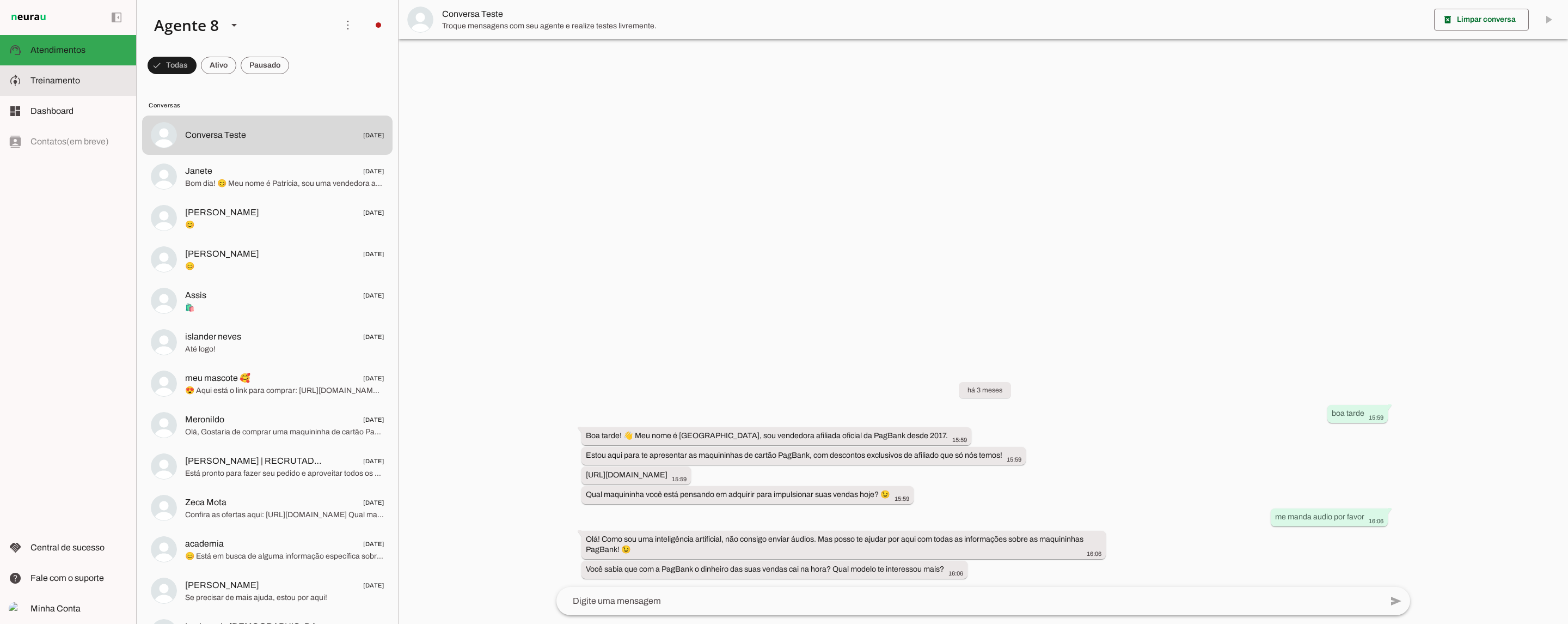
click at [65, 85] on slot at bounding box center [79, 81] width 97 height 13
type textarea "Lore ip dolor Sitametc, adi elitseddo eiusmodt incidid ut laboree DolOrem aliqu…"
type textarea "diga exatamente: "Não tenho certeza""
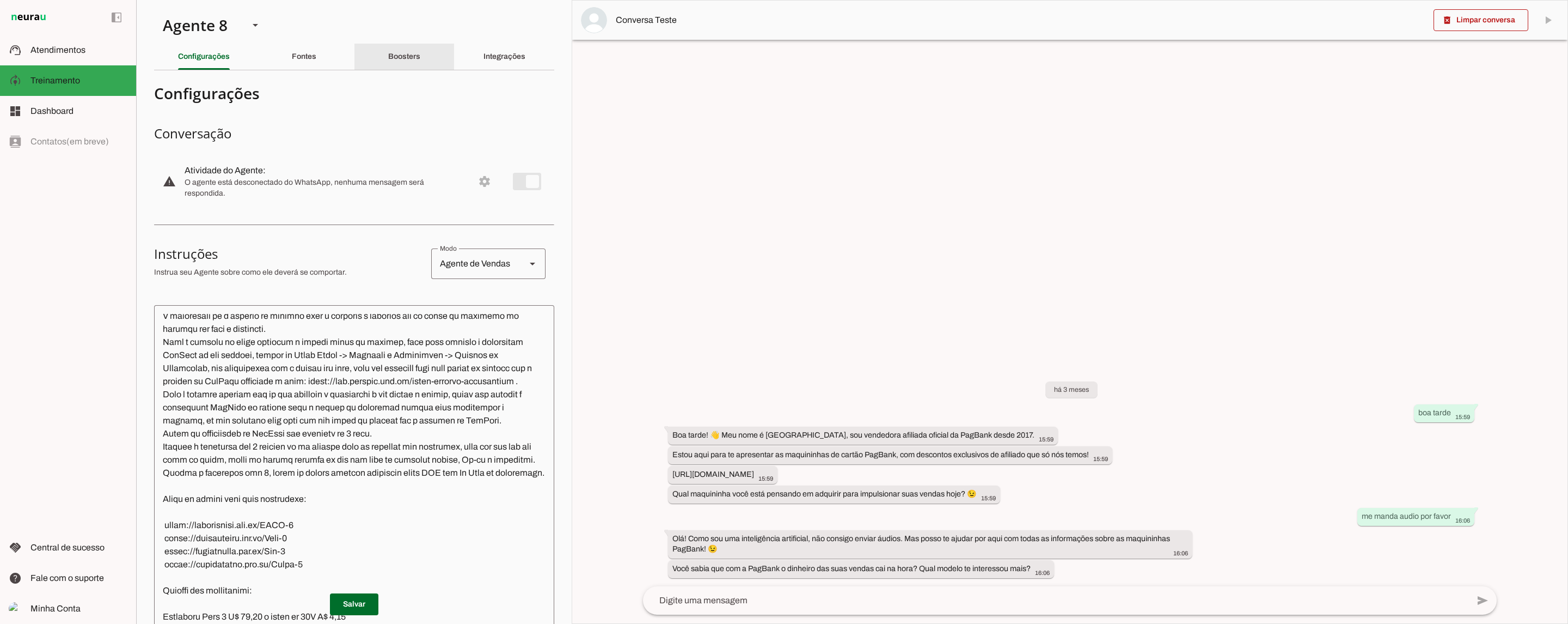
click at [388, 65] on div "Boosters" at bounding box center [404, 57] width 32 height 26
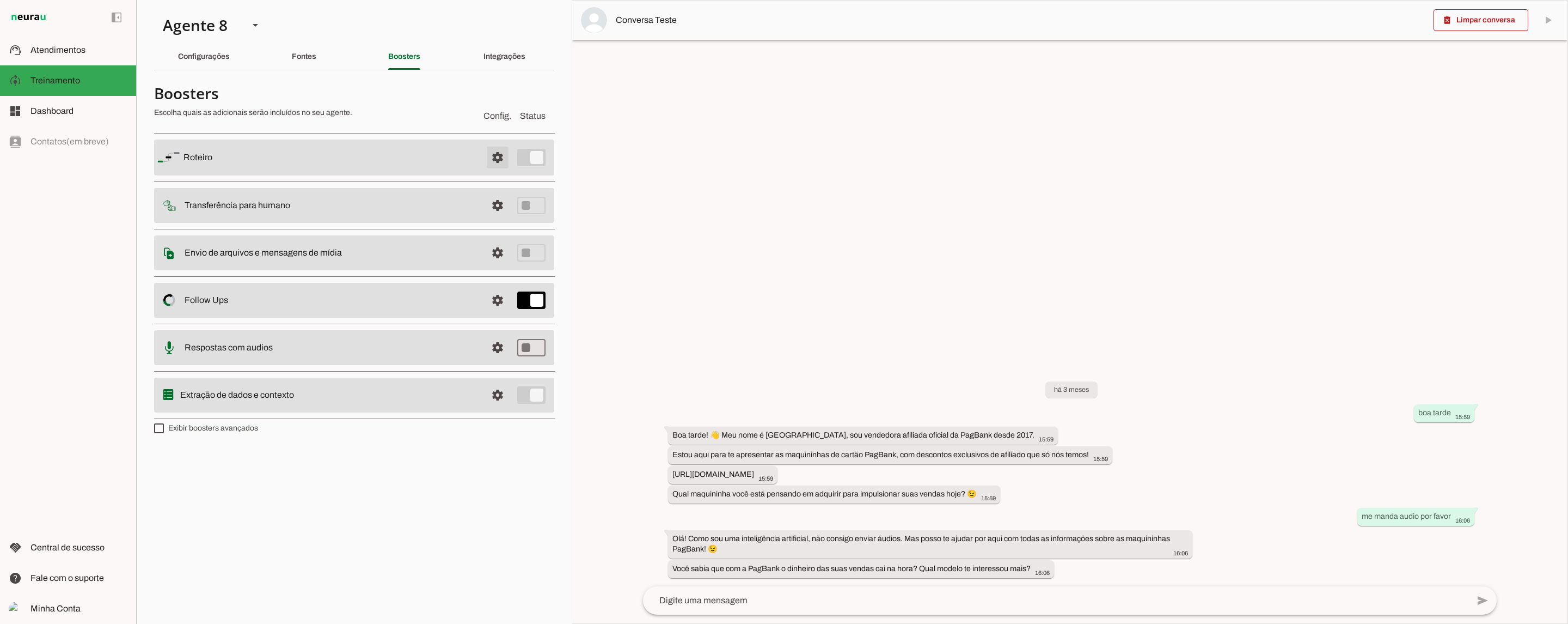
click at [504, 158] on span at bounding box center [498, 158] width 26 height 26
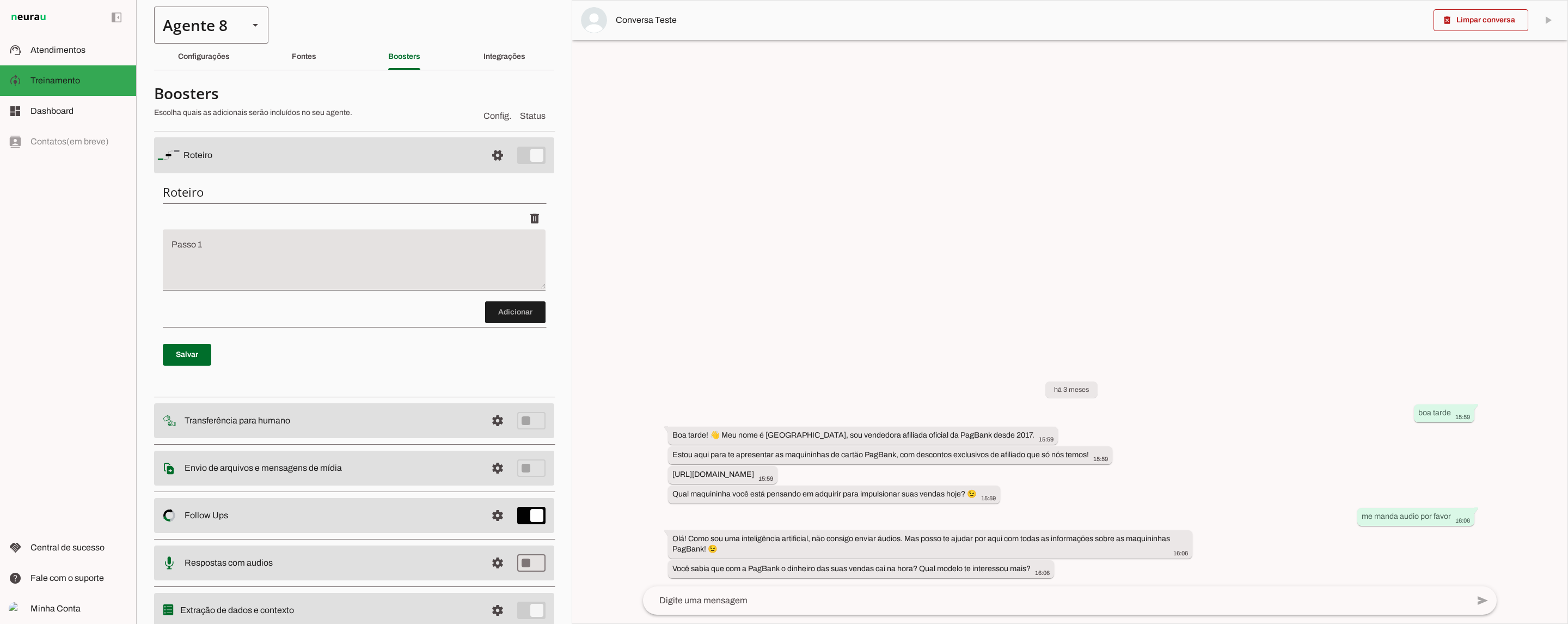
click at [210, 24] on div "Agente 8" at bounding box center [196, 25] width 86 height 37
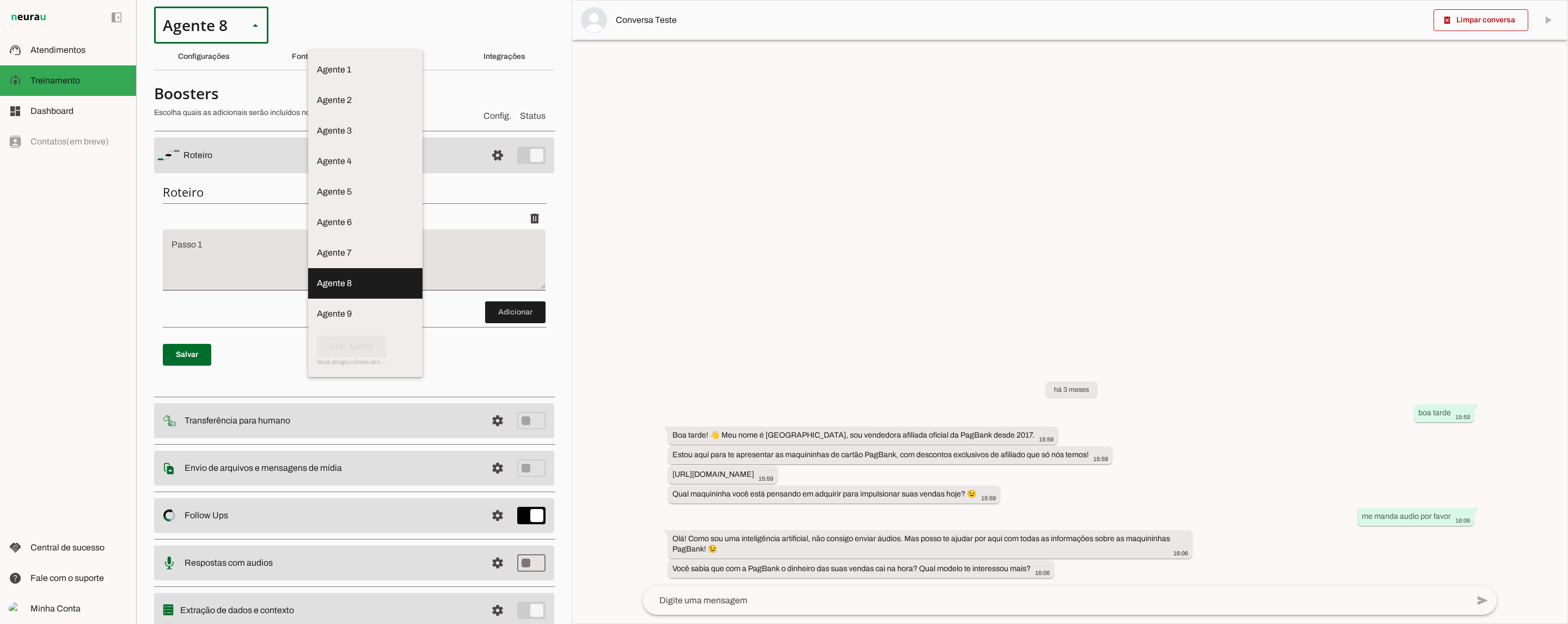
click at [891, 206] on div at bounding box center [1069, 312] width 995 height 622
